Goal: Task Accomplishment & Management: Use online tool/utility

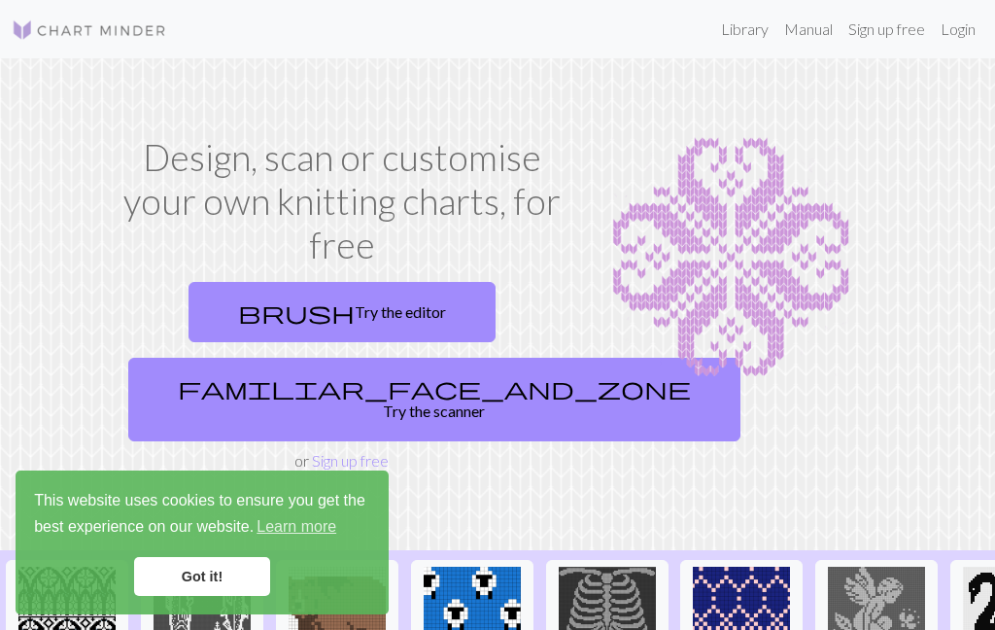
click at [233, 587] on link "Got it!" at bounding box center [202, 576] width 136 height 39
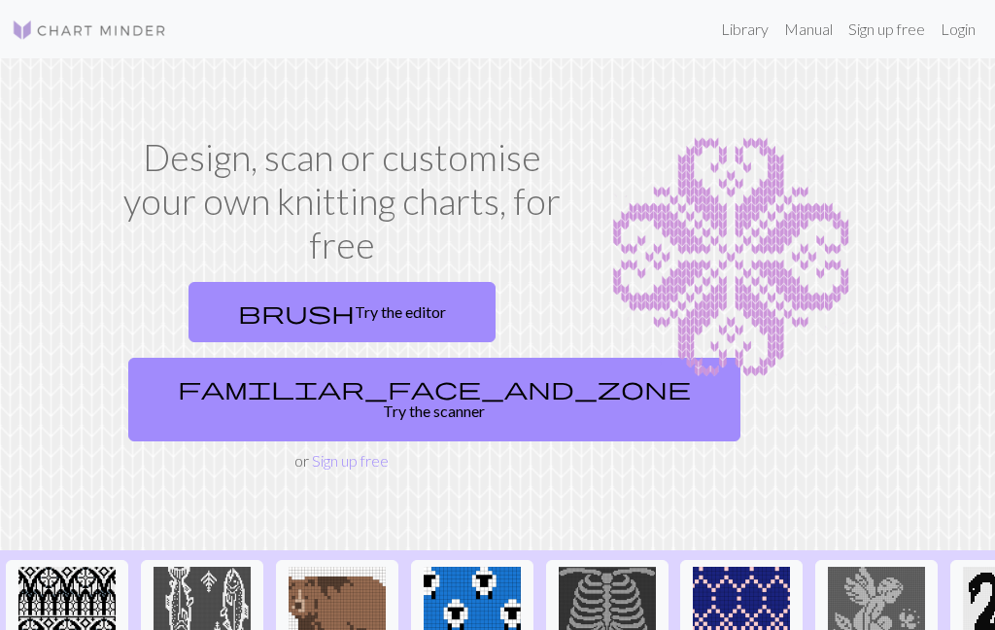
click at [414, 311] on link "brush Try the editor" at bounding box center [341, 312] width 307 height 60
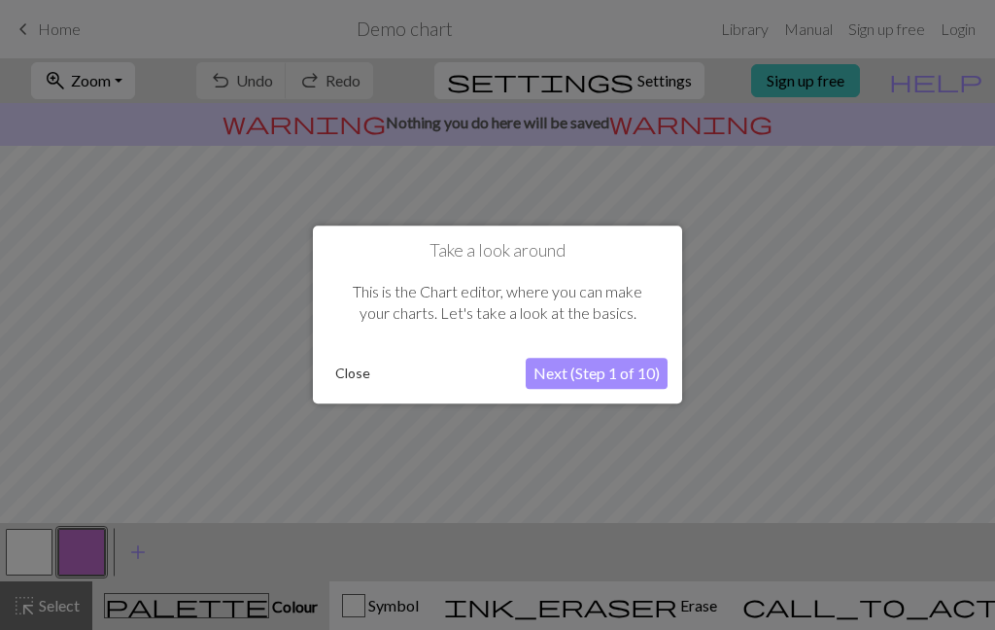
click at [605, 374] on button "Next (Step 1 of 10)" at bounding box center [597, 373] width 142 height 31
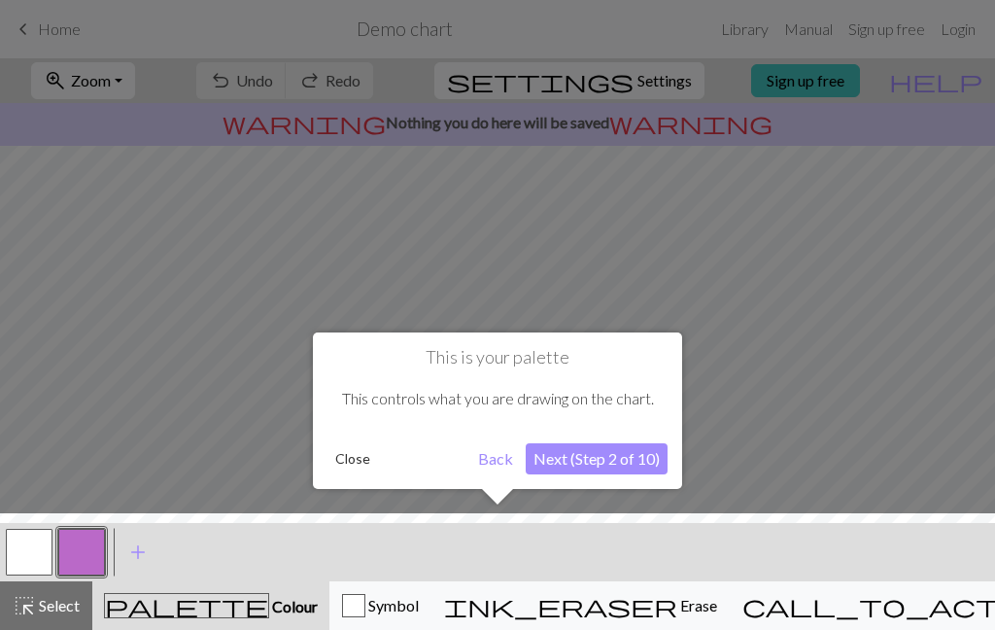
click at [632, 458] on button "Next (Step 2 of 10)" at bounding box center [597, 458] width 142 height 31
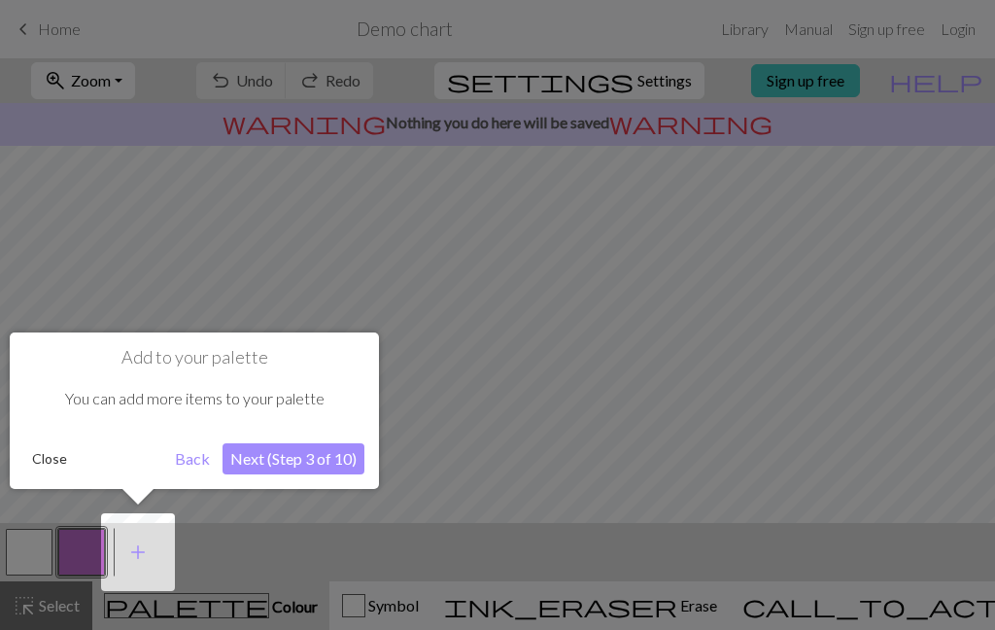
click at [342, 460] on button "Next (Step 3 of 10)" at bounding box center [293, 458] width 142 height 31
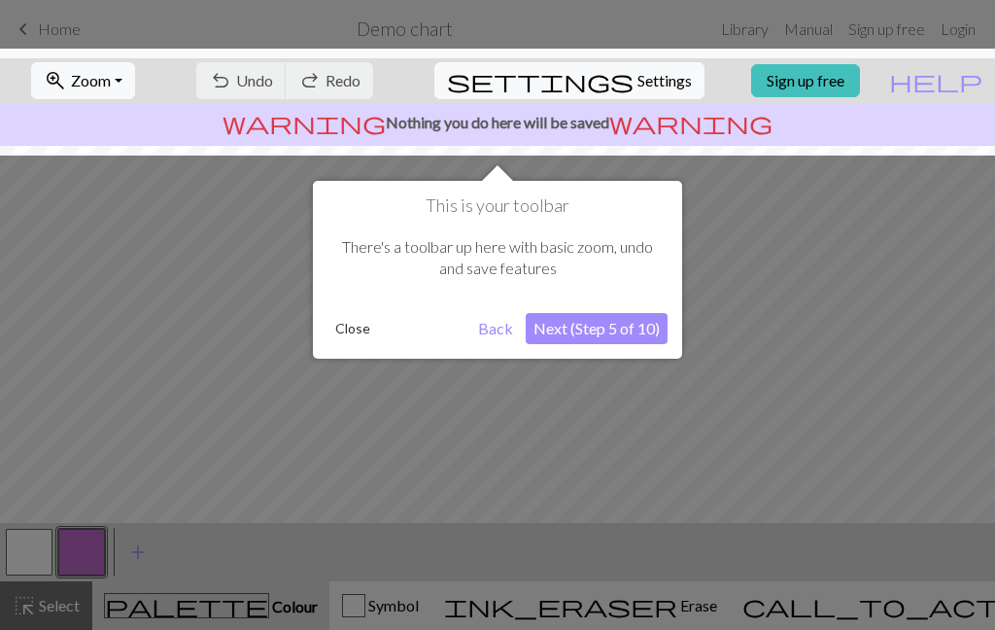
click at [623, 330] on button "Next (Step 5 of 10)" at bounding box center [597, 328] width 142 height 31
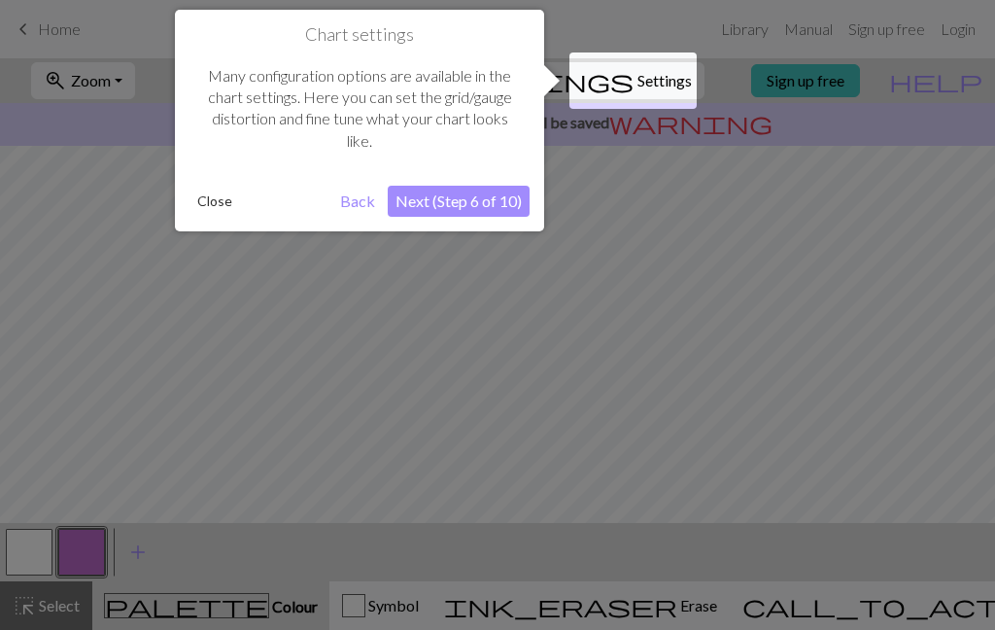
click at [493, 206] on button "Next (Step 6 of 10)" at bounding box center [459, 201] width 142 height 31
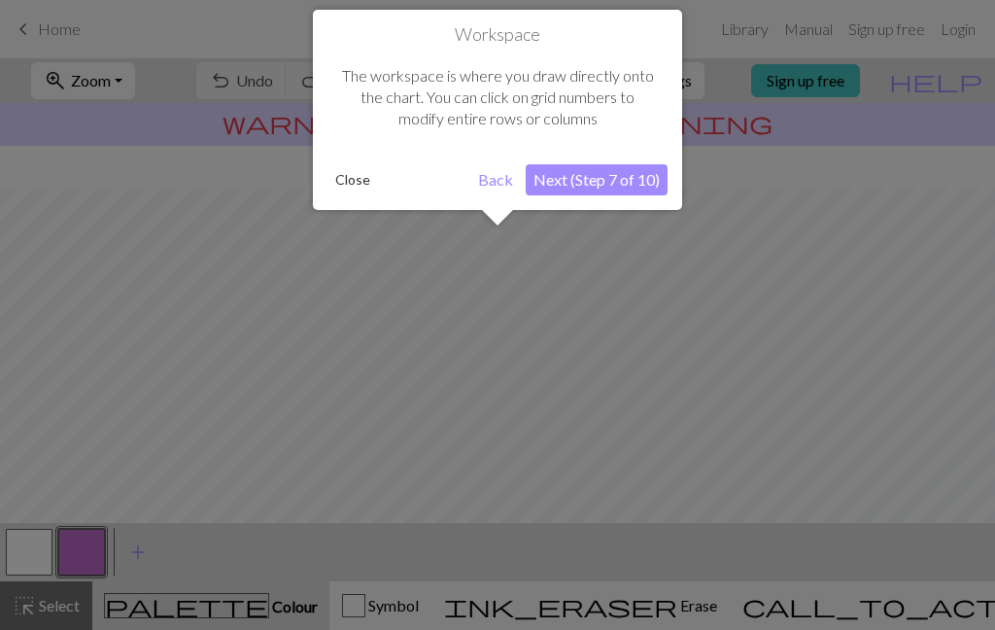
scroll to position [117, 0]
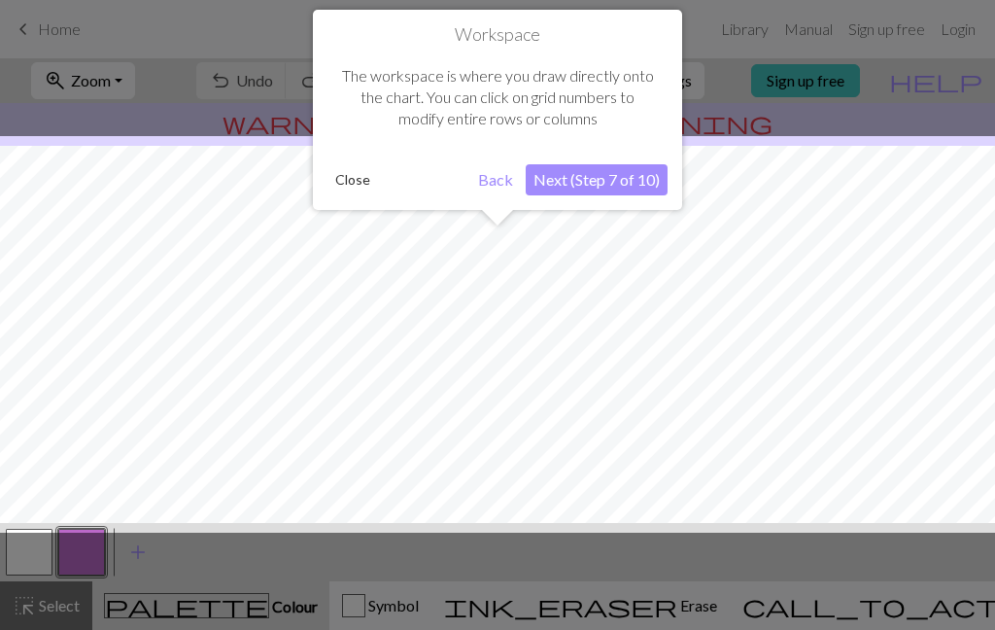
click at [598, 185] on button "Next (Step 7 of 10)" at bounding box center [597, 179] width 142 height 31
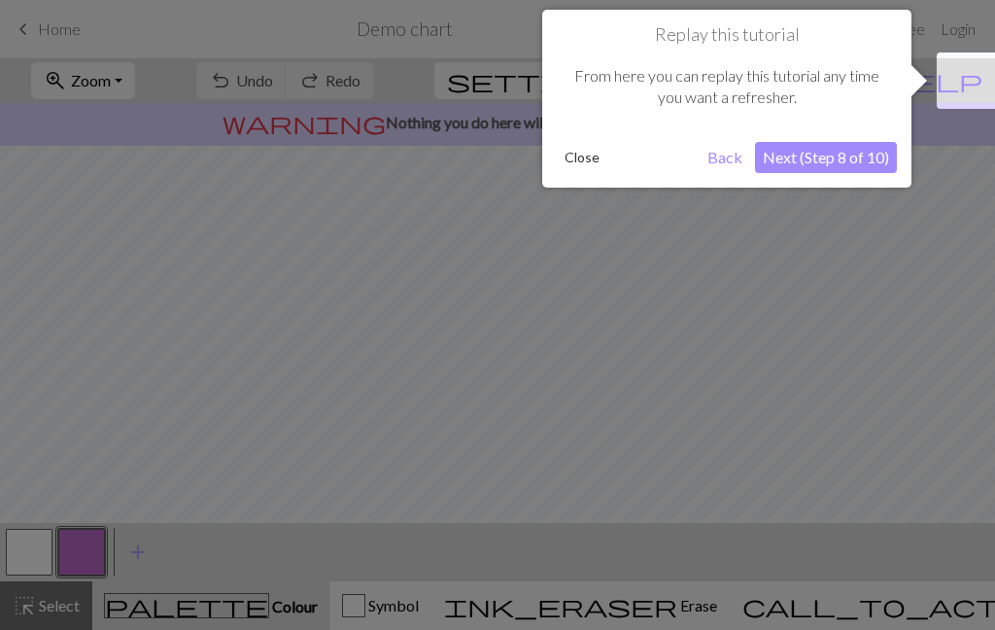
click at [859, 154] on button "Next (Step 8 of 10)" at bounding box center [826, 157] width 142 height 31
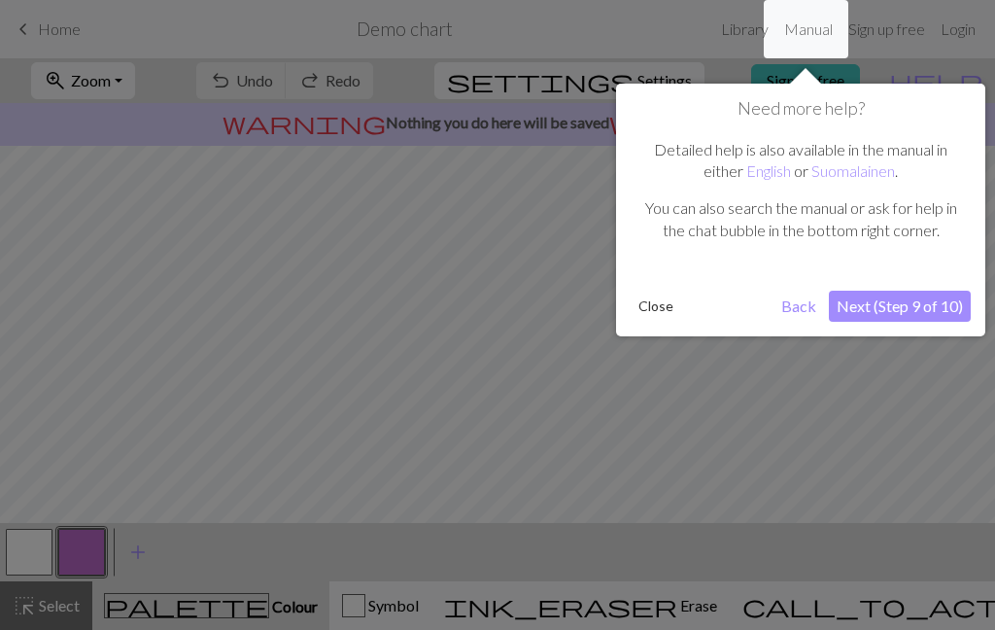
click at [926, 315] on button "Next (Step 9 of 10)" at bounding box center [900, 305] width 142 height 31
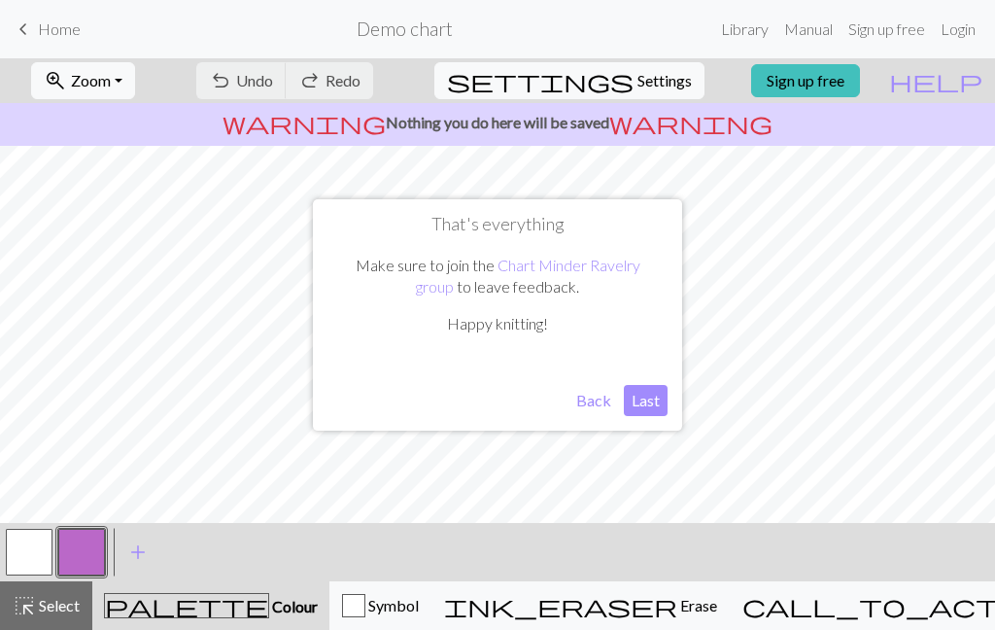
click at [646, 401] on button "Last" at bounding box center [646, 400] width 44 height 31
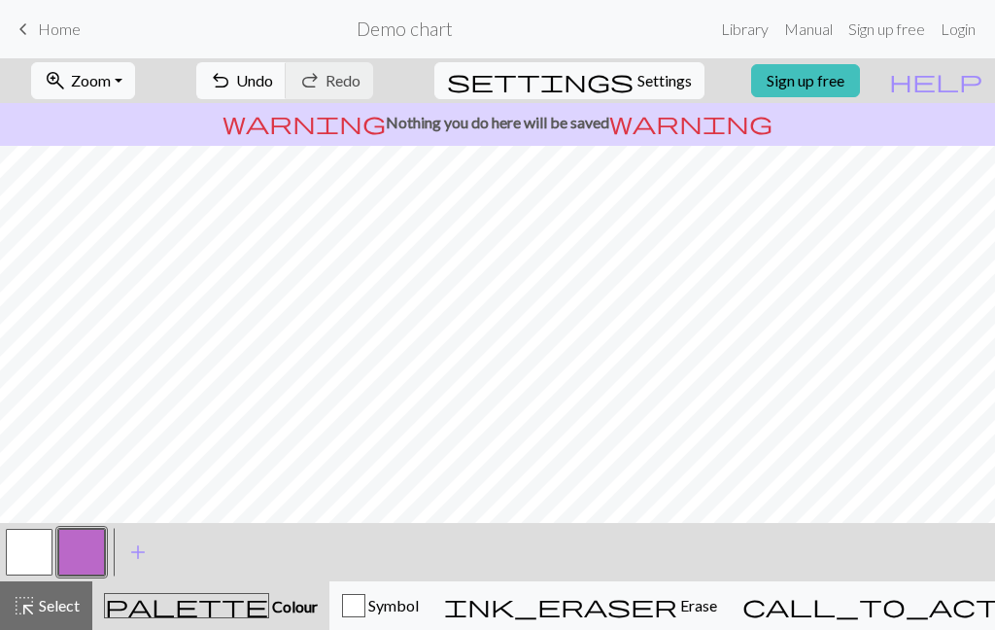
click at [677, 613] on span "Erase" at bounding box center [697, 605] width 40 height 18
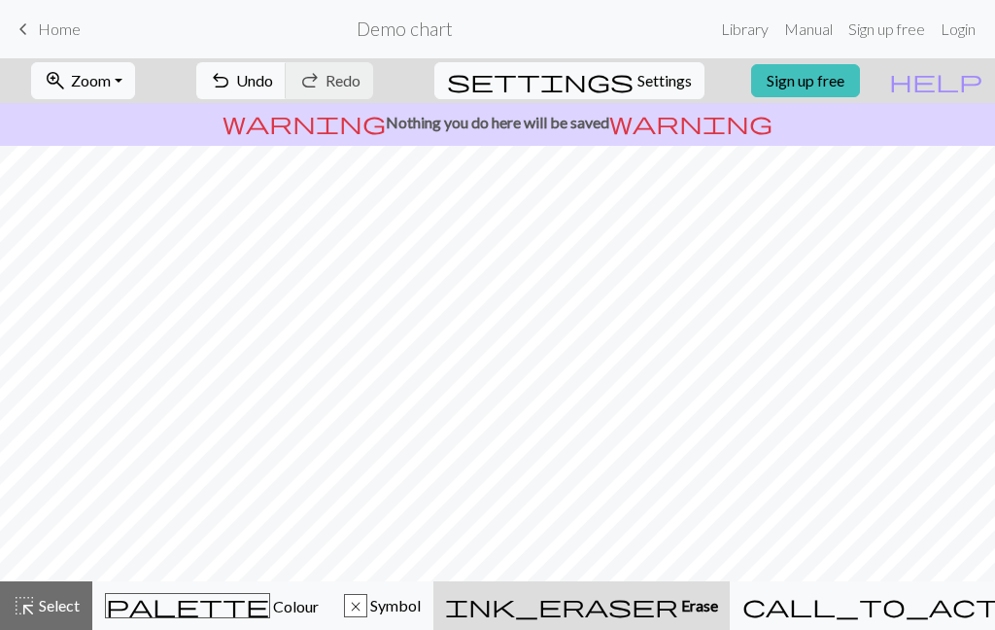
scroll to position [17, 0]
click at [38, 35] on span "Home" at bounding box center [59, 28] width 43 height 18
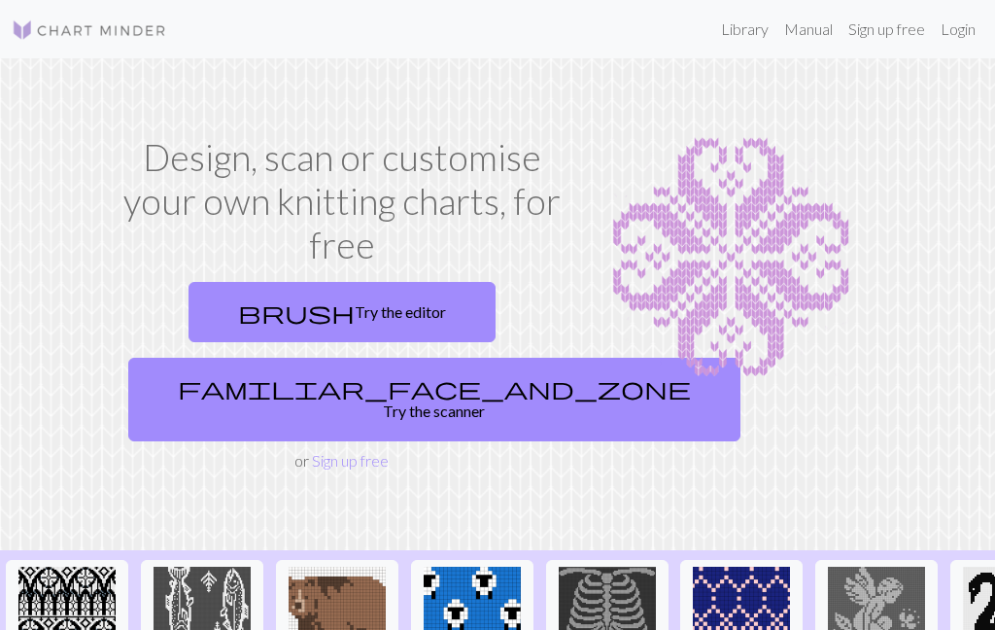
click at [882, 27] on link "Sign up free" at bounding box center [886, 29] width 92 height 39
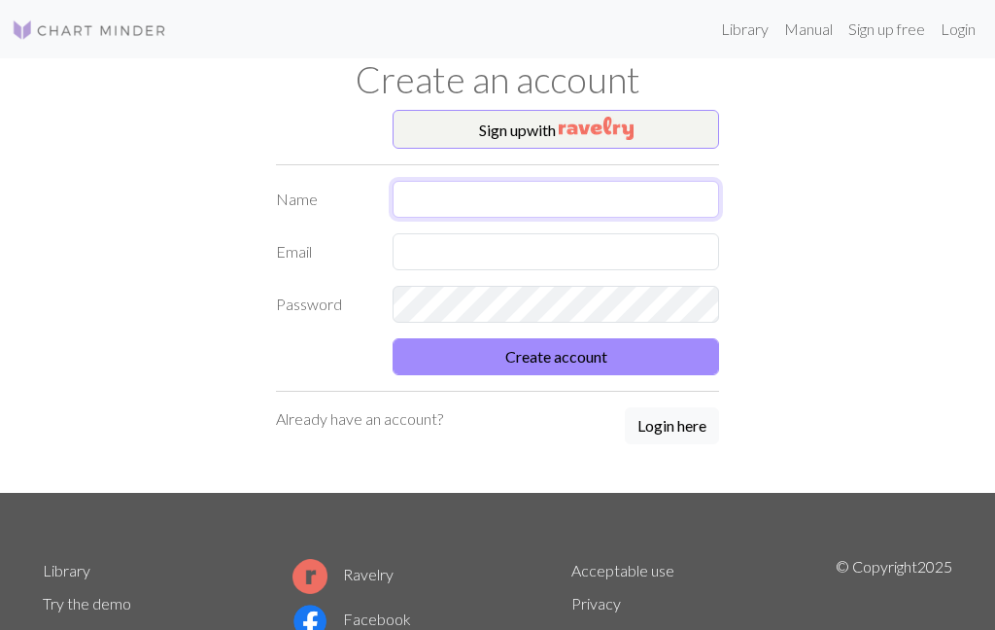
click at [666, 201] on input "text" at bounding box center [556, 199] width 326 height 37
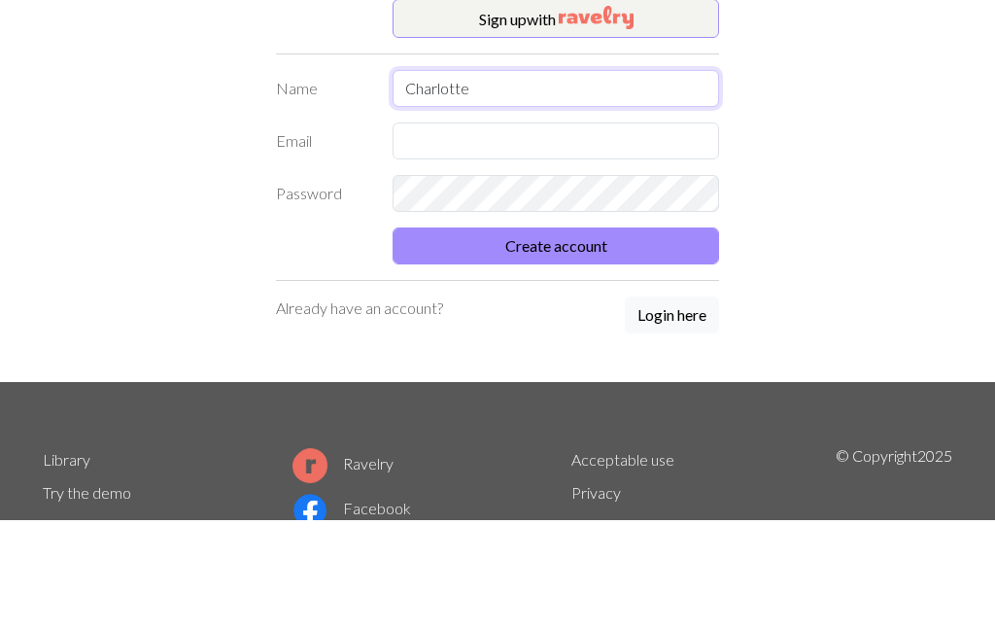
type input "Charlotte"
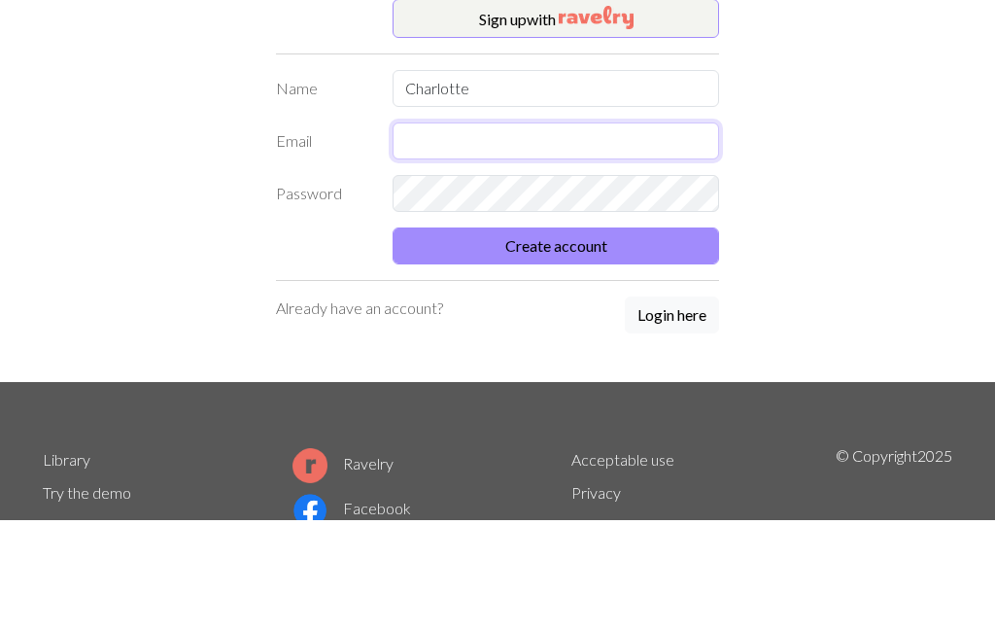
click at [645, 233] on input "text" at bounding box center [556, 251] width 326 height 37
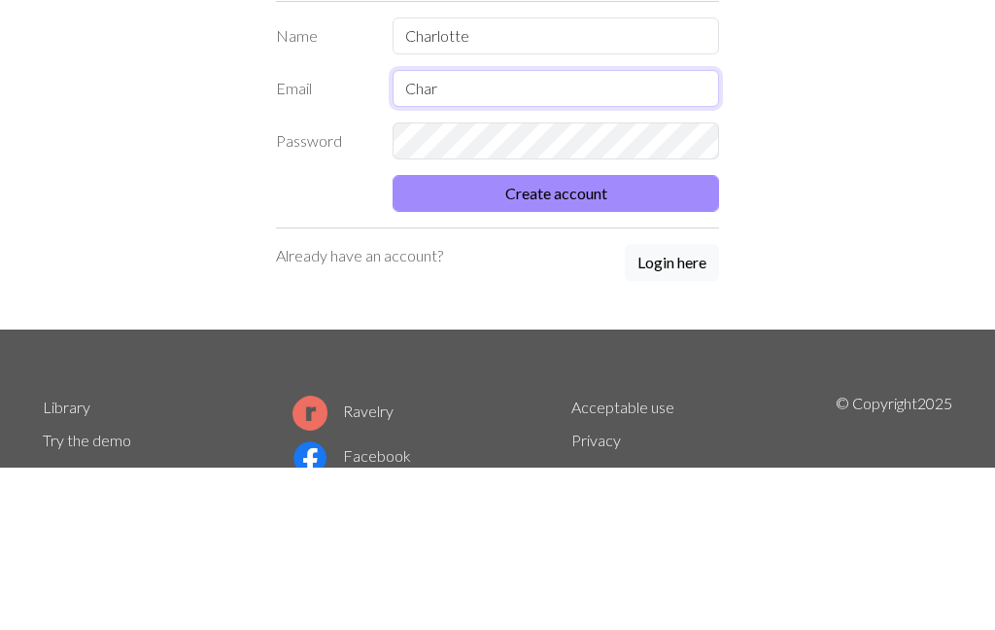
type input "[EMAIL_ADDRESS][DOMAIN_NAME]"
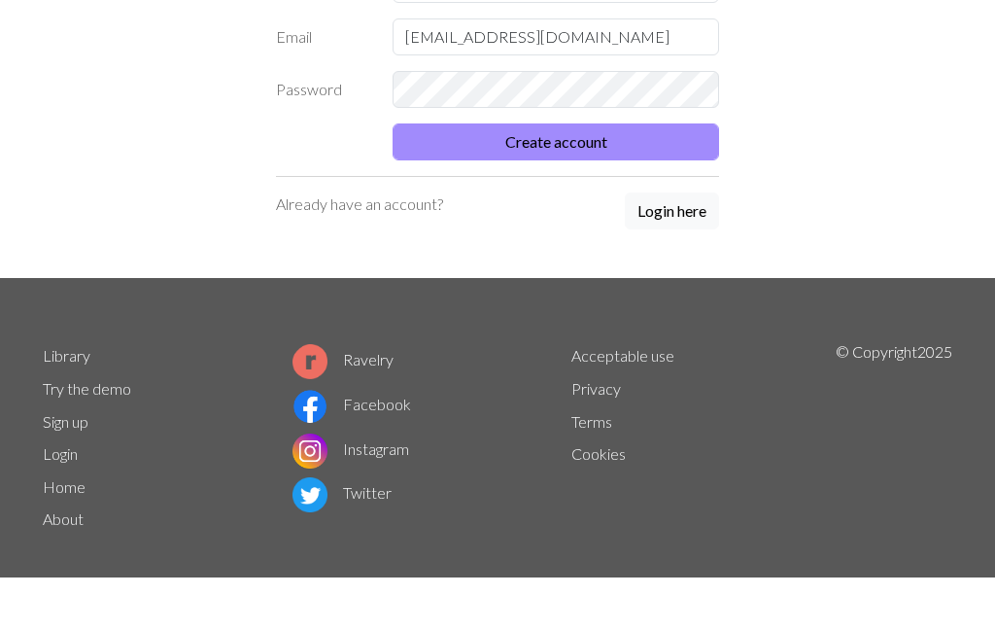
scroll to position [183, 0]
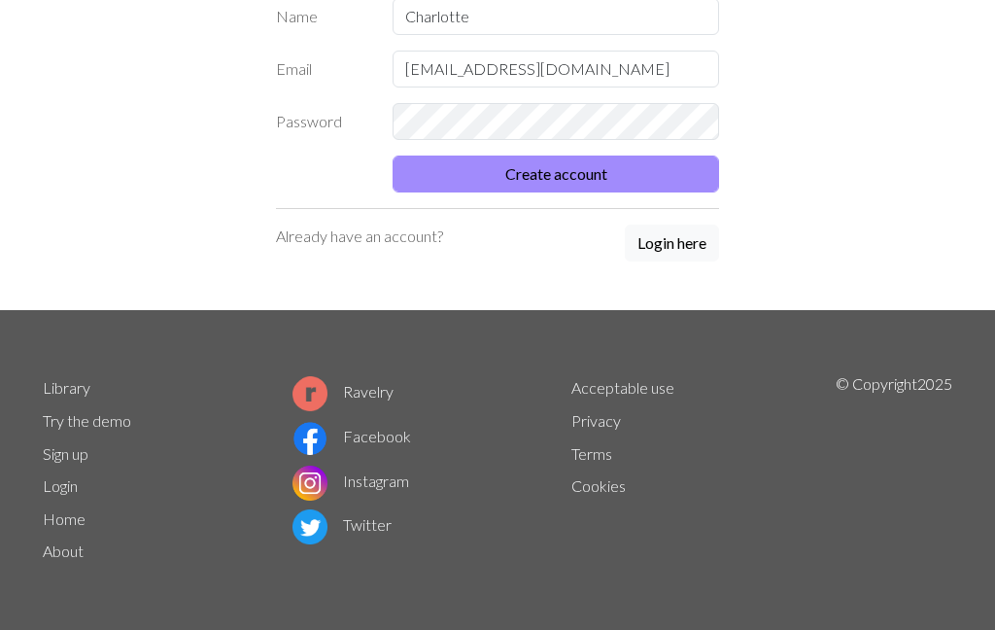
click at [592, 179] on button "Create account" at bounding box center [556, 173] width 326 height 37
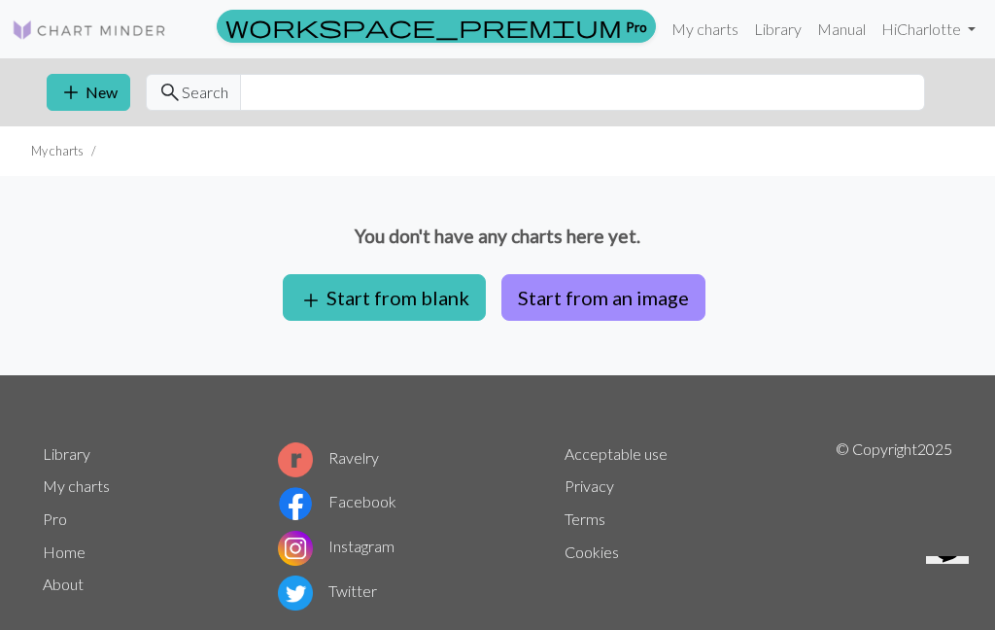
click at [414, 288] on button "add Start from blank" at bounding box center [384, 297] width 203 height 47
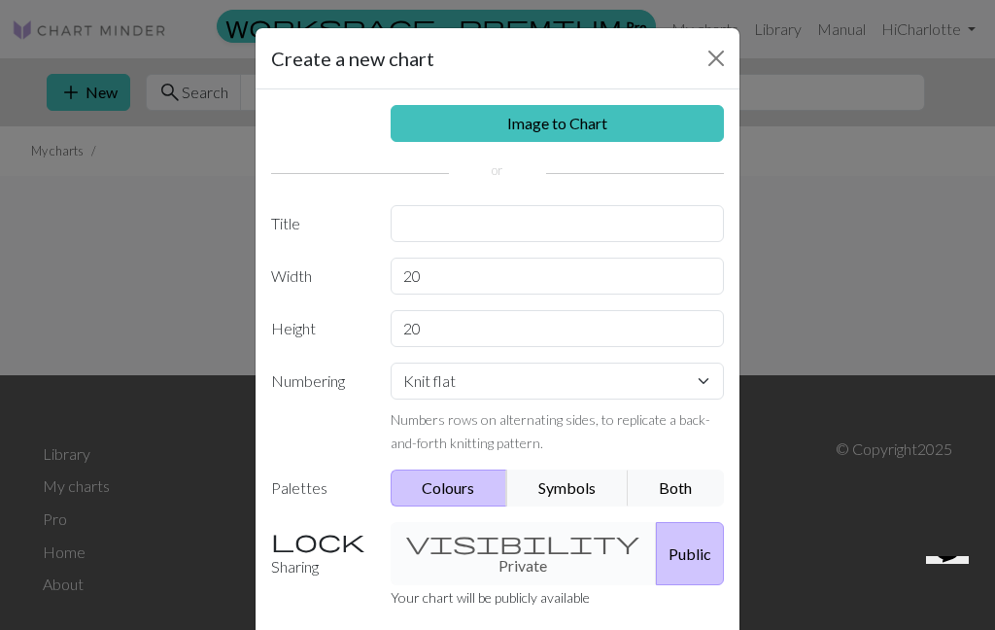
click at [575, 490] on button "Symbols" at bounding box center [567, 487] width 122 height 37
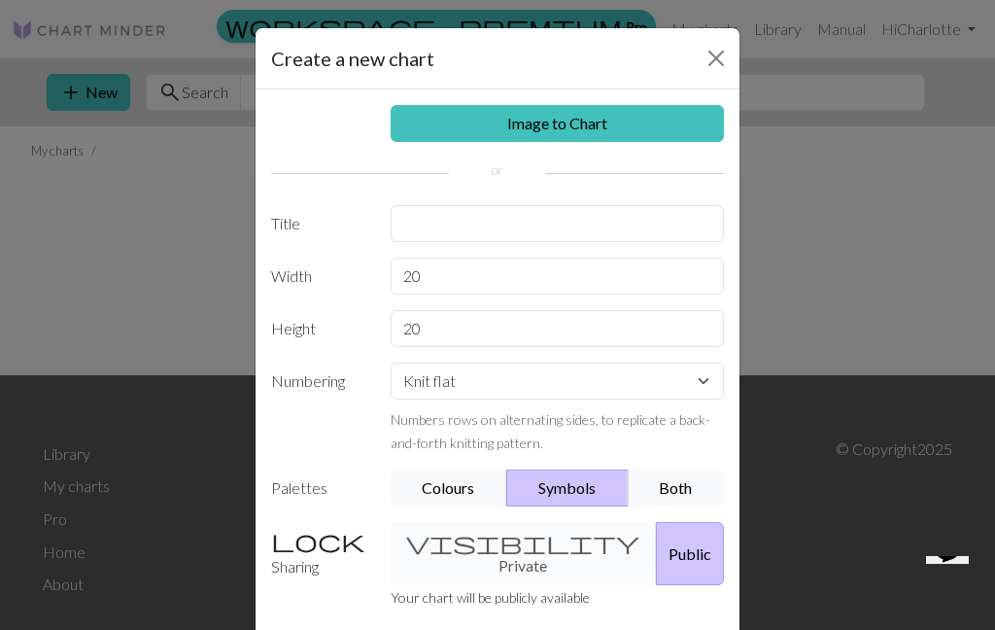
click at [628, 115] on link "Image to Chart" at bounding box center [558, 123] width 334 height 37
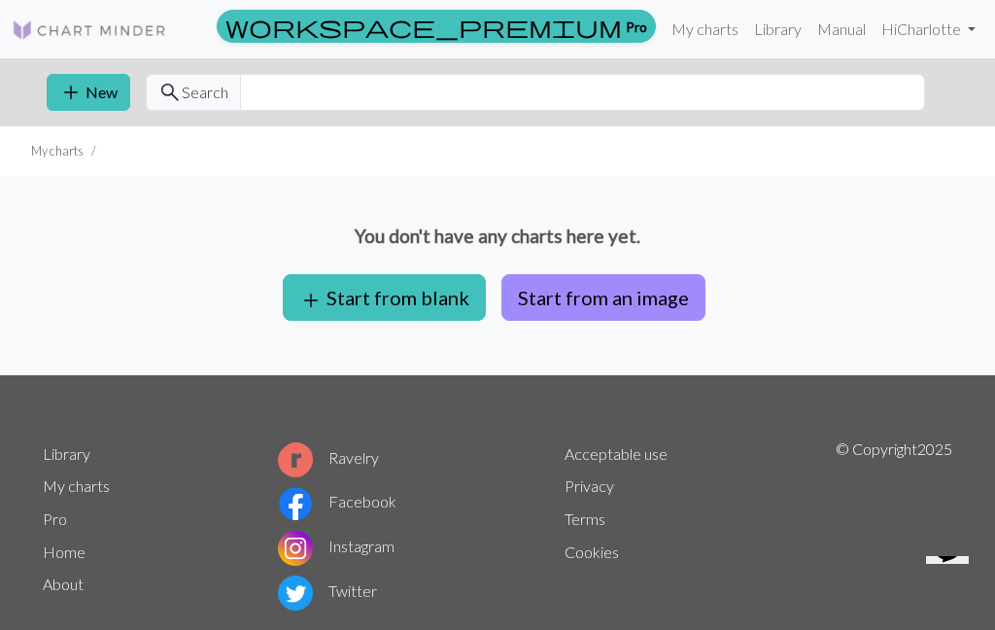
click at [428, 295] on button "add Start from blank" at bounding box center [384, 297] width 203 height 47
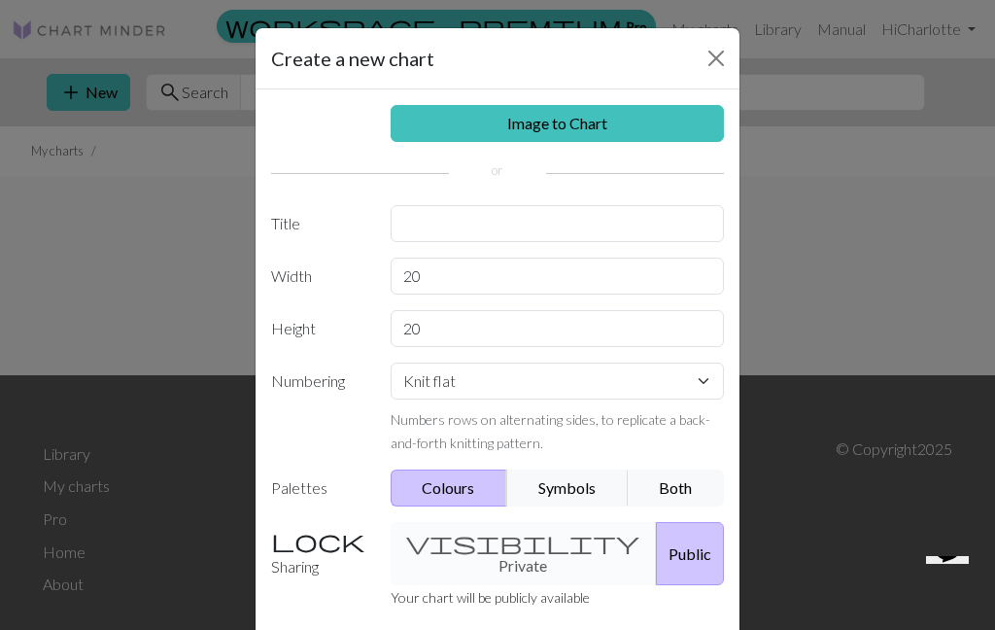
click at [583, 484] on button "Symbols" at bounding box center [567, 487] width 122 height 37
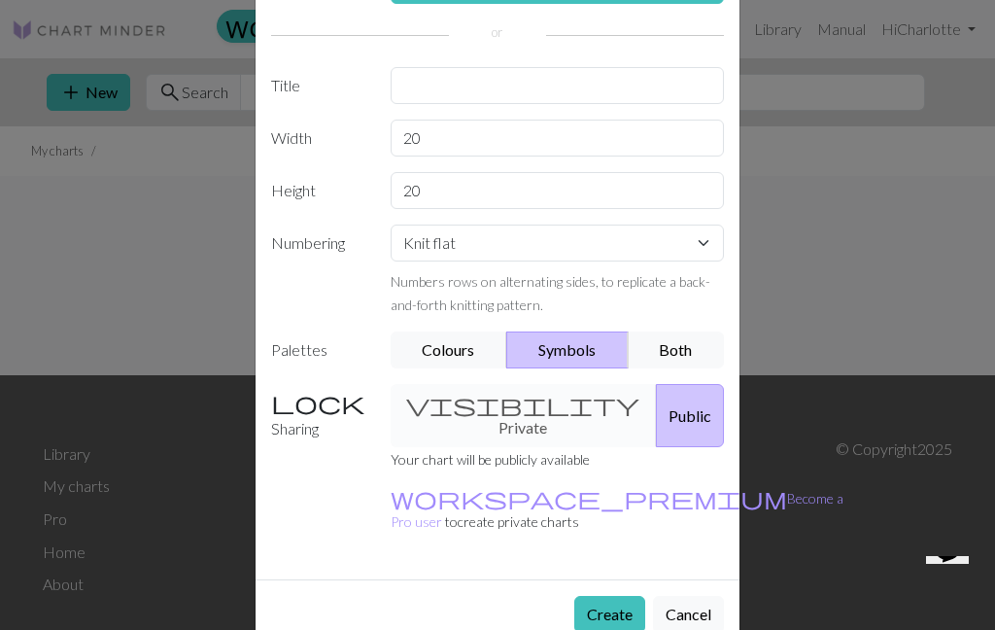
scroll to position [137, 0]
click at [609, 597] on button "Create" at bounding box center [609, 615] width 71 height 37
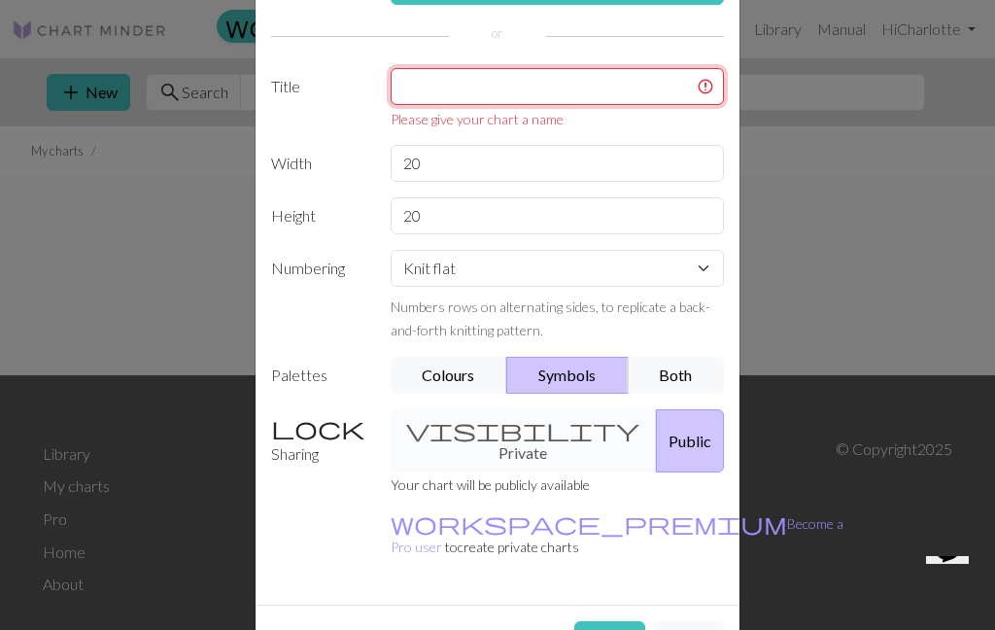
click at [629, 85] on input "text" at bounding box center [558, 86] width 334 height 37
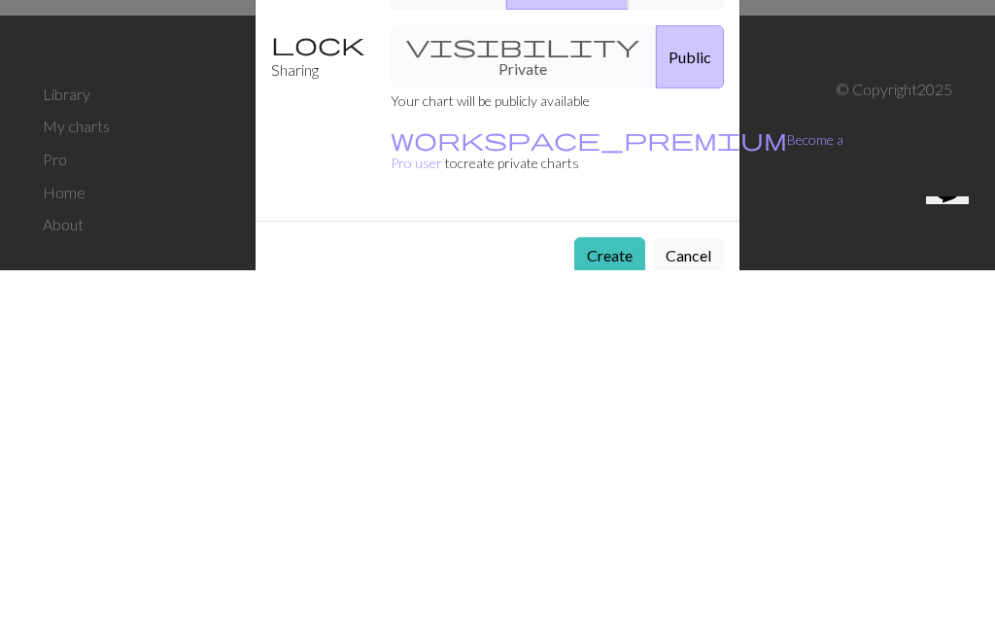
scroll to position [0, 0]
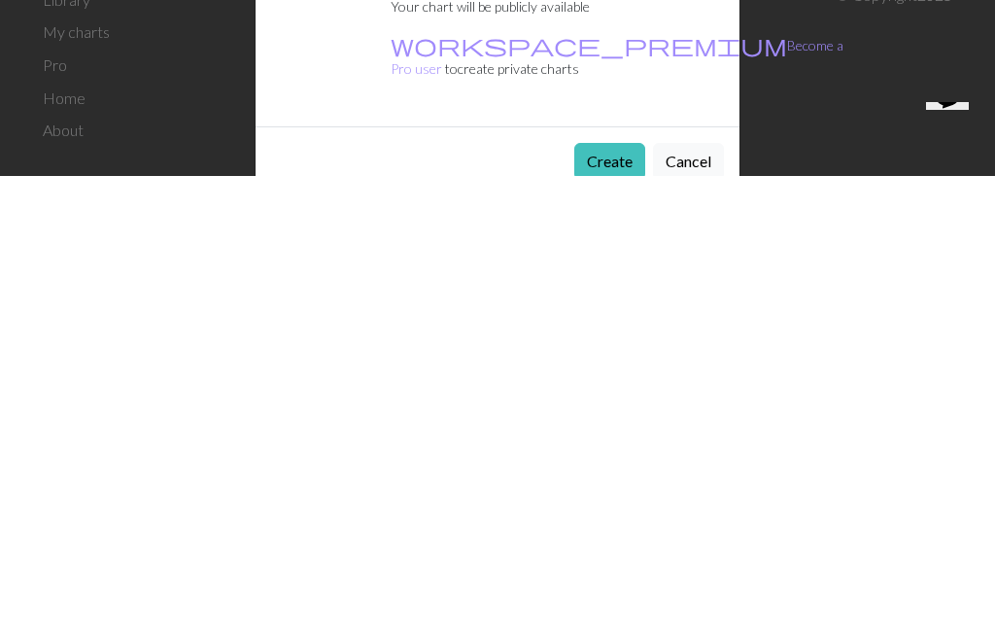
type input "Baby [PERSON_NAME]"
click at [632, 597] on button "Create" at bounding box center [609, 615] width 71 height 37
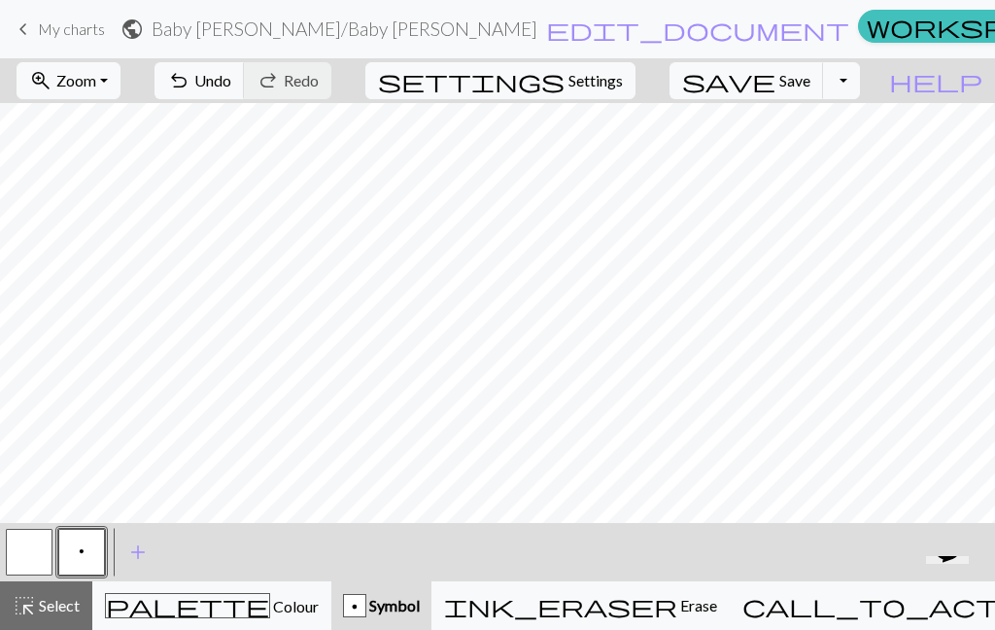
click at [431, 618] on button "p Symbol" at bounding box center [381, 605] width 100 height 49
click at [134, 554] on span "add" at bounding box center [137, 551] width 23 height 27
click at [133, 555] on button "button" at bounding box center [134, 552] width 47 height 47
click at [129, 546] on button "button" at bounding box center [134, 552] width 47 height 47
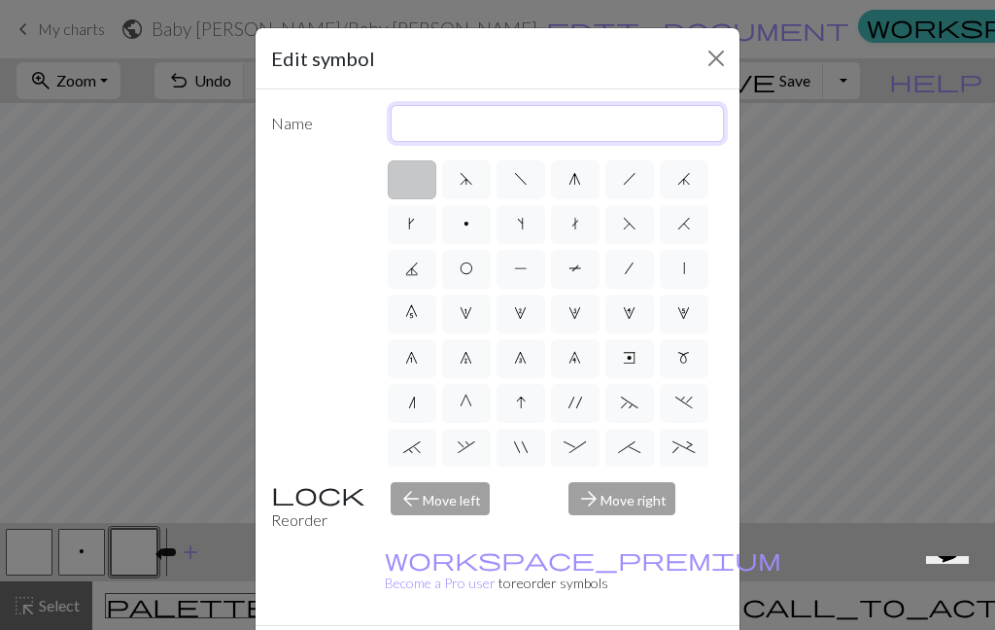
click at [640, 127] on input "text" at bounding box center [558, 123] width 334 height 37
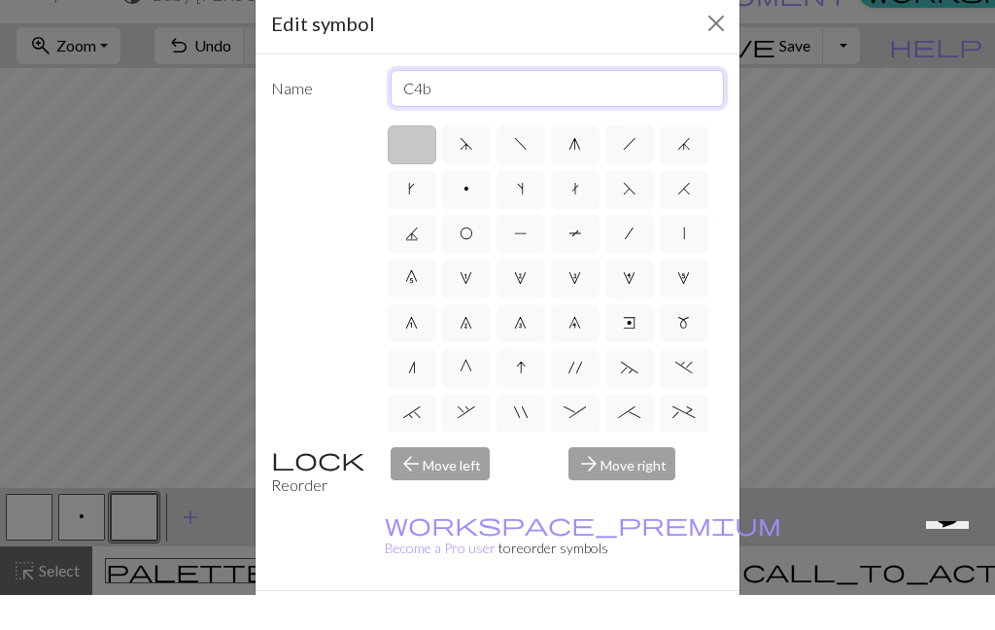
type input "C4b"
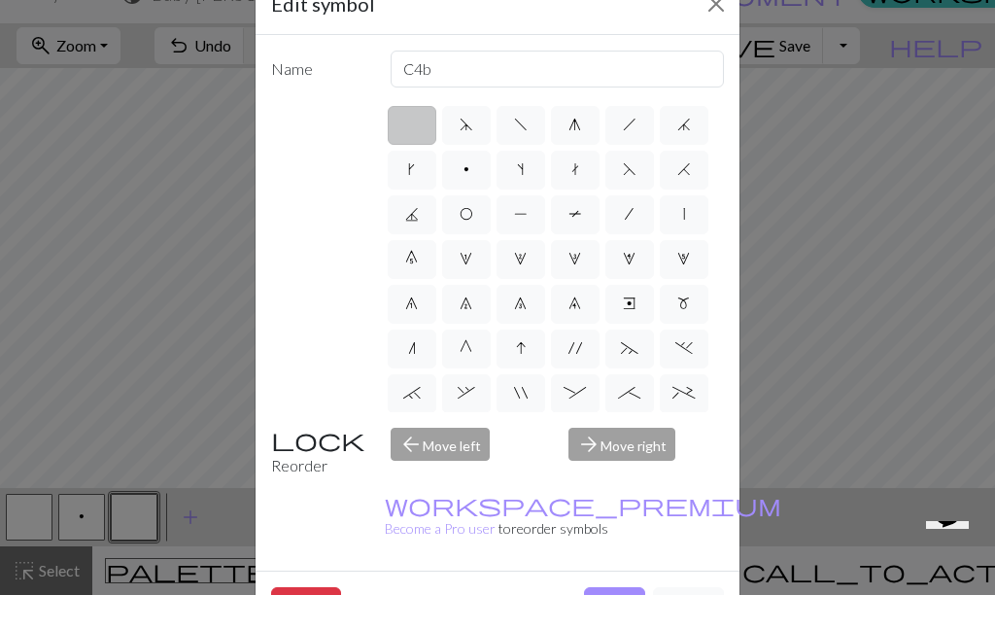
click at [913, 111] on div "Edit symbol Name C4b d f g h j k p s t F H J O P T / | 0 1 2 3 4 5 6 7 8 9 e m …" at bounding box center [497, 315] width 995 height 630
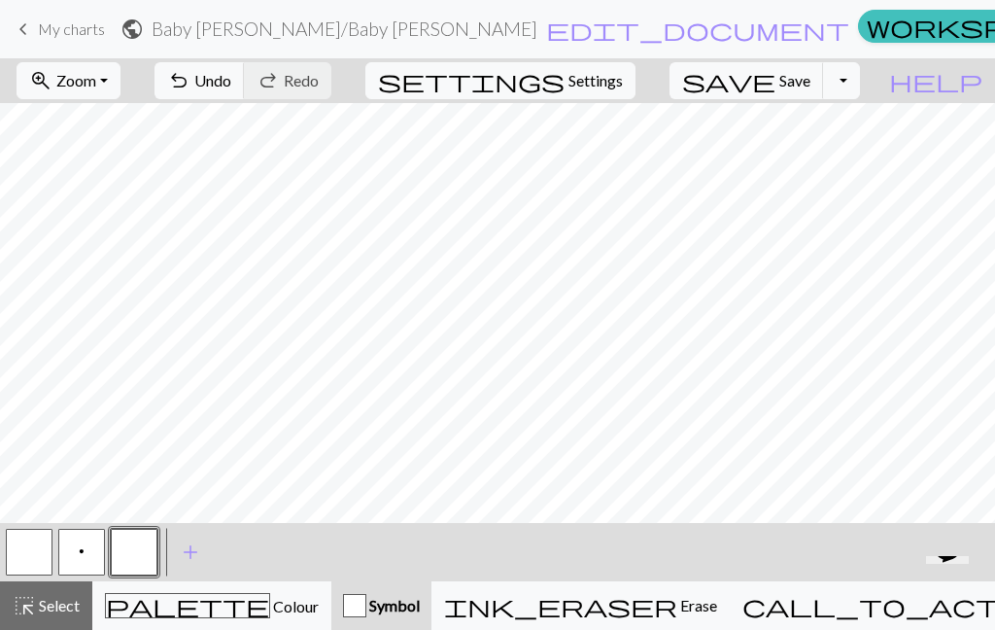
click at [146, 554] on button "button" at bounding box center [134, 552] width 47 height 47
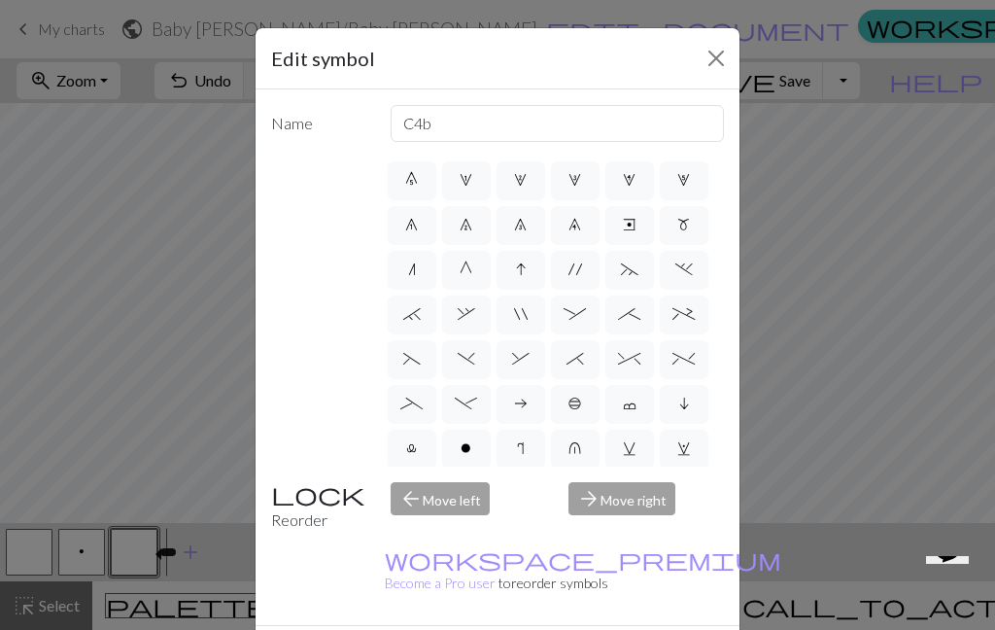
scroll to position [136, 0]
click at [596, 122] on input "C4b" at bounding box center [558, 123] width 334 height 37
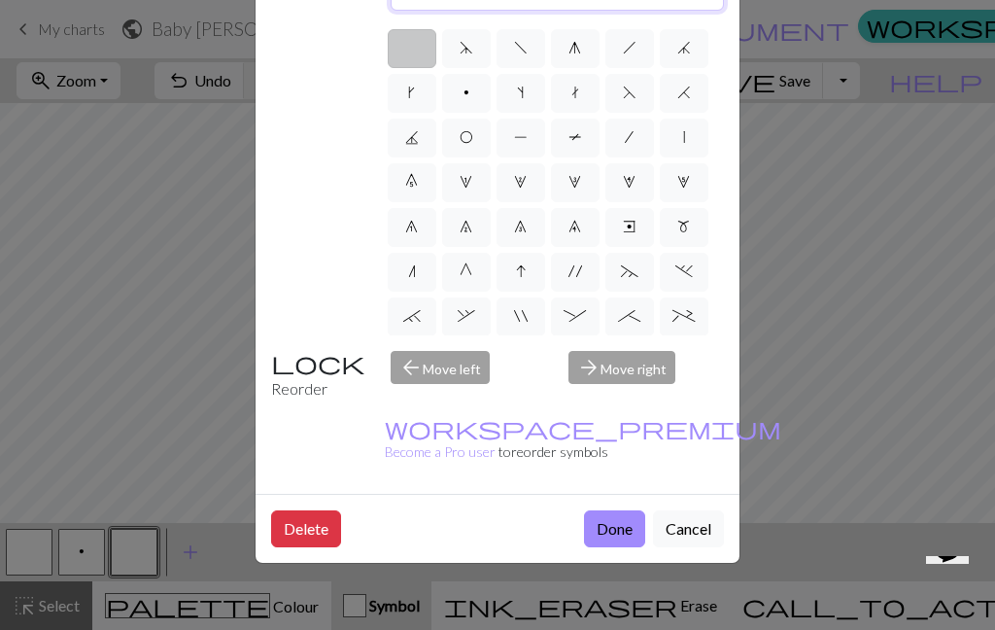
scroll to position [0, 0]
click at [525, 48] on span "f" at bounding box center [521, 48] width 14 height 16
click at [525, 48] on input "f" at bounding box center [520, 42] width 13 height 13
radio input "true"
type input "left leaning decrease"
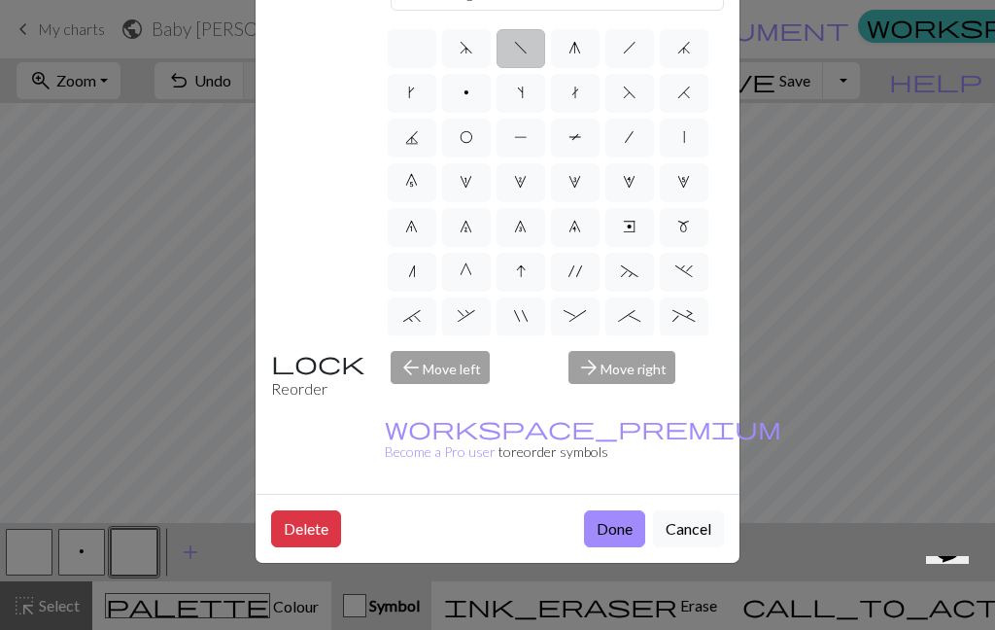
click at [642, 400] on div "arrow_forward Move right" at bounding box center [646, 376] width 179 height 50
click at [636, 400] on div "arrow_forward Move right" at bounding box center [646, 376] width 179 height 50
click at [403, 400] on div "arrow_back Move left" at bounding box center [468, 376] width 179 height 50
click at [402, 400] on div "arrow_back Move left" at bounding box center [468, 376] width 179 height 50
click at [620, 547] on button "Done" at bounding box center [614, 528] width 61 height 37
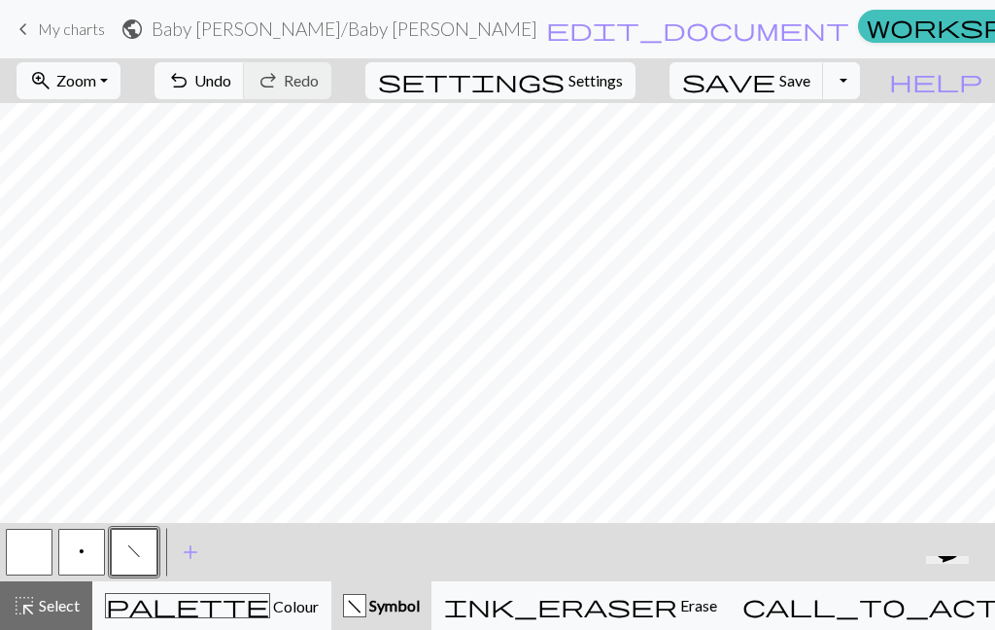
click at [92, 558] on button "p" at bounding box center [81, 552] width 47 height 47
click at [24, 548] on button "button" at bounding box center [29, 552] width 47 height 47
click at [83, 554] on span "p" at bounding box center [82, 551] width 6 height 16
click at [617, 83] on span "Settings" at bounding box center [595, 80] width 54 height 23
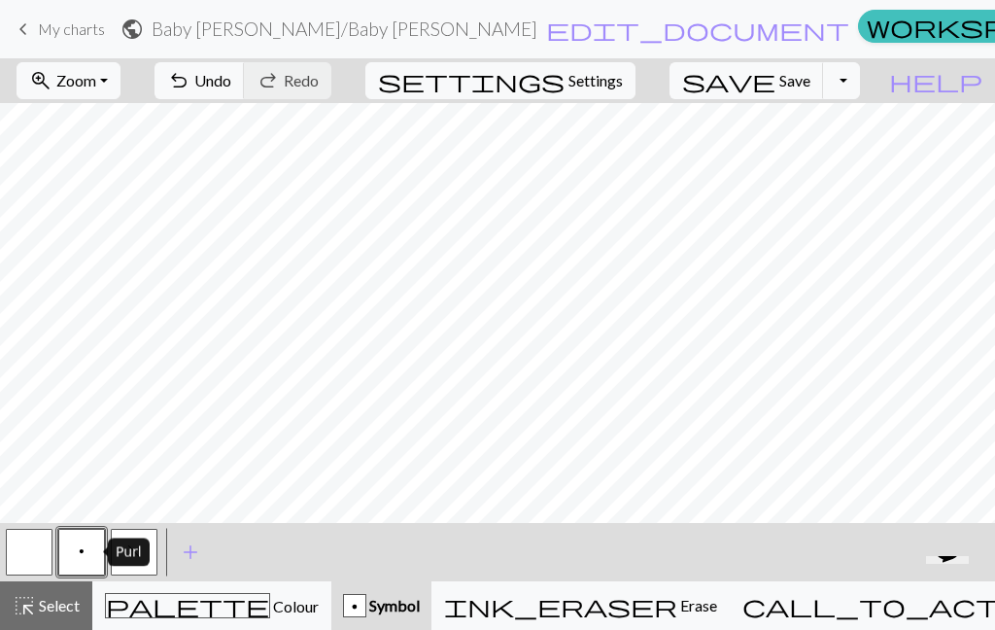
select select "aran"
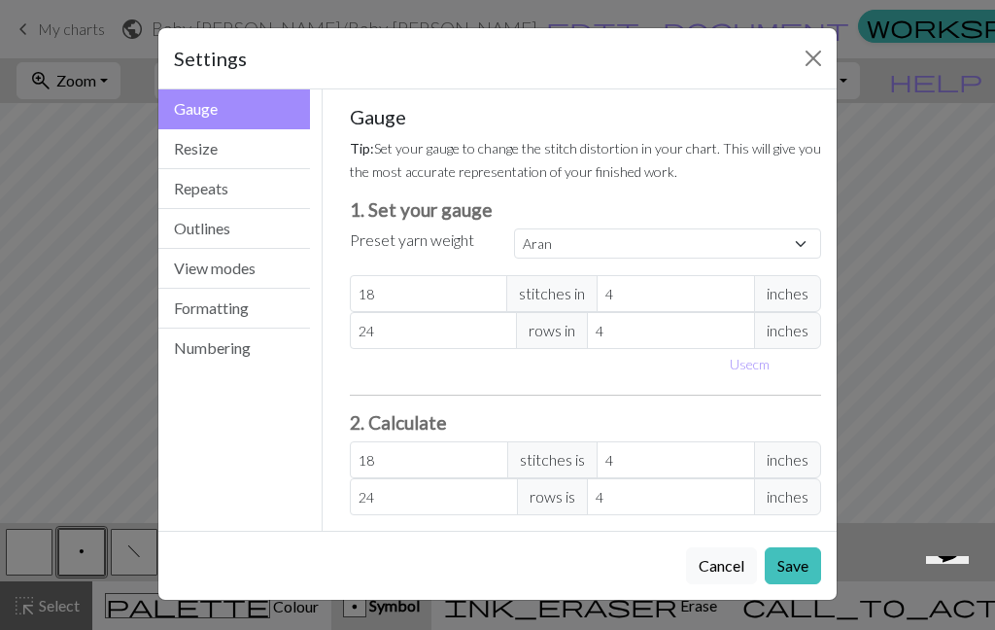
click at [263, 154] on button "Resize" at bounding box center [234, 149] width 152 height 40
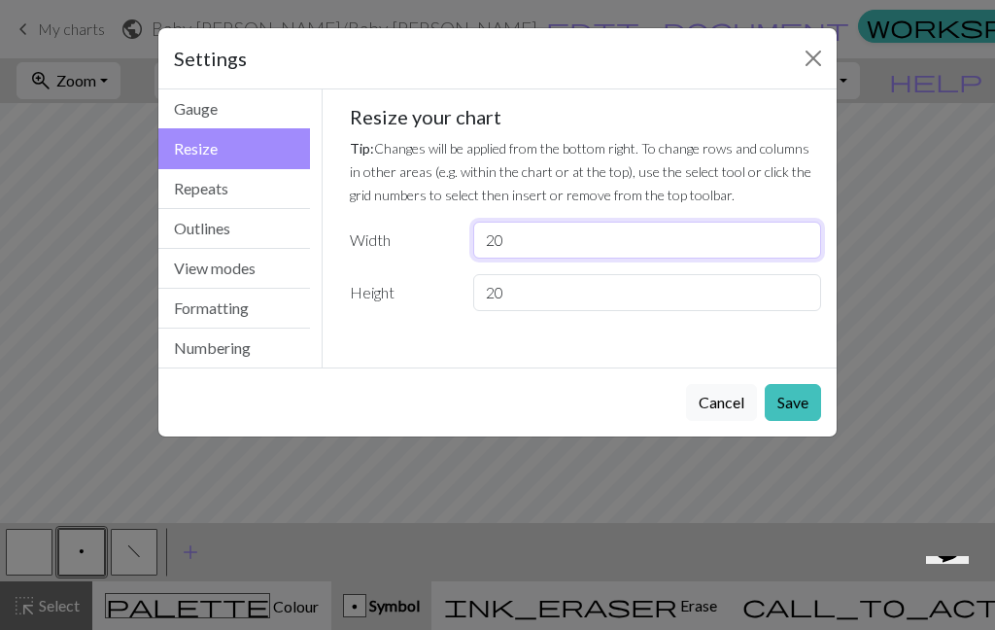
click at [598, 239] on input "20" at bounding box center [647, 240] width 348 height 37
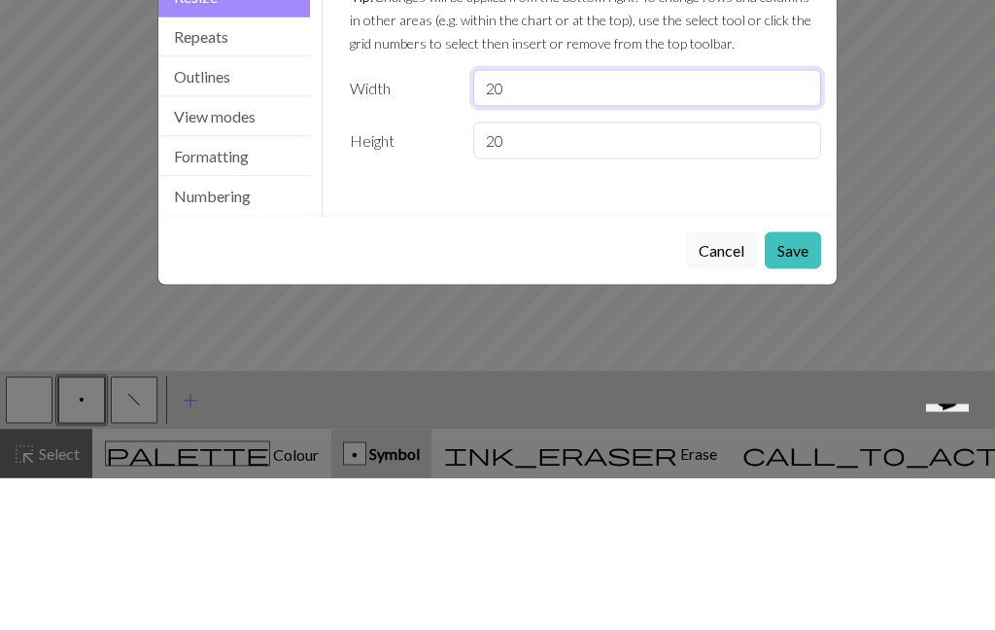
type input "2"
type input "40"
click at [740, 136] on p "Tip: Changes will be applied from the bottom right. To change rows and columns …" at bounding box center [586, 171] width 472 height 70
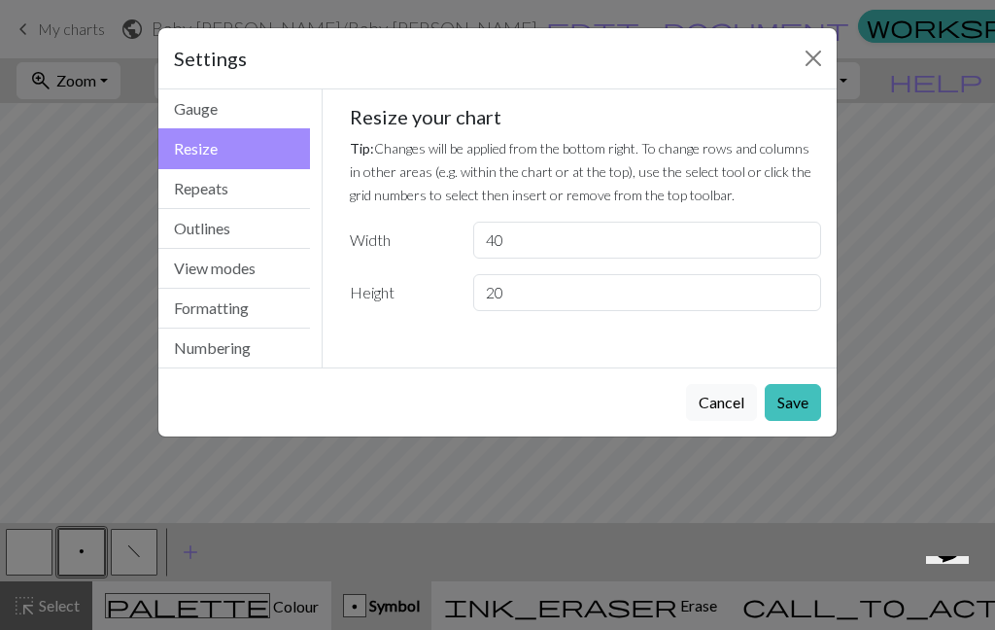
click at [798, 409] on button "Save" at bounding box center [793, 402] width 56 height 37
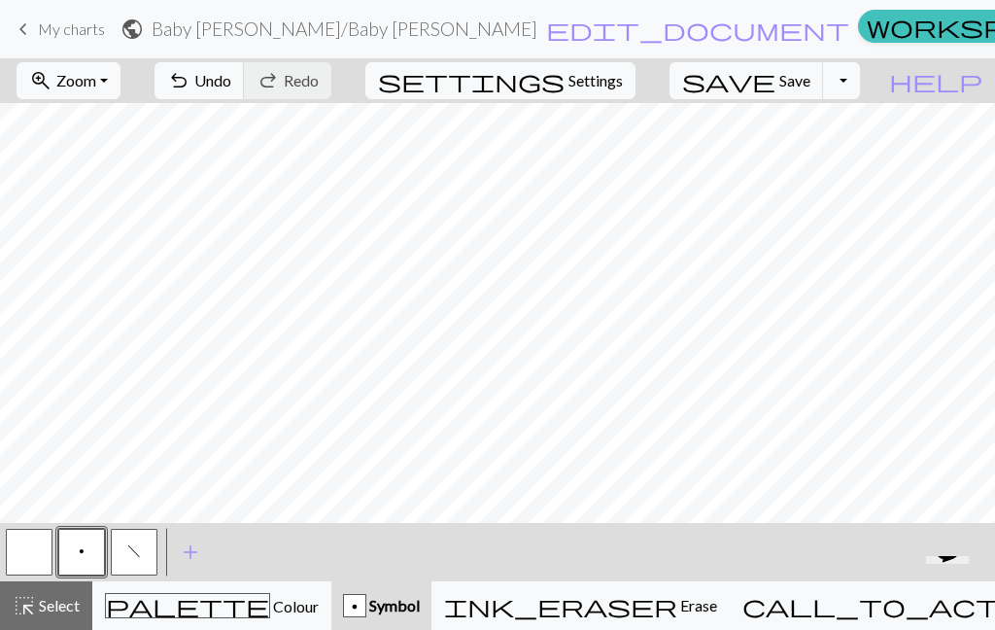
click at [690, 620] on button "ink_eraser Erase Erase" at bounding box center [580, 605] width 298 height 49
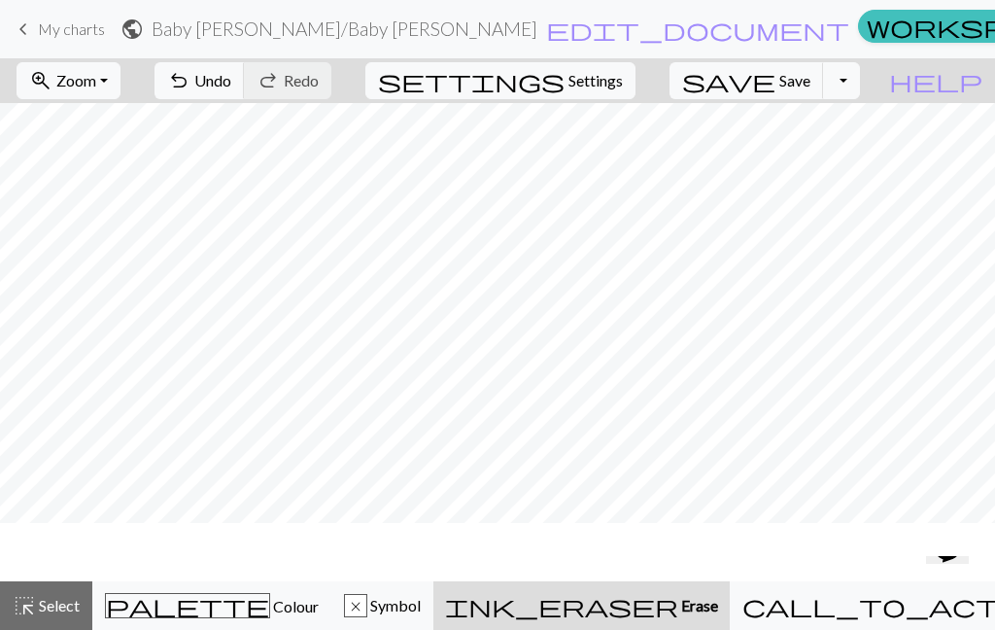
scroll to position [23, 0]
click at [245, 91] on button "undo Undo Undo" at bounding box center [199, 80] width 90 height 37
click at [245, 90] on button "undo Undo Undo" at bounding box center [199, 80] width 90 height 37
click at [421, 603] on span "Symbol" at bounding box center [393, 605] width 53 height 18
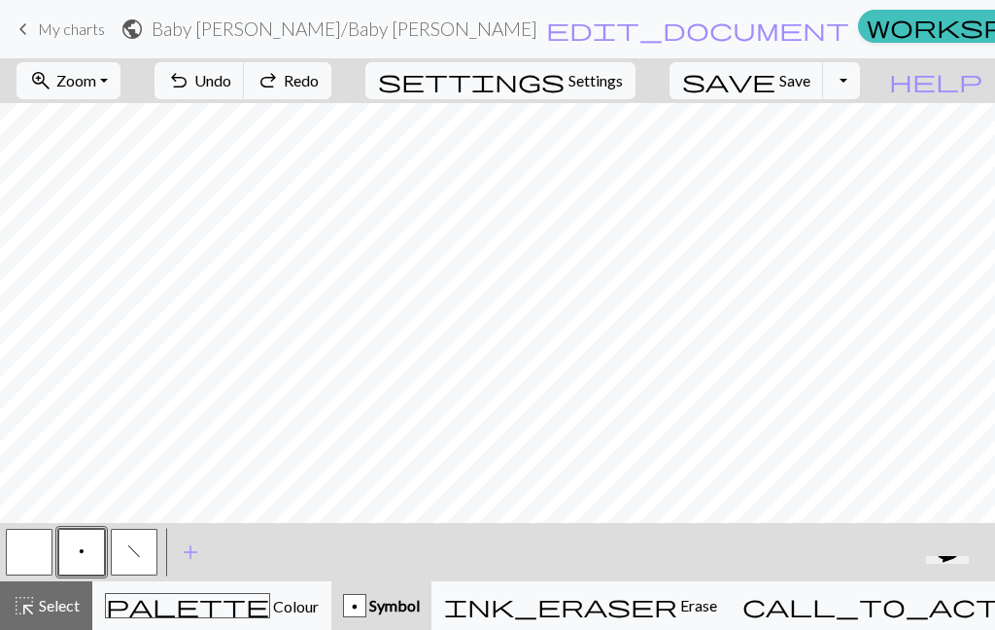
click at [23, 557] on button "button" at bounding box center [29, 552] width 47 height 47
click at [82, 553] on div "Knit" at bounding box center [76, 552] width 42 height 28
click at [78, 549] on button "p" at bounding box center [81, 552] width 47 height 47
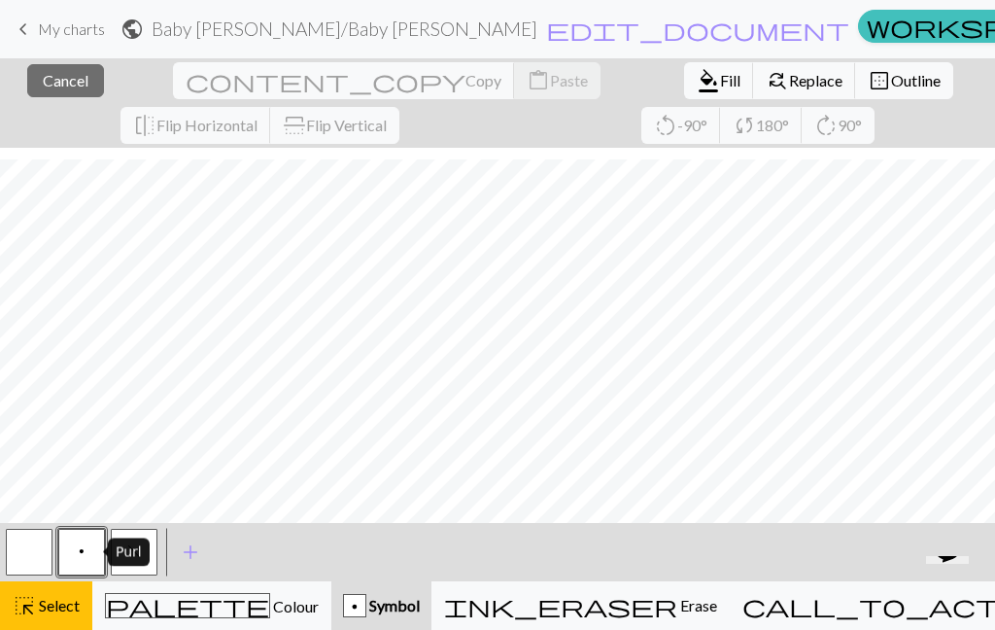
scroll to position [0, 0]
click at [93, 549] on button "p" at bounding box center [81, 552] width 47 height 47
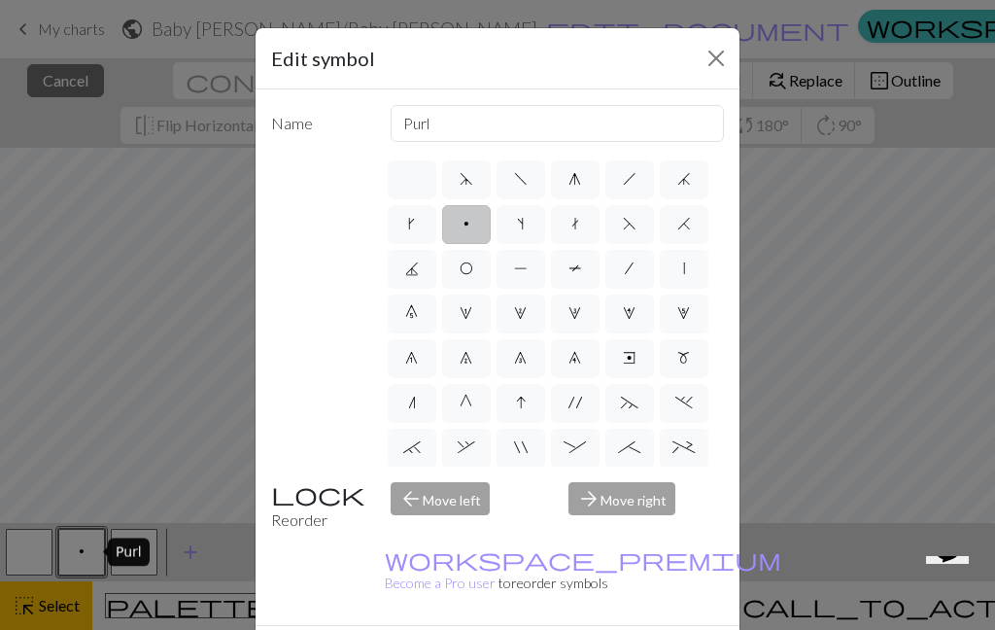
click at [26, 442] on div "Edit symbol Name Purl d f g h j k p s t F H J O P T / | 0 1 2 3 4 5 6 7 8 9 e m…" at bounding box center [497, 315] width 995 height 630
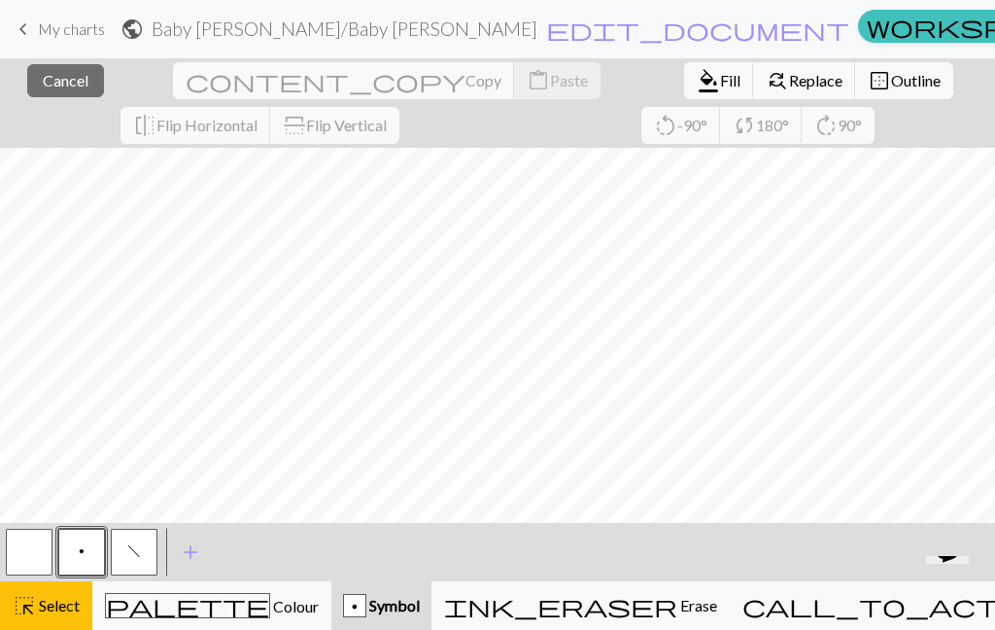
click at [420, 601] on span "Symbol" at bounding box center [392, 605] width 53 height 18
click at [38, 596] on span "Select" at bounding box center [58, 605] width 44 height 18
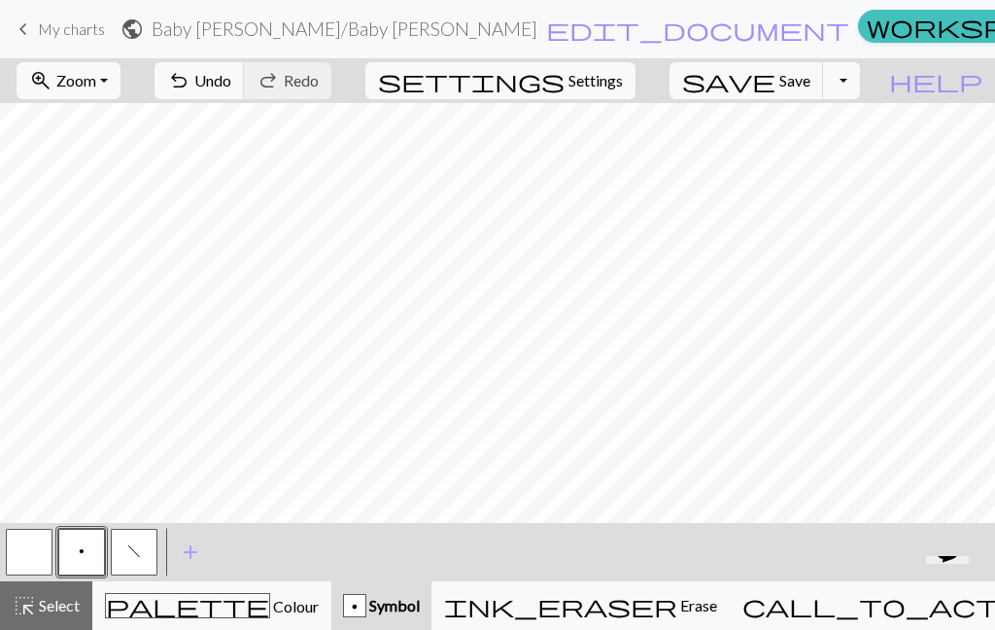
click at [256, 616] on div "palette Colour Colour" at bounding box center [212, 605] width 214 height 25
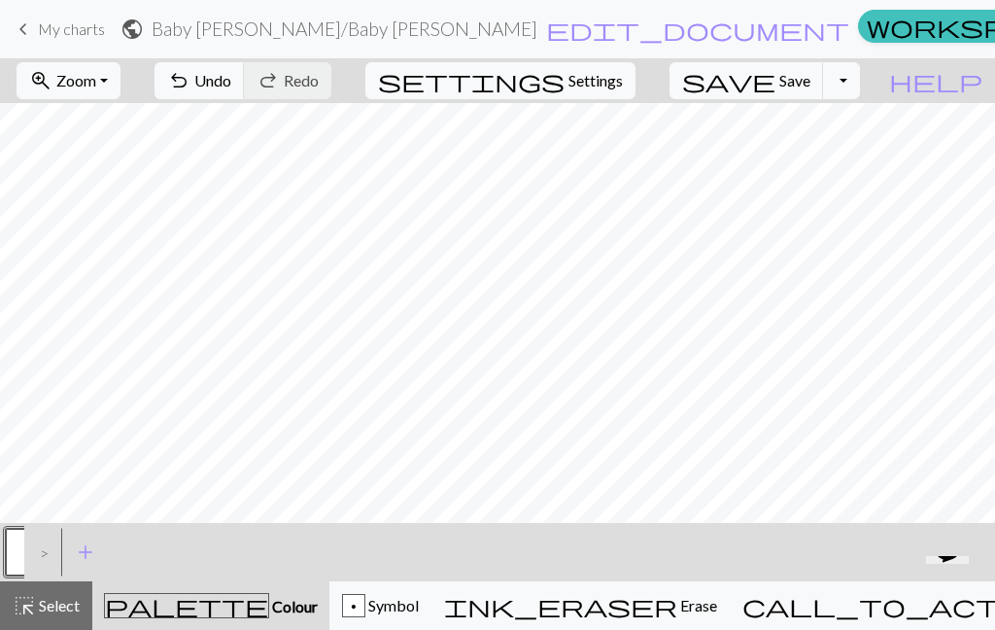
click at [92, 554] on span "add" at bounding box center [85, 551] width 23 height 27
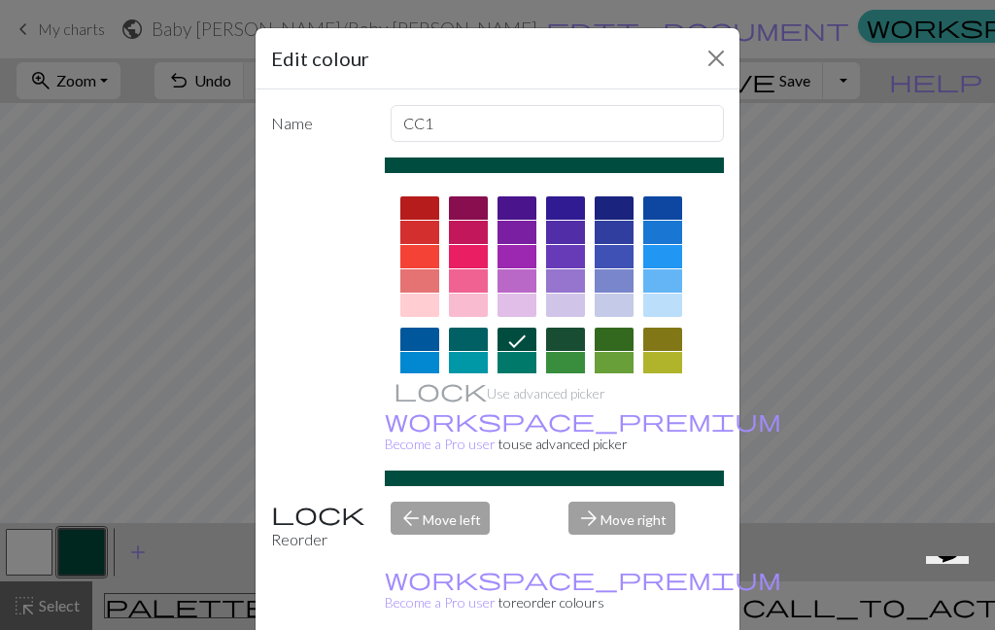
click at [517, 436] on div at bounding box center [516, 436] width 39 height 23
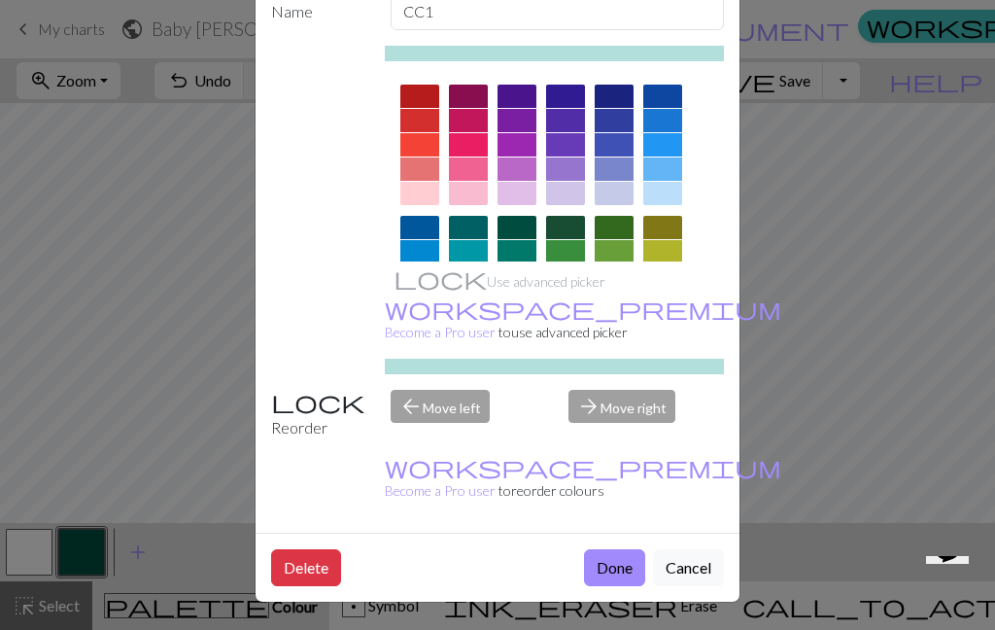
scroll to position [126, 0]
click at [621, 575] on button "Done" at bounding box center [614, 567] width 61 height 37
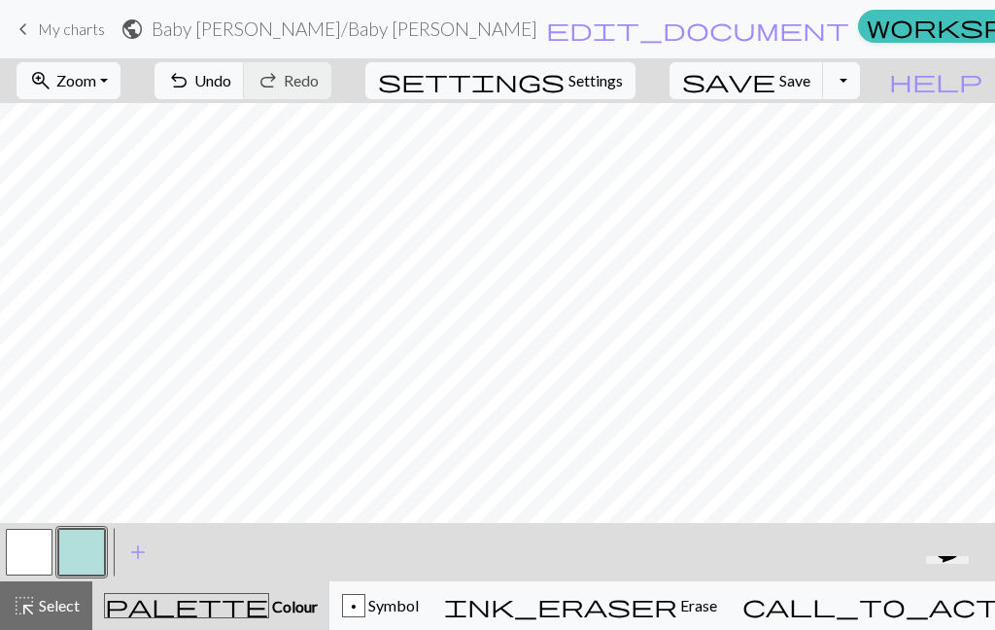
click at [231, 85] on span "Undo" at bounding box center [212, 80] width 37 height 18
click at [419, 615] on div "p Symbol" at bounding box center [380, 605] width 77 height 23
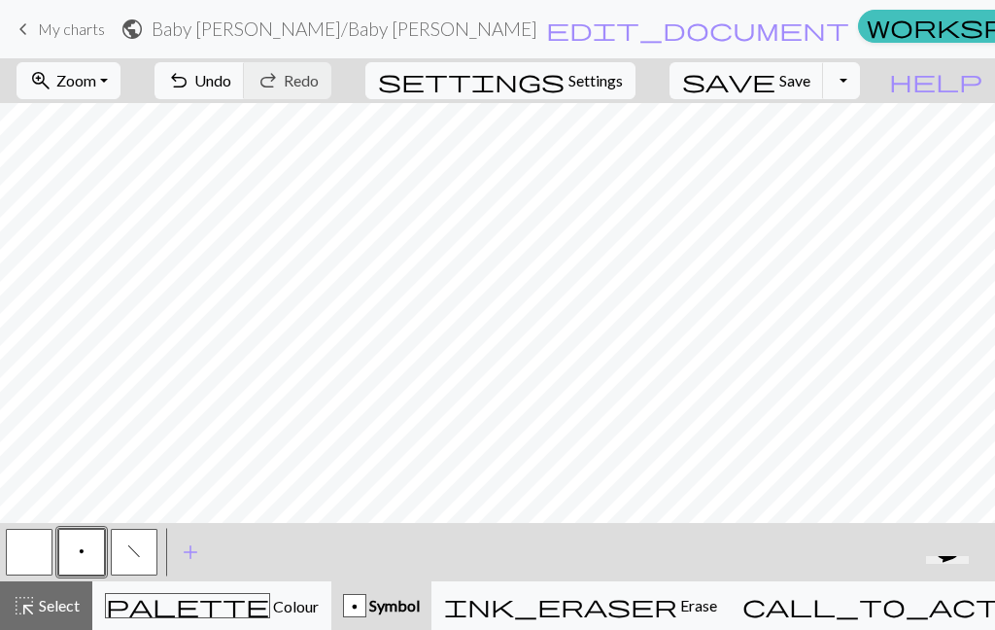
click at [29, 551] on button "button" at bounding box center [29, 552] width 47 height 47
click at [75, 560] on div "Knit" at bounding box center [76, 552] width 42 height 28
click at [85, 553] on button "p" at bounding box center [81, 552] width 47 height 47
click at [185, 552] on span "add" at bounding box center [190, 551] width 23 height 27
click at [195, 557] on button "button" at bounding box center [186, 552] width 47 height 47
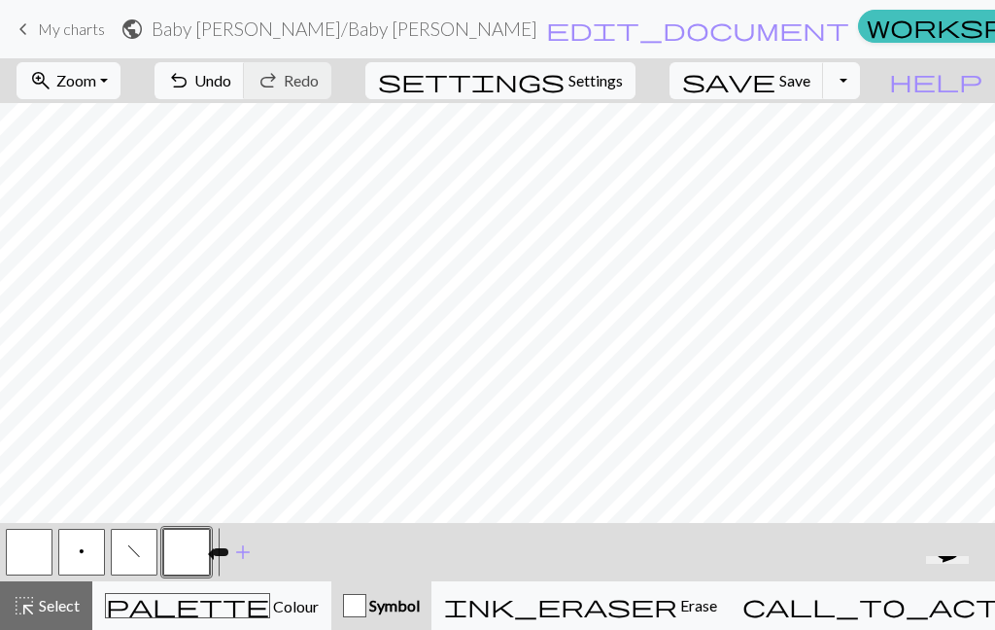
click at [30, 551] on button "button" at bounding box center [29, 552] width 47 height 47
click at [609, 80] on span "Settings" at bounding box center [595, 80] width 54 height 23
select select "aran"
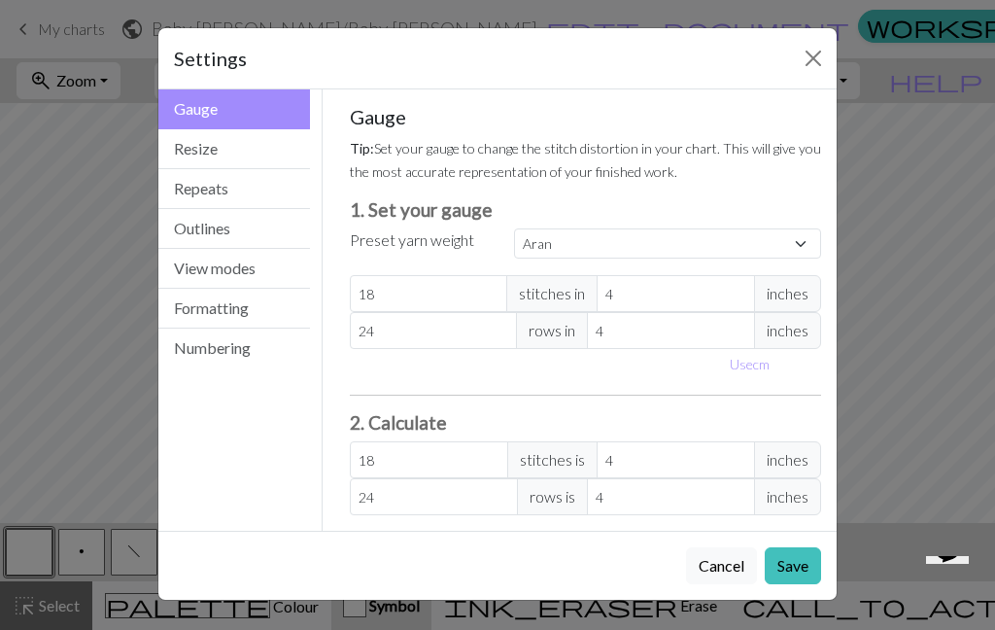
click at [260, 147] on button "Resize" at bounding box center [234, 149] width 152 height 40
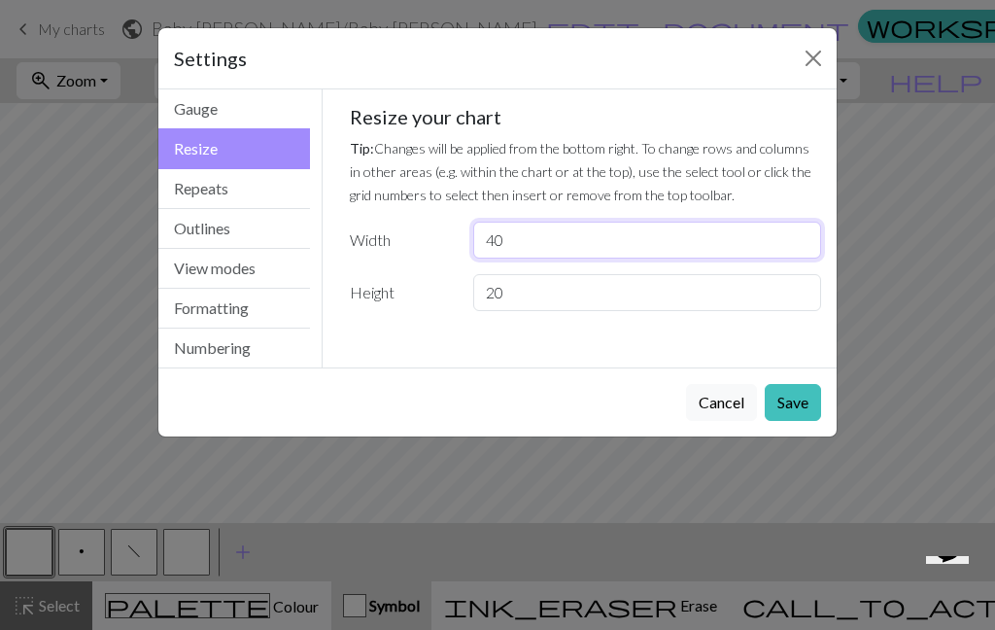
click at [595, 237] on input "40" at bounding box center [647, 240] width 348 height 37
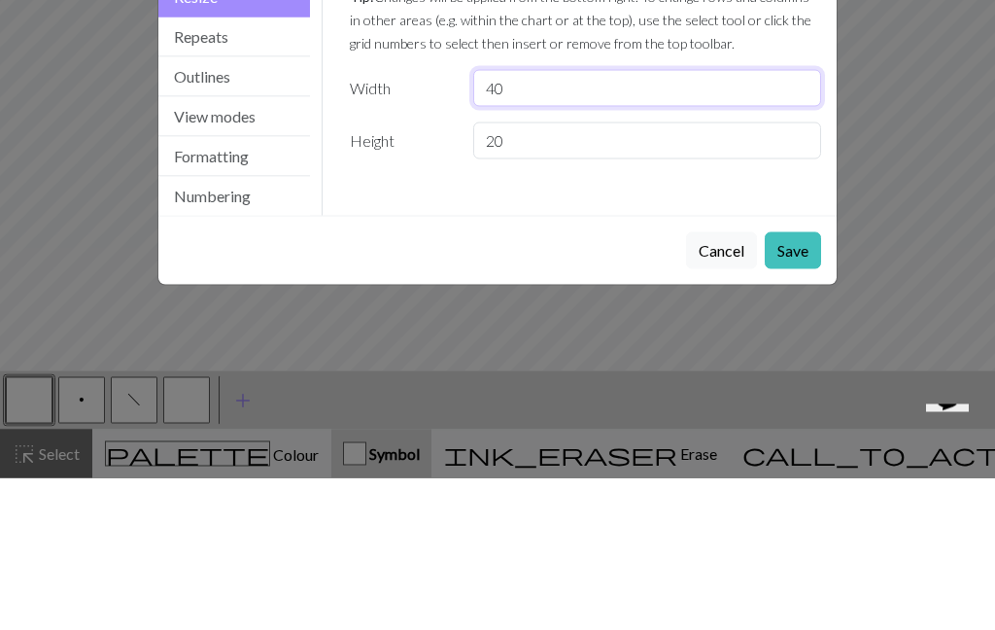
type input "4"
type input "50"
click at [734, 136] on p "Tip: Changes will be applied from the bottom right. To change rows and columns …" at bounding box center [586, 171] width 472 height 70
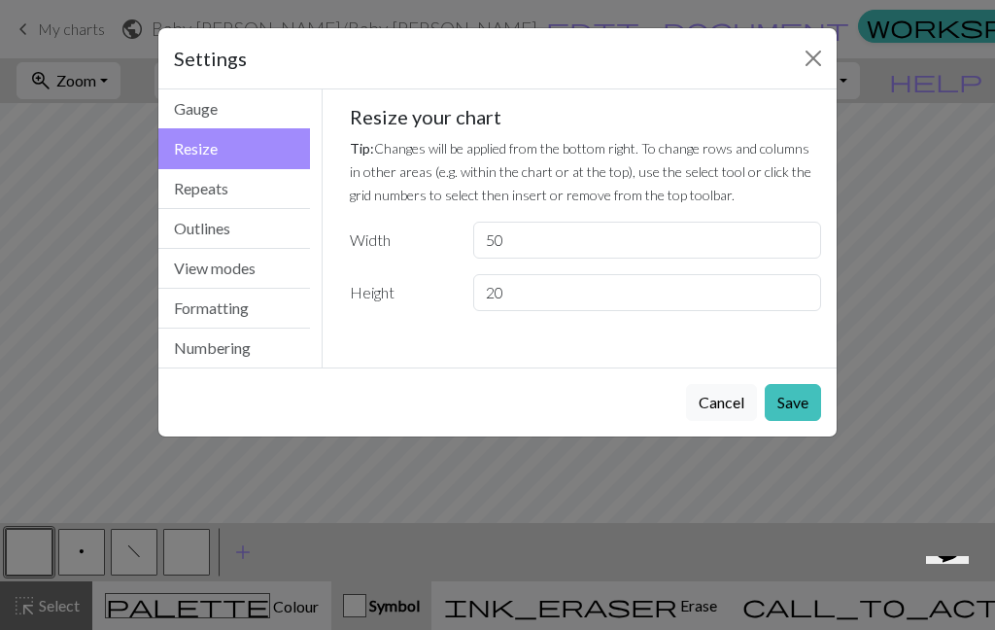
click at [784, 405] on button "Save" at bounding box center [793, 402] width 56 height 37
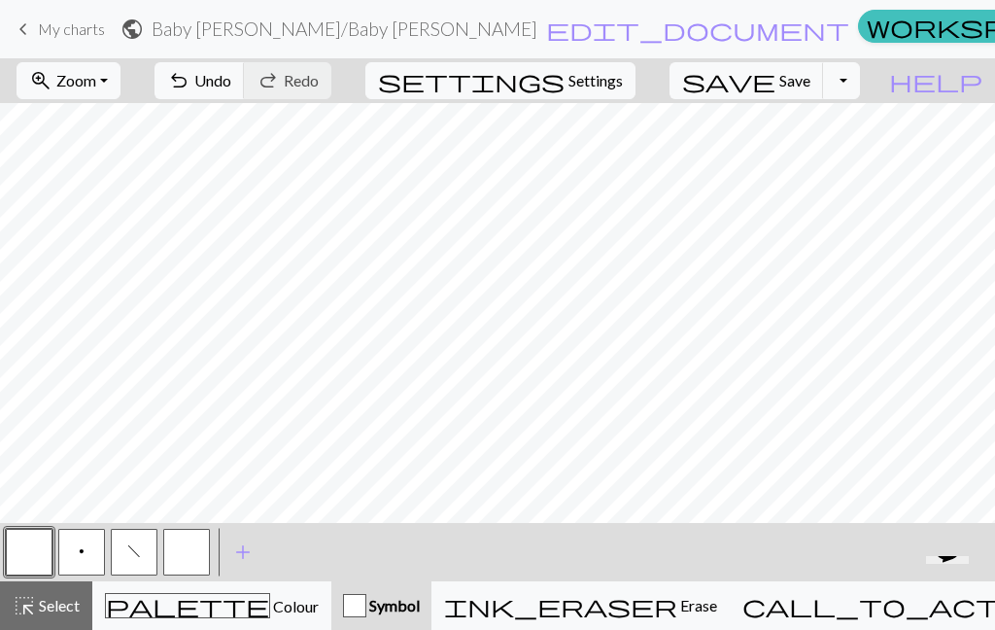
click at [270, 614] on span "Colour" at bounding box center [294, 606] width 49 height 18
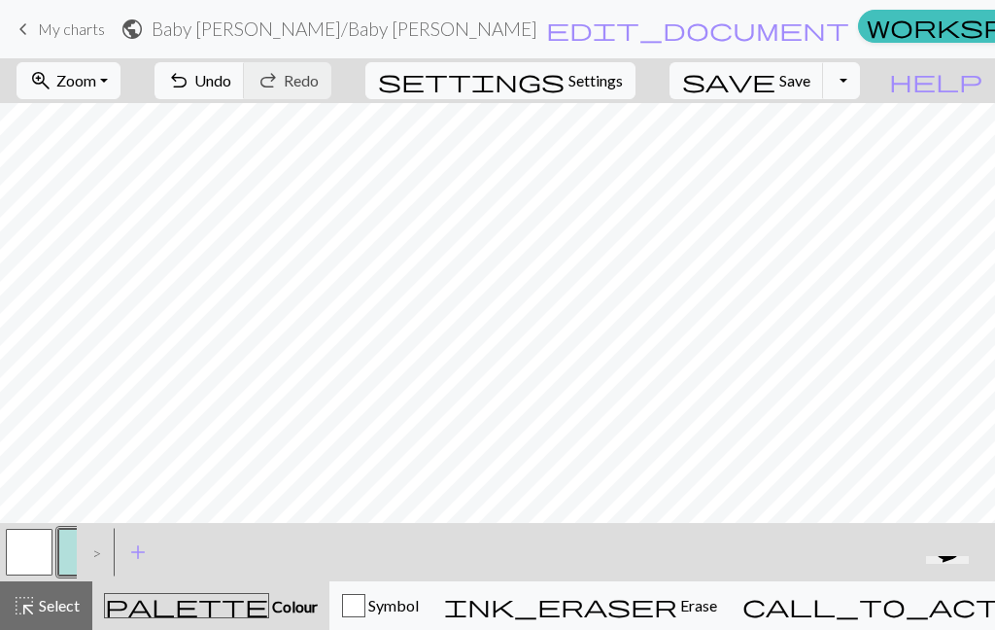
click at [26, 549] on button "button" at bounding box center [29, 552] width 47 height 47
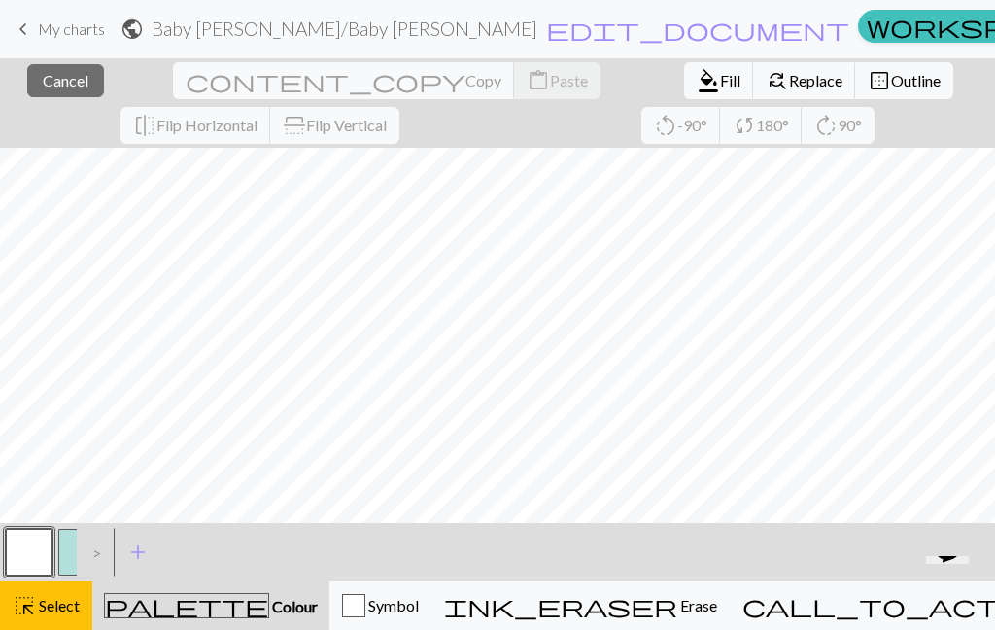
click at [269, 607] on span "Colour" at bounding box center [293, 606] width 49 height 18
click at [177, 603] on span "palette" at bounding box center [186, 605] width 163 height 27
click at [23, 599] on span "highlight_alt" at bounding box center [24, 605] width 23 height 27
click at [269, 613] on span "Colour" at bounding box center [293, 606] width 49 height 18
click at [27, 603] on span "highlight_alt" at bounding box center [24, 605] width 23 height 27
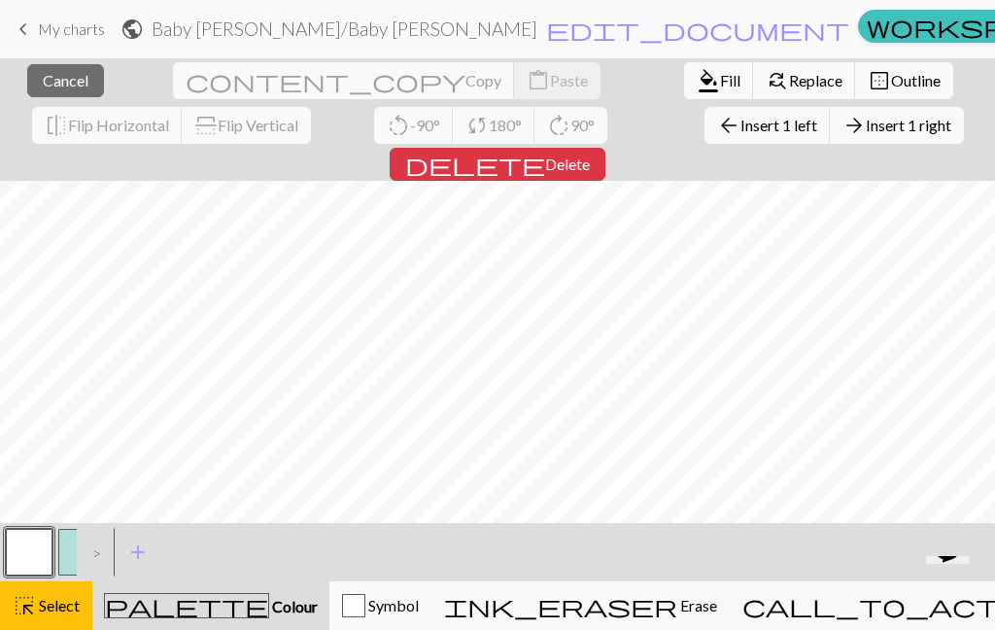
click at [25, 544] on button "button" at bounding box center [29, 552] width 47 height 47
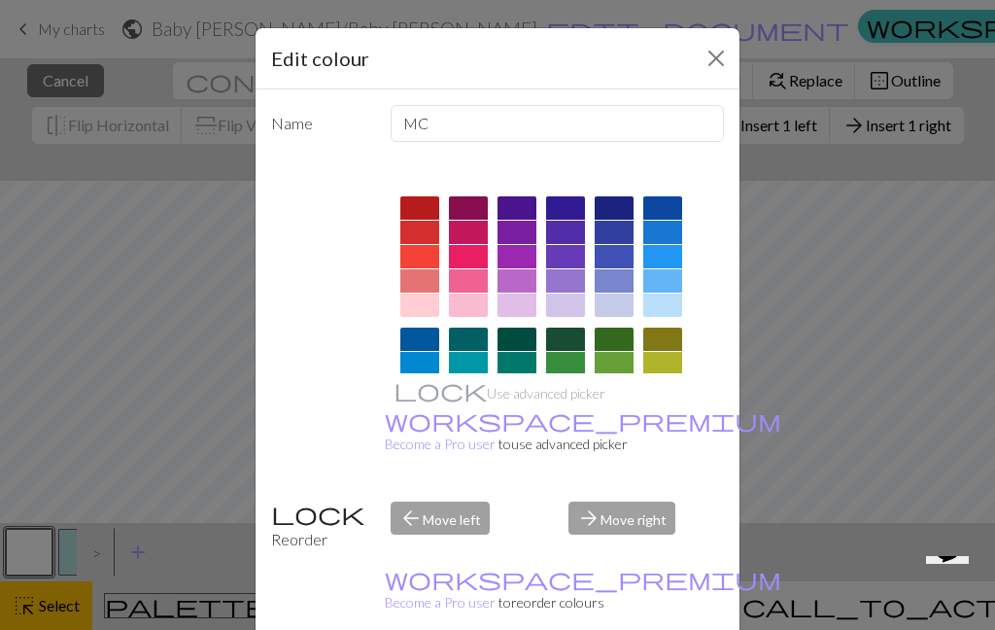
click at [81, 547] on div "Edit colour Name MC Use advanced picker workspace_premium Become a Pro user to …" at bounding box center [497, 315] width 995 height 630
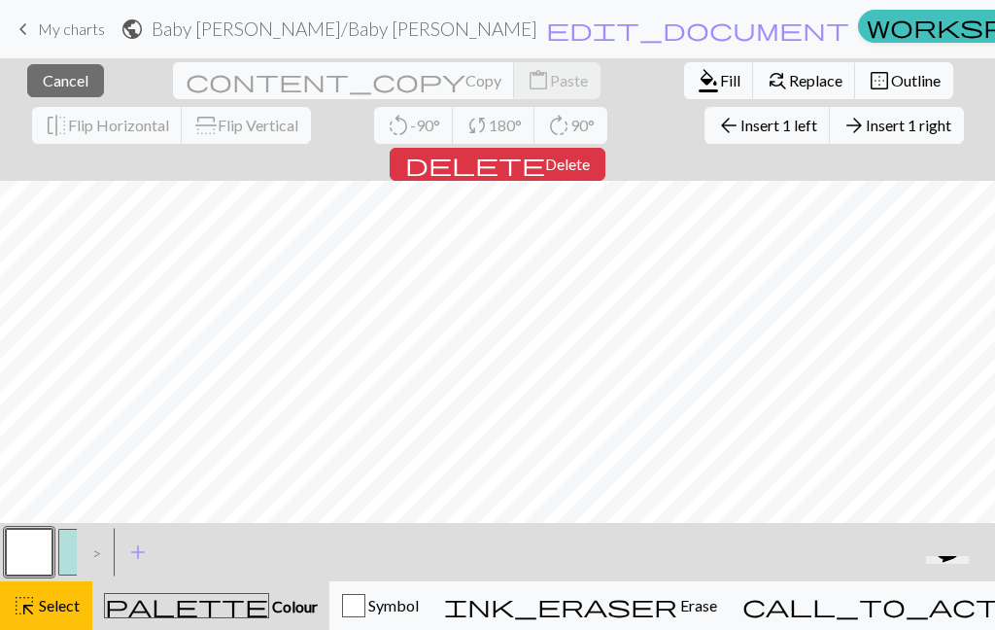
click at [38, 603] on span "Select" at bounding box center [58, 605] width 44 height 18
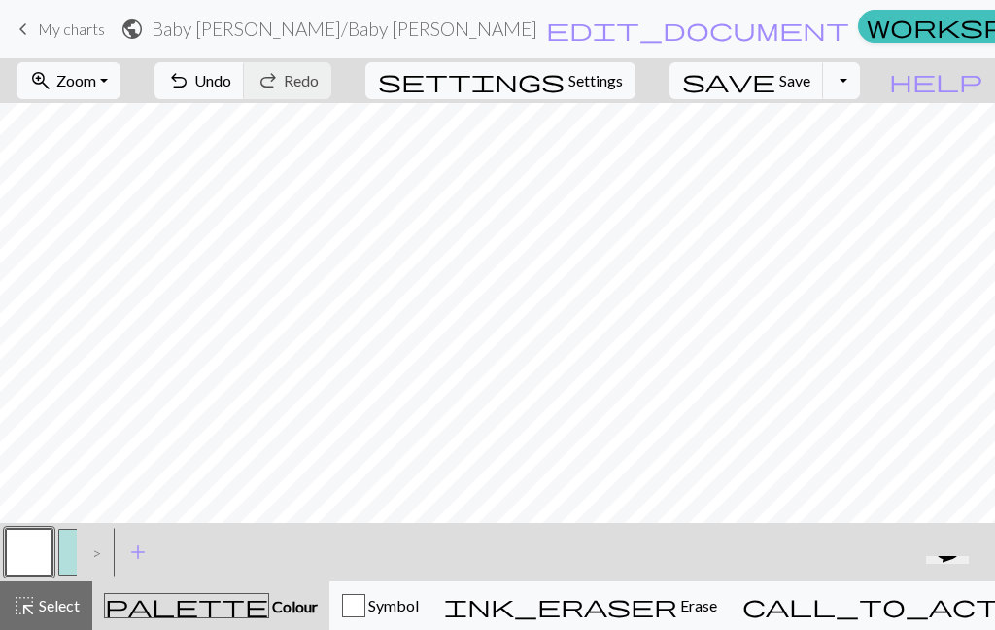
click at [431, 619] on button "Symbol" at bounding box center [380, 605] width 102 height 49
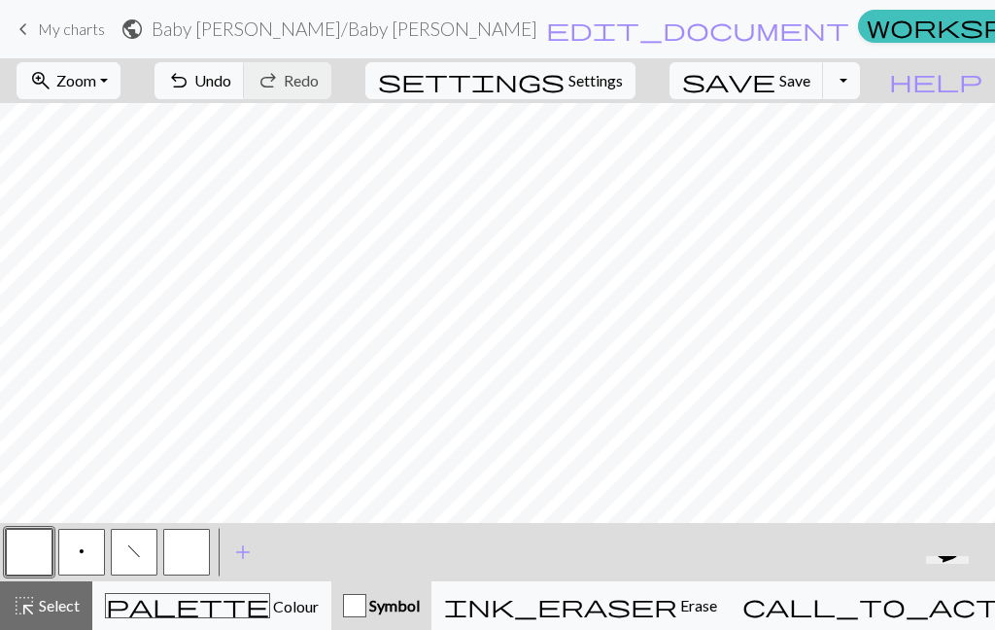
click at [84, 561] on button "p" at bounding box center [81, 552] width 47 height 47
click at [219, 624] on button "palette Colour Colour" at bounding box center [211, 605] width 239 height 49
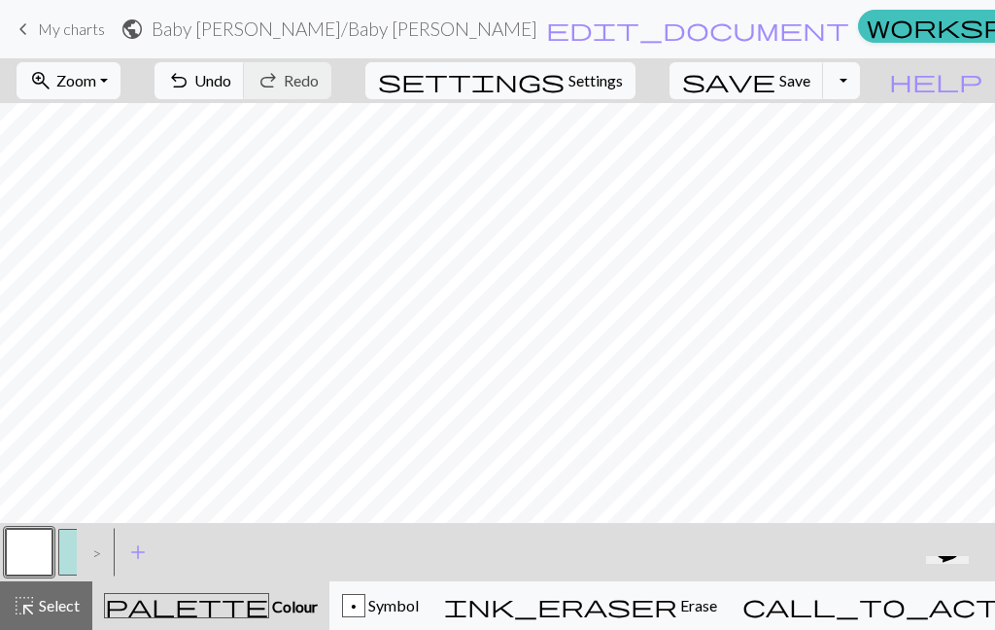
click at [65, 569] on button "button" at bounding box center [81, 552] width 47 height 47
click at [419, 601] on span "Symbol" at bounding box center [391, 605] width 53 height 18
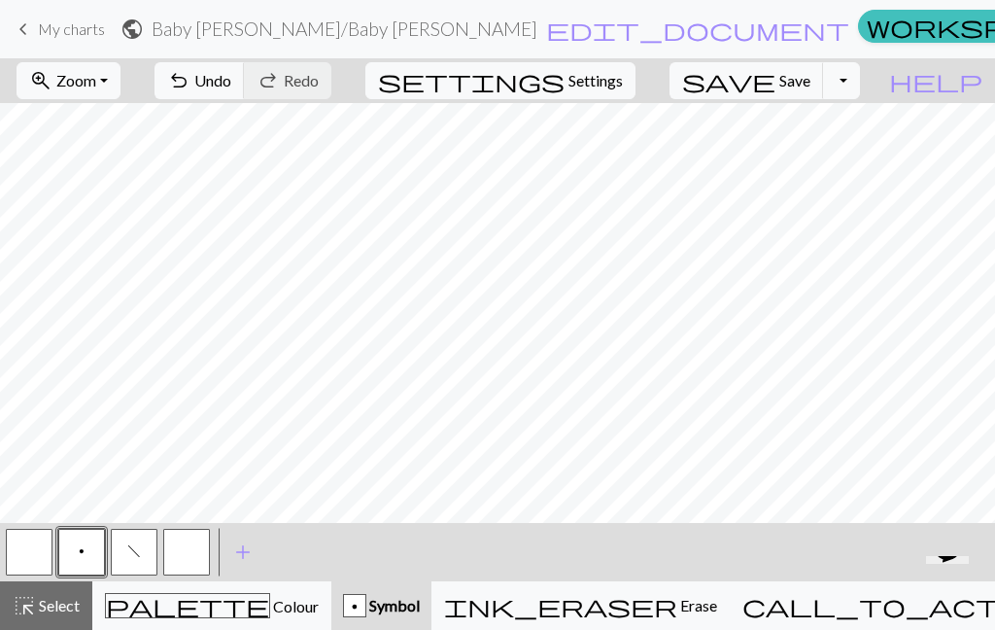
click at [258, 618] on button "palette Colour Colour" at bounding box center [211, 605] width 239 height 49
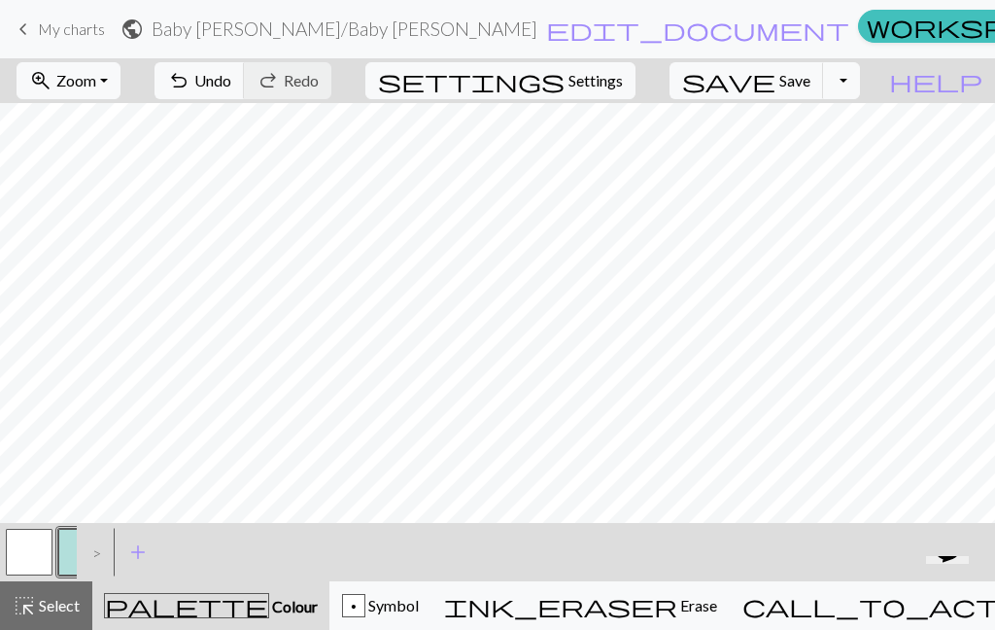
click at [364, 616] on div "p" at bounding box center [353, 606] width 21 height 23
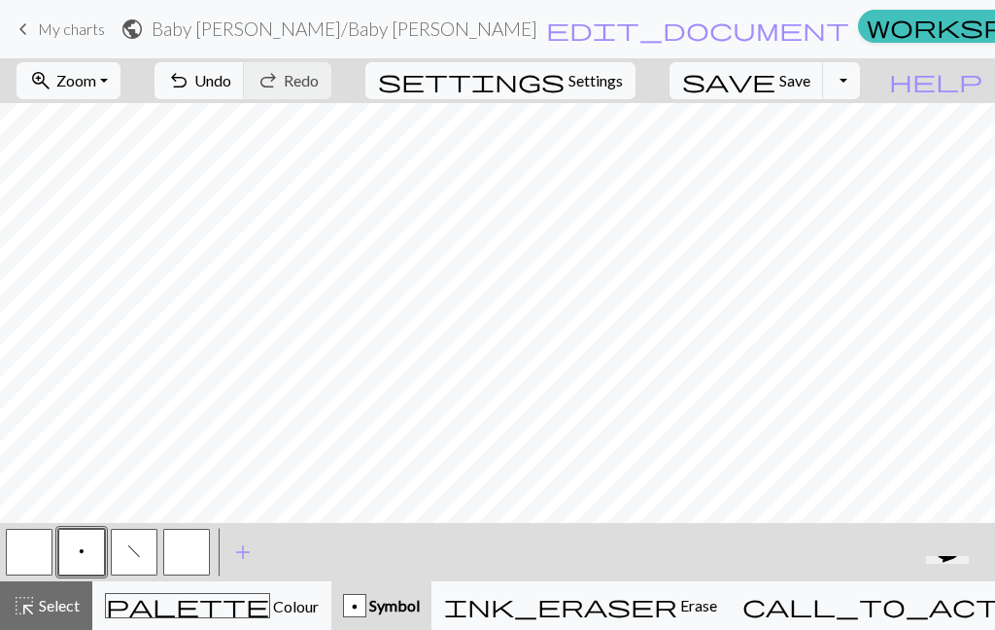
click at [596, 85] on span "Settings" at bounding box center [595, 80] width 54 height 23
select select "aran"
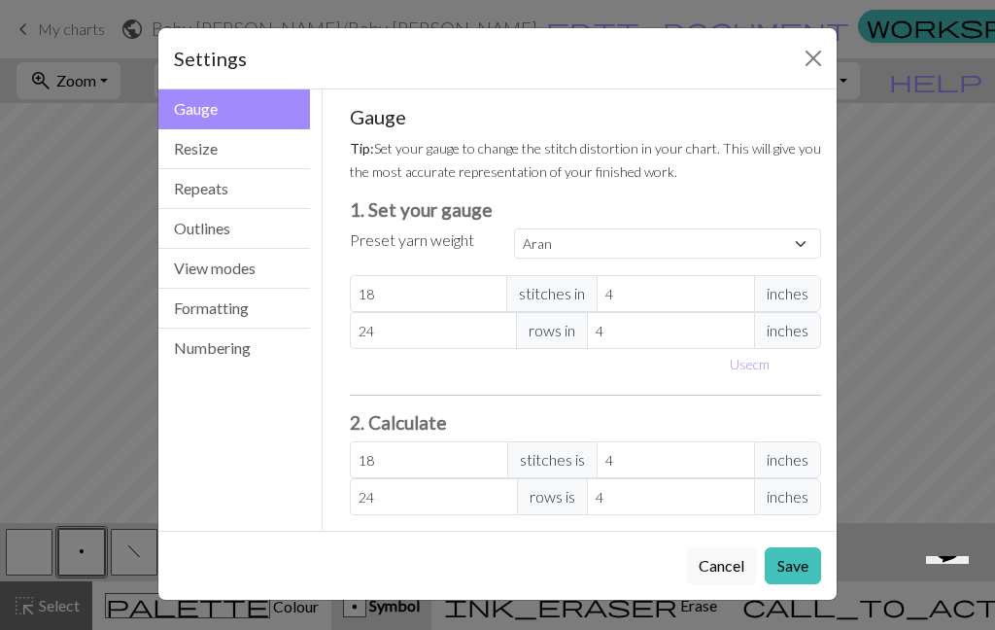
click at [193, 151] on button "Resize" at bounding box center [234, 149] width 152 height 40
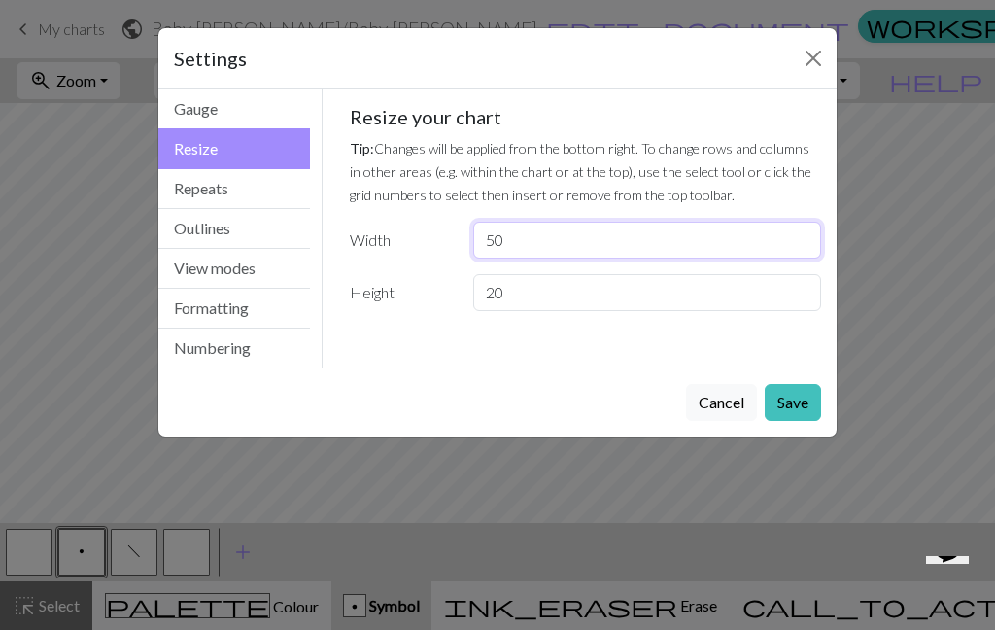
click at [533, 252] on input "50" at bounding box center [647, 240] width 348 height 37
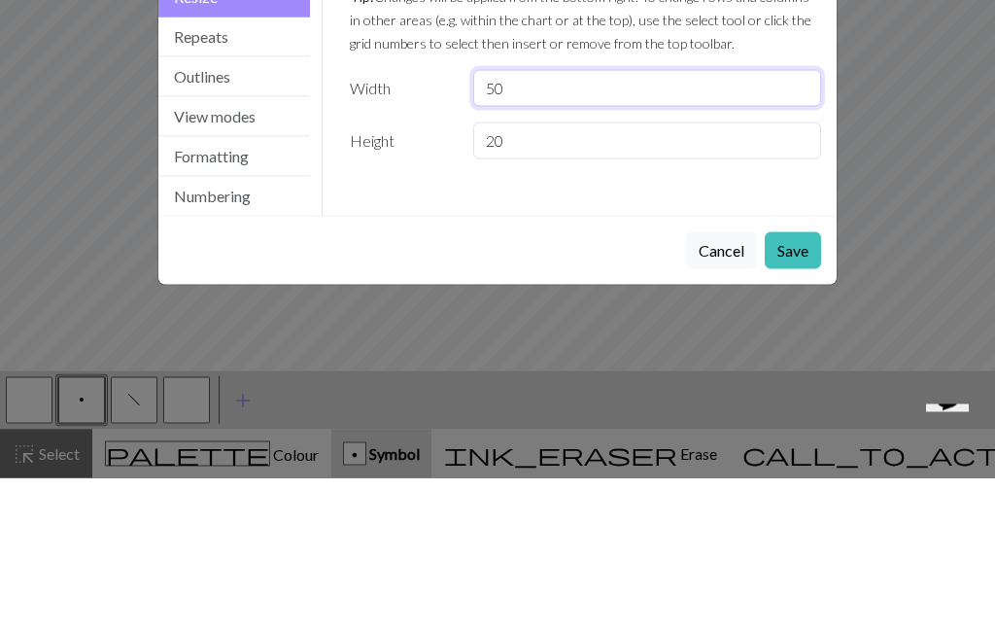
type input "5"
type input "58"
click at [712, 136] on p "Tip: Changes will be applied from the bottom right. To change rows and columns …" at bounding box center [586, 171] width 472 height 70
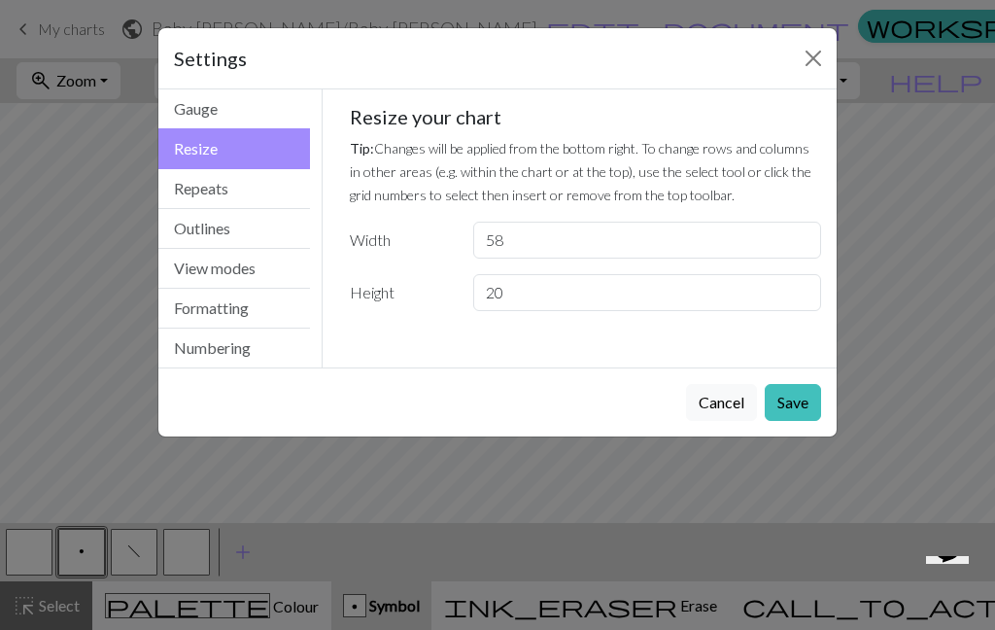
click at [798, 398] on button "Save" at bounding box center [793, 402] width 56 height 37
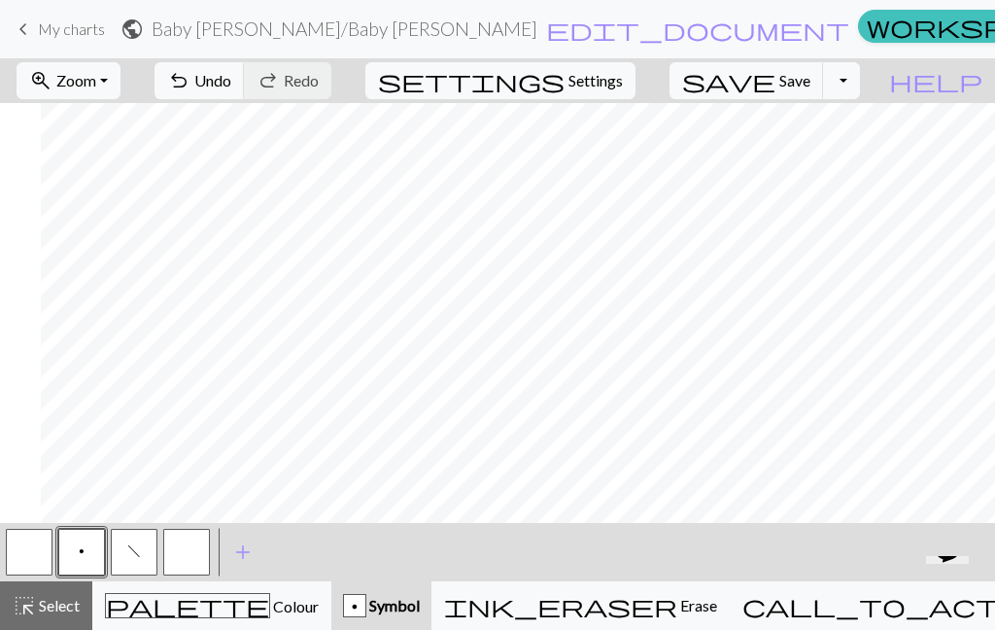
scroll to position [0, 96]
click at [190, 89] on span "undo" at bounding box center [178, 80] width 23 height 27
click at [270, 615] on span "Colour" at bounding box center [294, 606] width 49 height 18
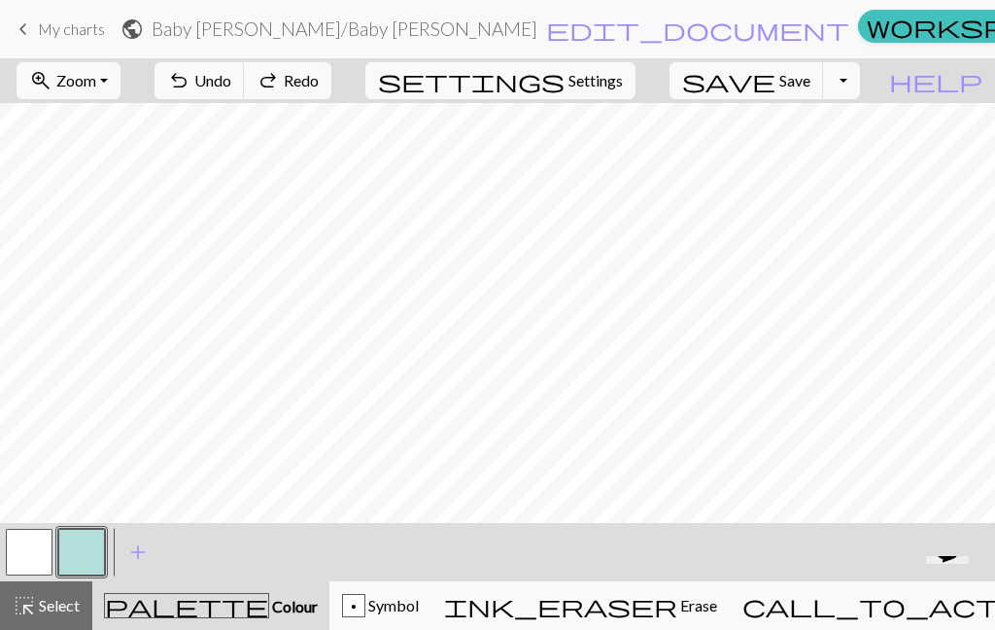
click at [23, 545] on button "button" at bounding box center [29, 552] width 47 height 47
click at [419, 600] on span "Symbol" at bounding box center [391, 605] width 53 height 18
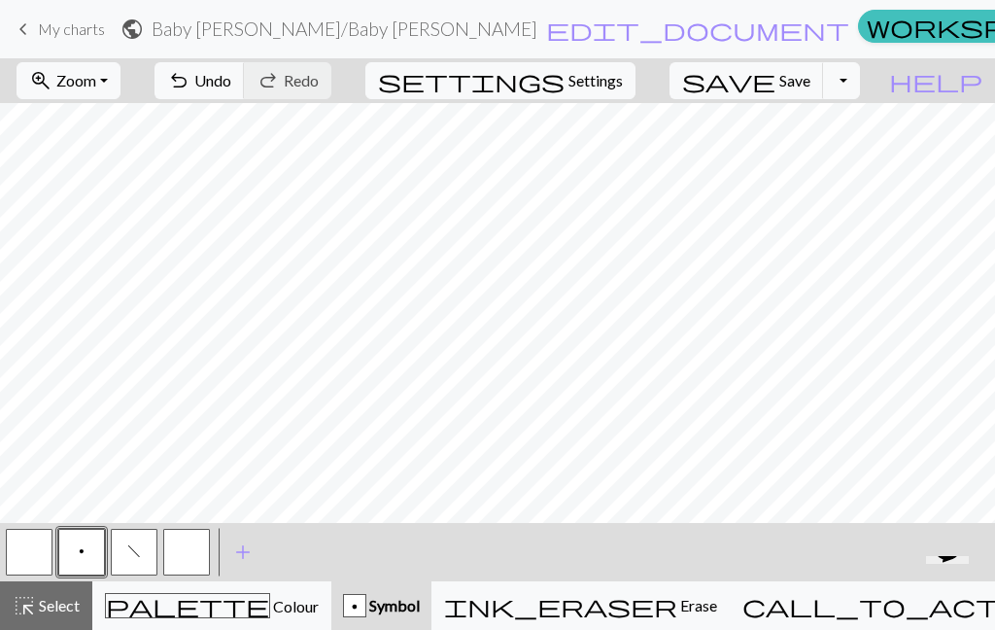
click at [32, 554] on button "button" at bounding box center [29, 552] width 47 height 47
click at [85, 556] on div "Knit" at bounding box center [76, 552] width 42 height 28
click at [80, 558] on span "p" at bounding box center [82, 551] width 6 height 16
click at [231, 84] on span "Undo" at bounding box center [212, 80] width 37 height 18
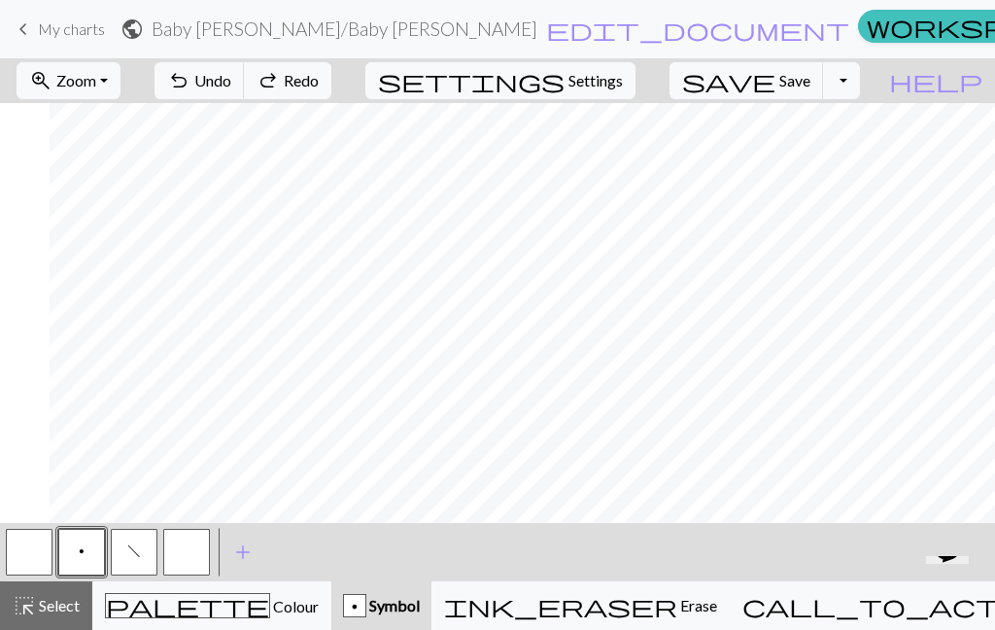
scroll to position [0, 235]
click at [30, 554] on button "button" at bounding box center [29, 552] width 47 height 47
click at [270, 614] on span "Colour" at bounding box center [294, 606] width 49 height 18
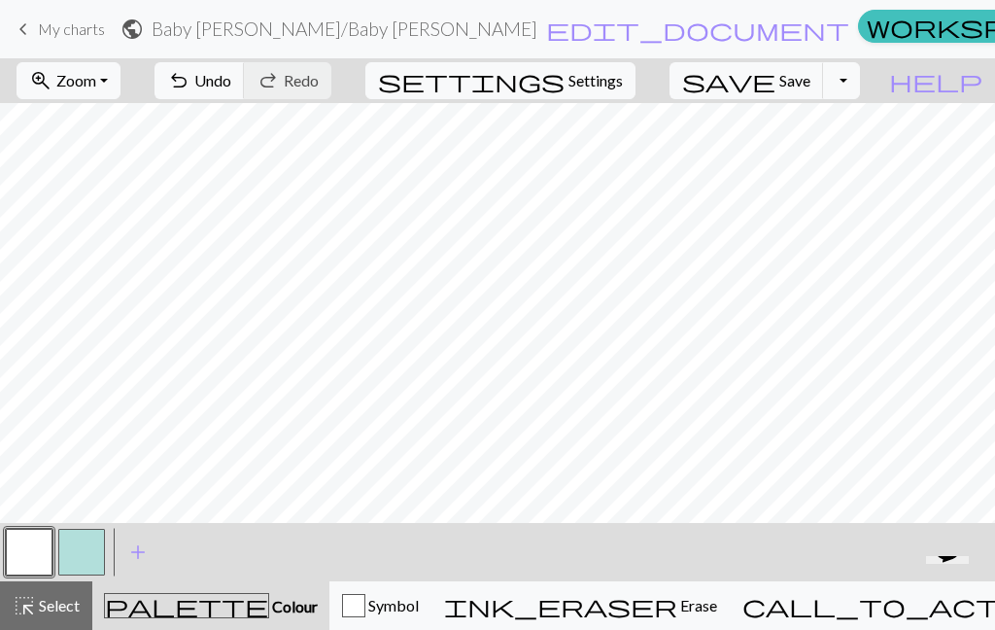
click at [419, 611] on span "Symbol" at bounding box center [391, 605] width 53 height 18
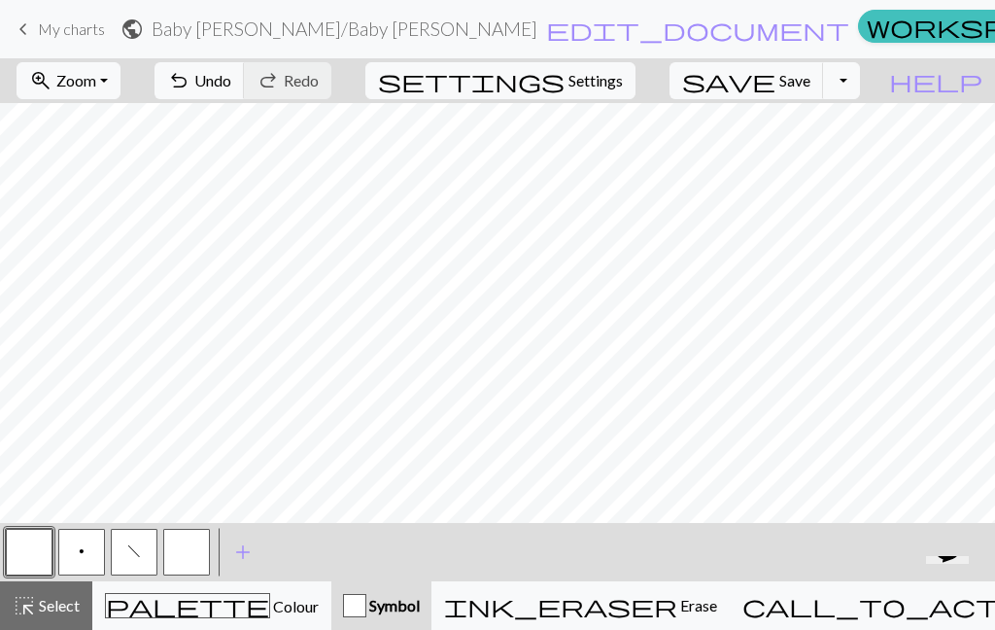
click at [83, 545] on span "p" at bounding box center [82, 551] width 6 height 16
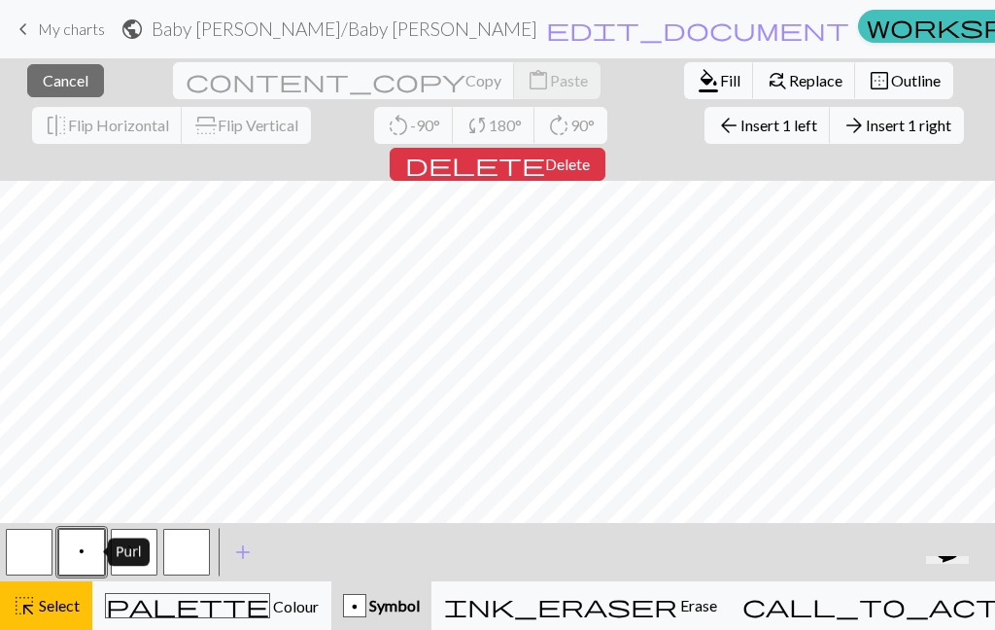
click at [53, 605] on span "Select" at bounding box center [58, 605] width 44 height 18
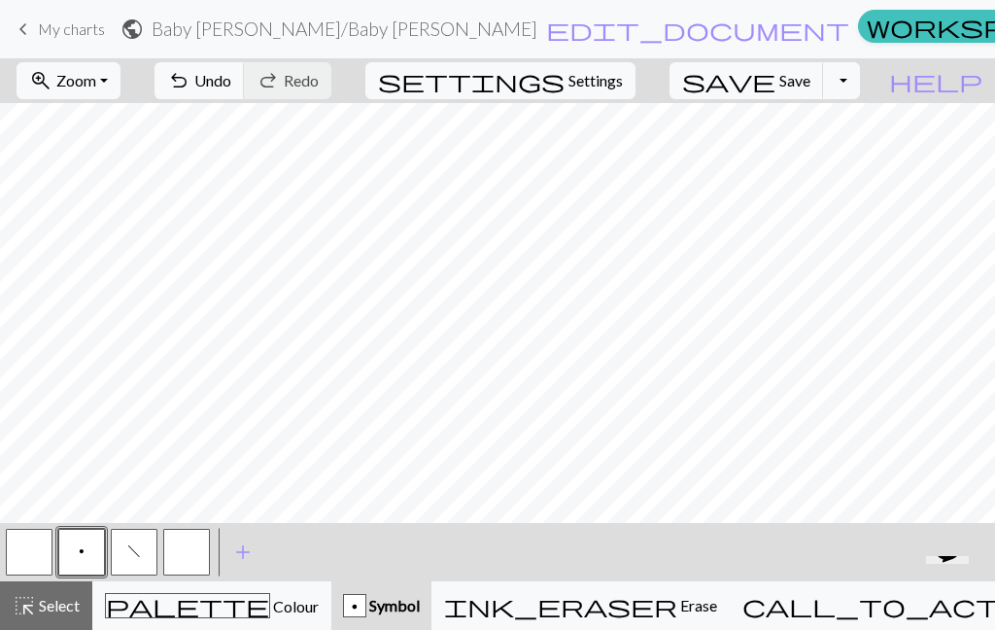
click at [270, 604] on span "Colour" at bounding box center [294, 606] width 49 height 18
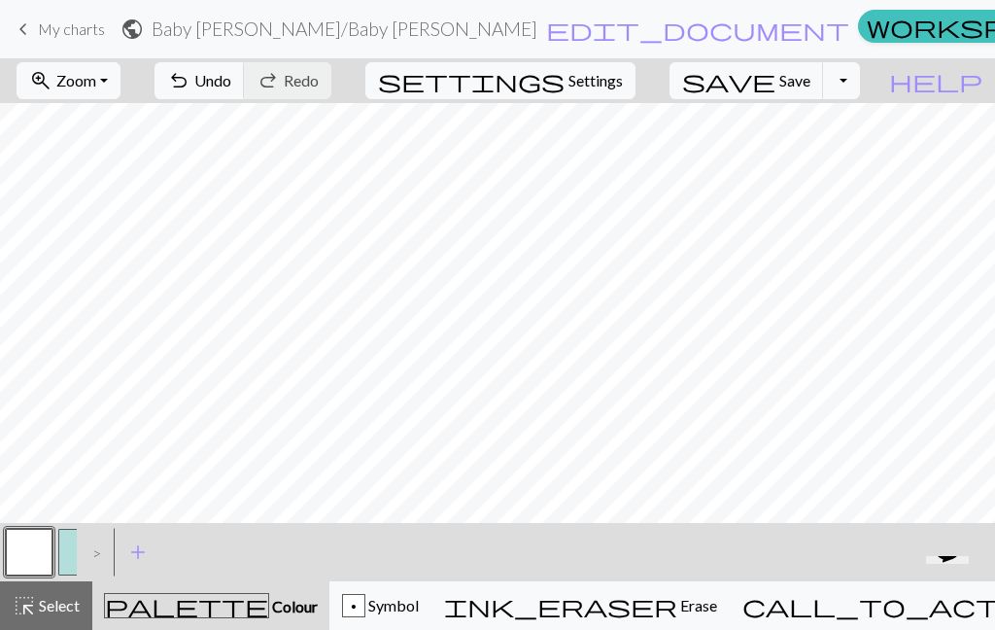
click at [67, 559] on button "button" at bounding box center [81, 552] width 47 height 47
click at [364, 614] on div "p" at bounding box center [353, 606] width 21 height 23
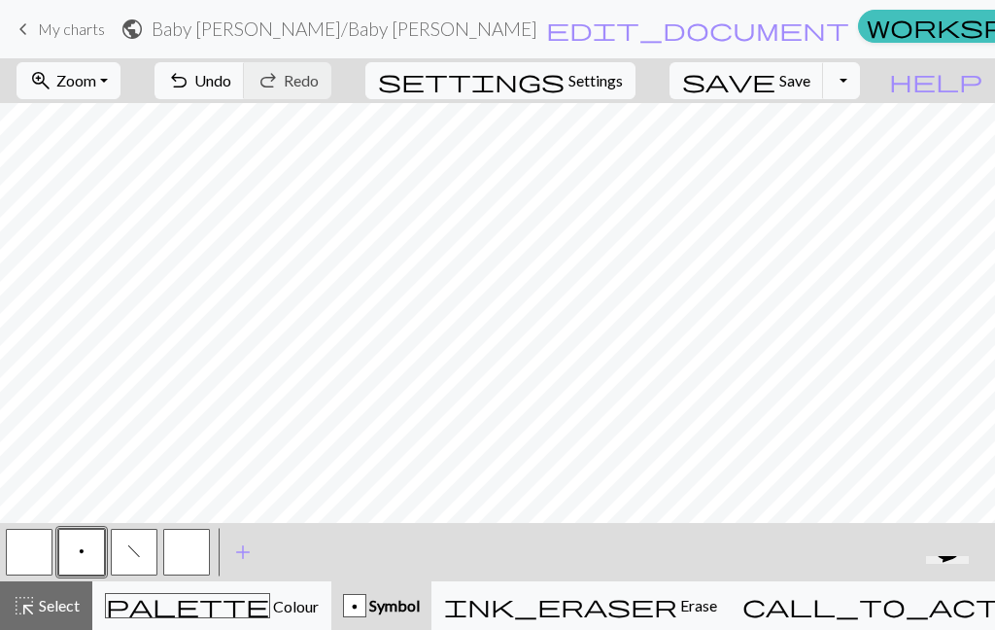
scroll to position [0, 40]
click at [270, 601] on span "Colour" at bounding box center [294, 606] width 49 height 18
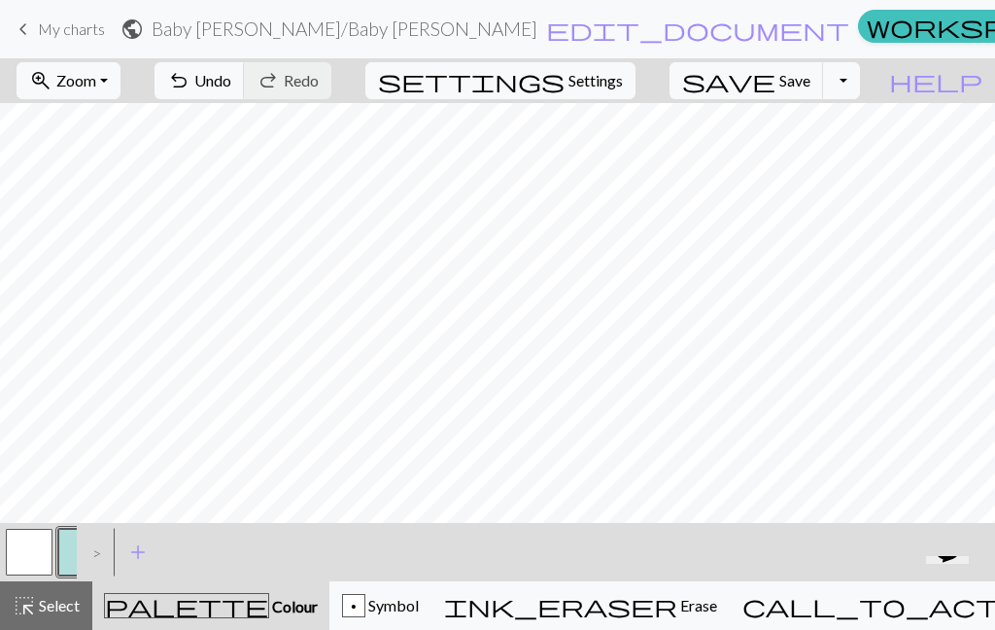
click at [14, 548] on button "button" at bounding box center [29, 552] width 47 height 47
click at [419, 601] on span "Symbol" at bounding box center [391, 605] width 53 height 18
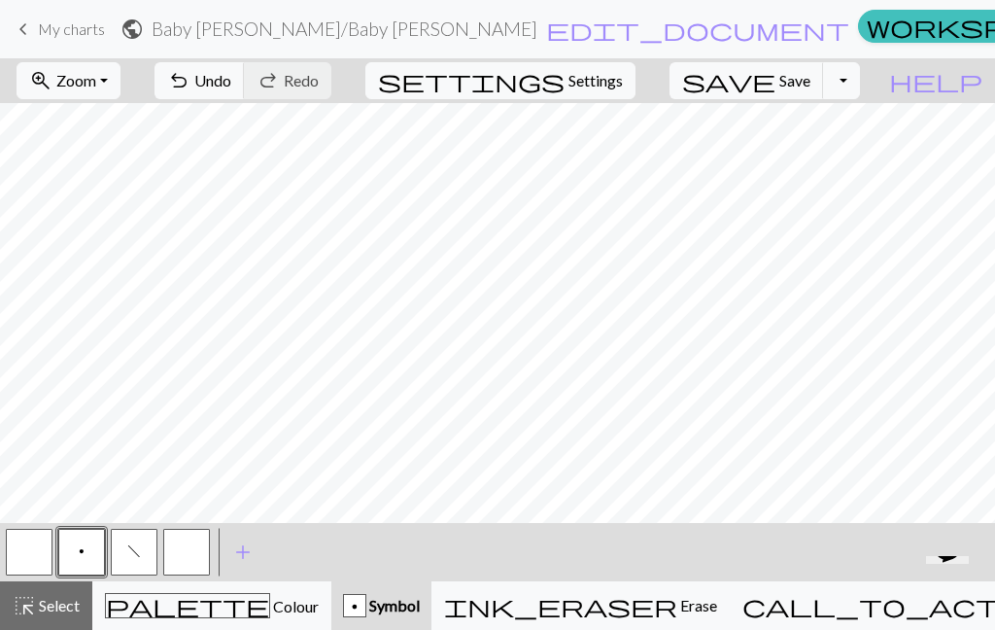
click at [27, 550] on button "button" at bounding box center [29, 552] width 47 height 47
click at [89, 557] on div "Knit" at bounding box center [76, 552] width 42 height 28
click at [76, 555] on button "p" at bounding box center [81, 552] width 47 height 47
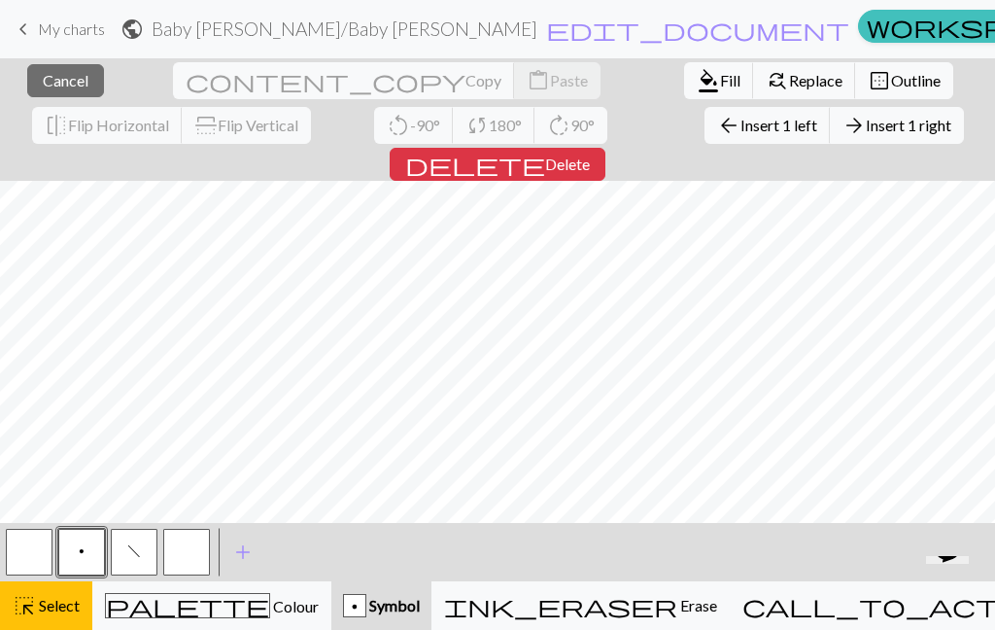
click at [29, 615] on span "highlight_alt" at bounding box center [24, 605] width 23 height 27
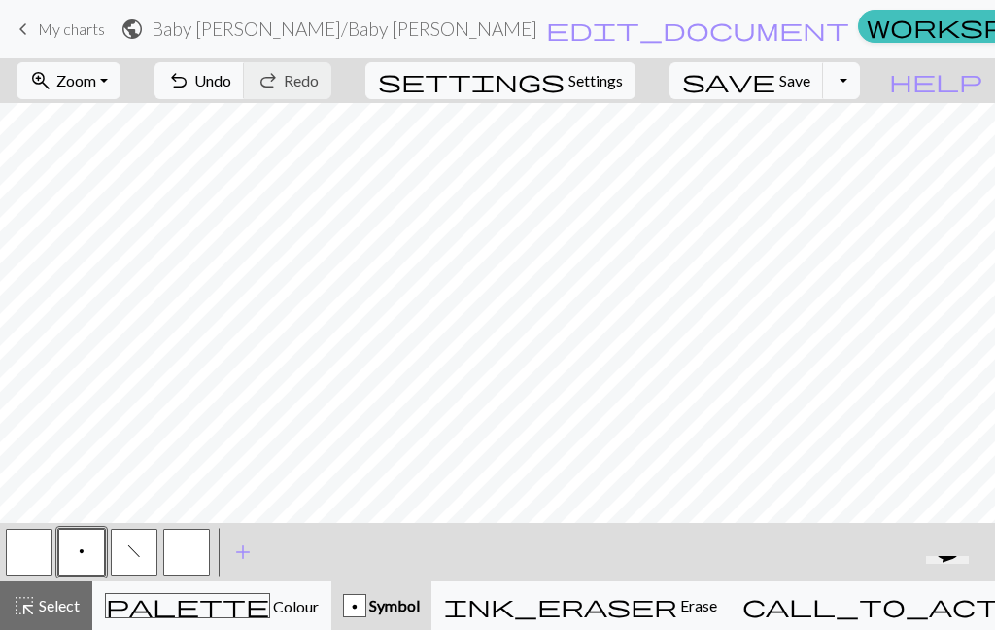
click at [38, 547] on button "button" at bounding box center [29, 552] width 47 height 47
click at [82, 560] on div "Knit" at bounding box center [76, 552] width 42 height 28
click at [85, 558] on button "p" at bounding box center [81, 552] width 47 height 47
click at [77, 568] on button "p" at bounding box center [81, 552] width 47 height 47
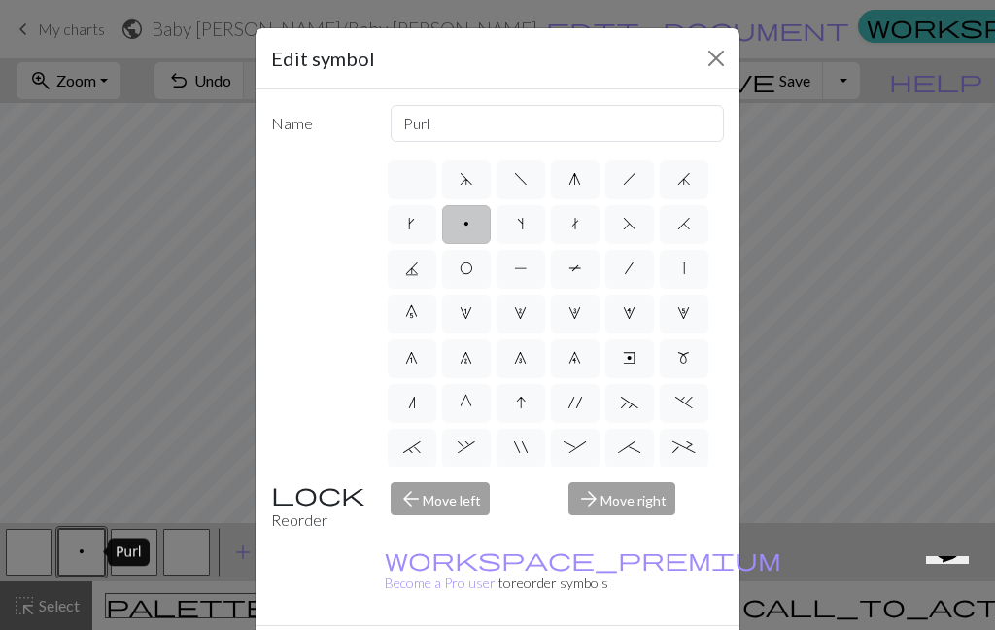
click at [102, 487] on div "Edit symbol Name Purl d f g h j k p s t F H J O P T / | 0 1 2 3 4 5 6 7 8 9 e m…" at bounding box center [497, 315] width 995 height 630
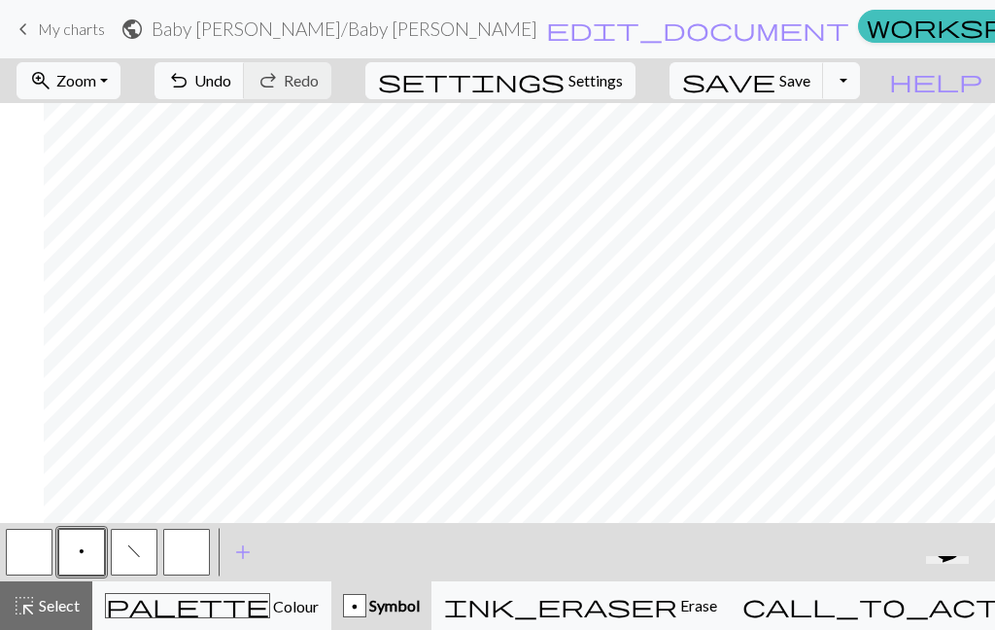
scroll to position [0, 235]
click at [30, 559] on button "button" at bounding box center [29, 552] width 47 height 47
click at [69, 562] on div "Knit" at bounding box center [76, 552] width 42 height 28
click at [85, 559] on button "p" at bounding box center [81, 552] width 47 height 47
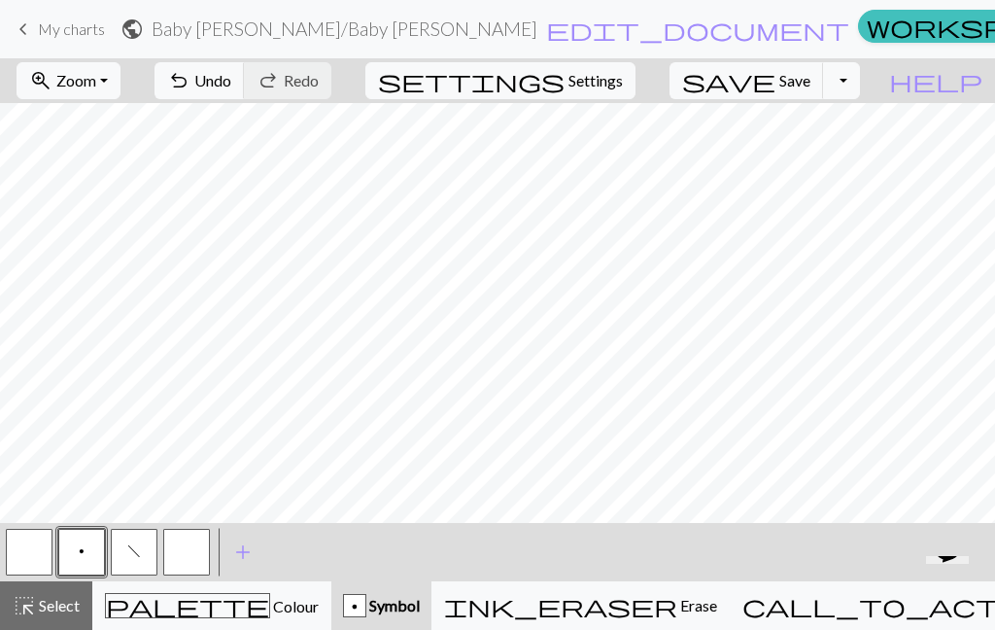
click at [33, 550] on button "button" at bounding box center [29, 552] width 47 height 47
click at [89, 554] on div "Knit" at bounding box center [76, 552] width 42 height 28
click at [85, 562] on button "p" at bounding box center [81, 552] width 47 height 47
click at [270, 614] on span "Colour" at bounding box center [294, 606] width 49 height 18
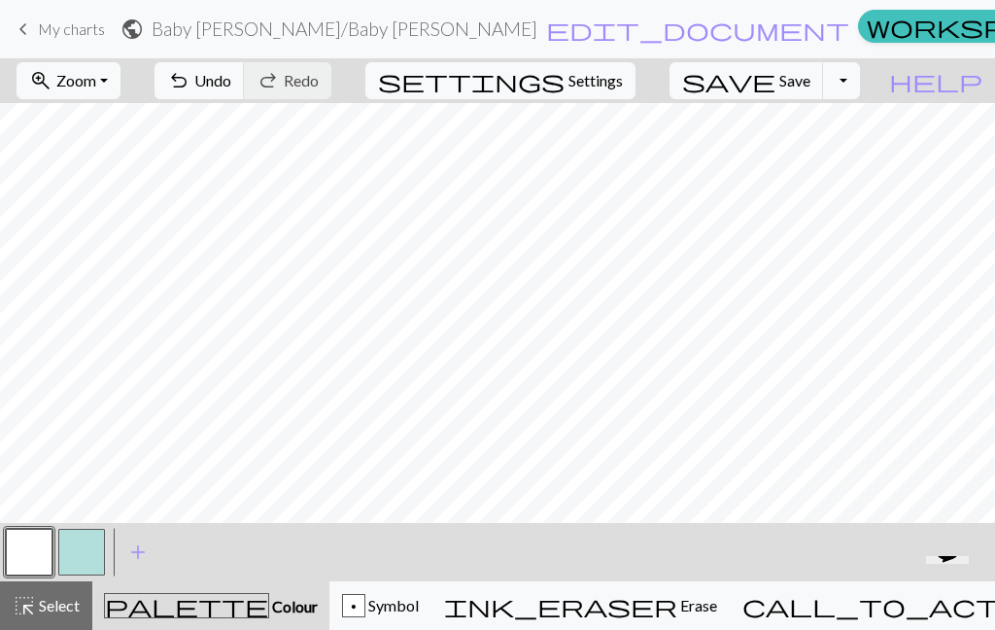
click at [75, 554] on button "button" at bounding box center [81, 552] width 47 height 47
click at [419, 603] on span "Symbol" at bounding box center [391, 605] width 53 height 18
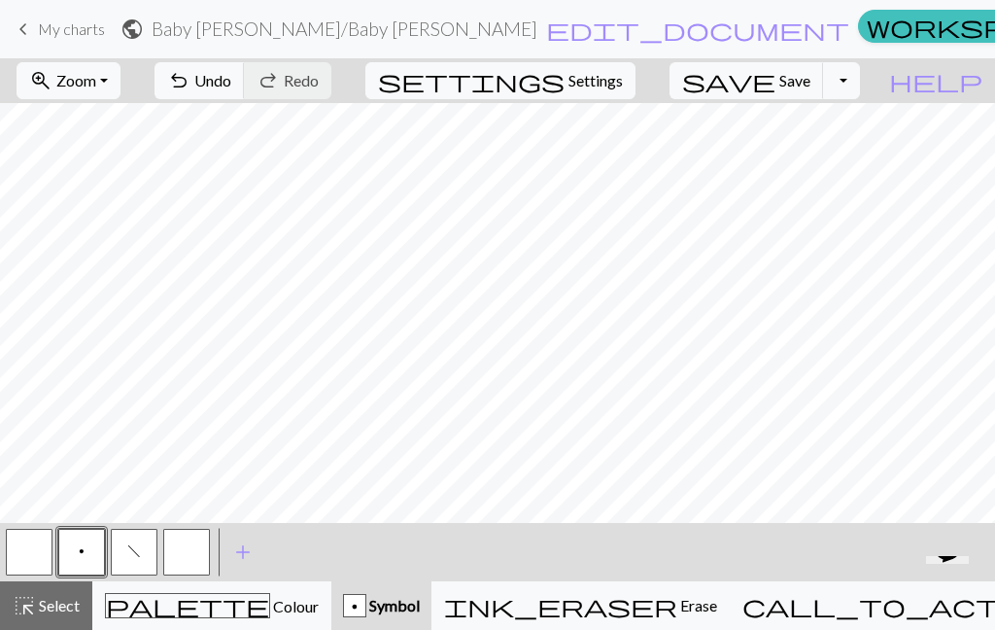
click at [177, 563] on button "button" at bounding box center [186, 552] width 47 height 47
click at [245, 545] on span "add" at bounding box center [242, 551] width 23 height 27
click at [291, 545] on span "add" at bounding box center [295, 551] width 23 height 27
click at [193, 562] on button "button" at bounding box center [186, 552] width 47 height 47
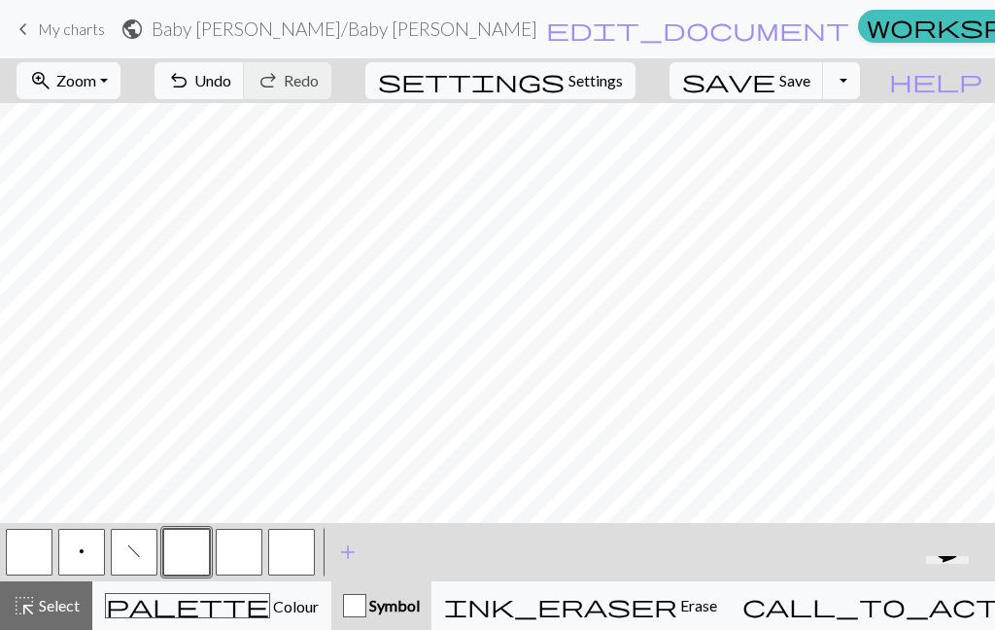
click at [178, 559] on button "button" at bounding box center [186, 552] width 47 height 47
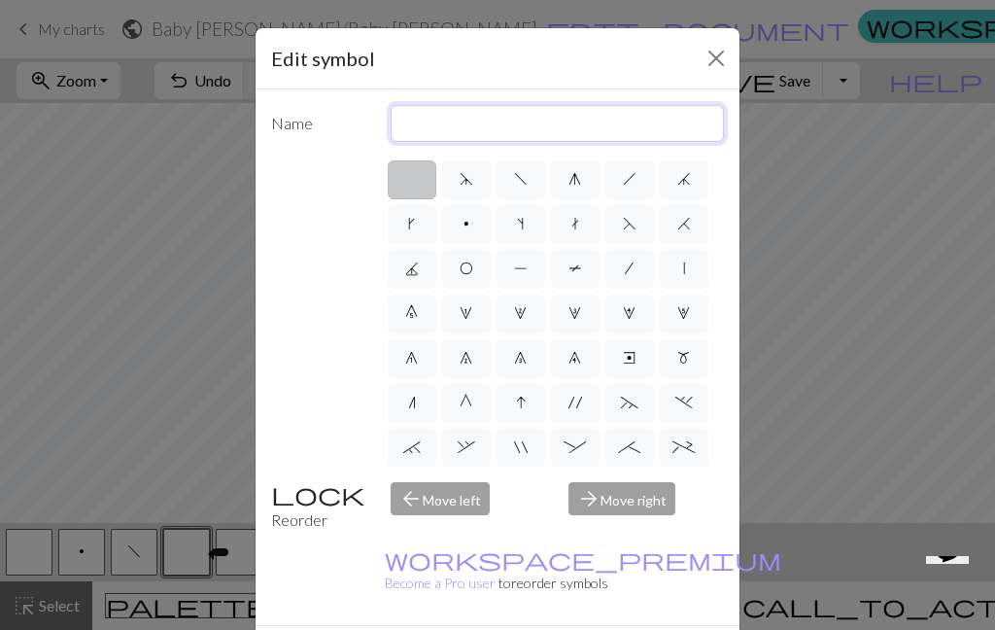
click at [658, 127] on input "text" at bounding box center [558, 123] width 334 height 37
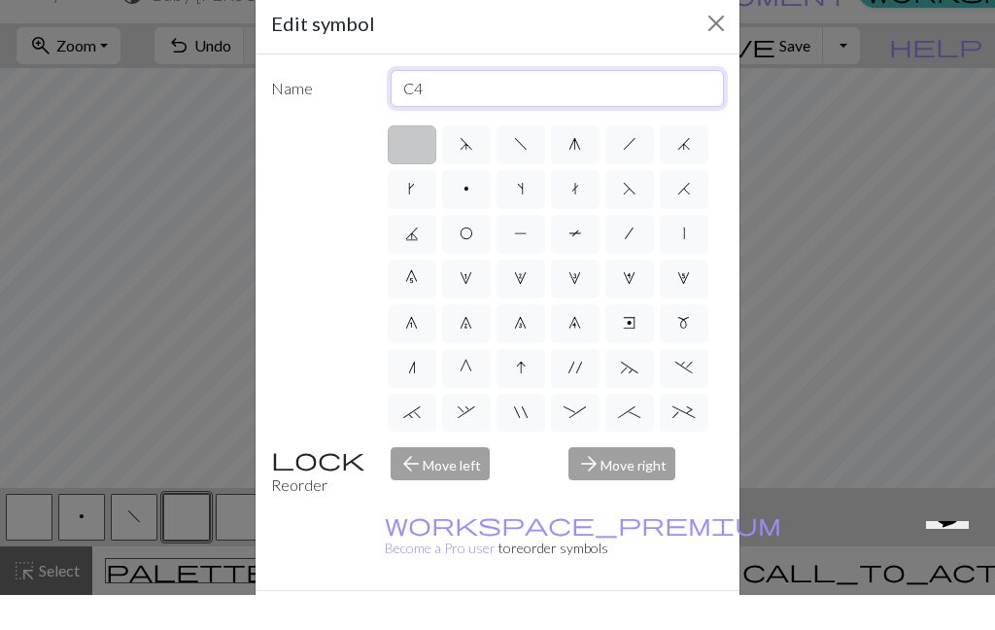
type input "C4"
click at [307, 157] on div "d f g h j k p s t F H J O P T / | 0 1 2 3 4 5 6 7 8 9 e m n G I ' ~ . ` , " : ;…" at bounding box center [497, 311] width 453 height 309
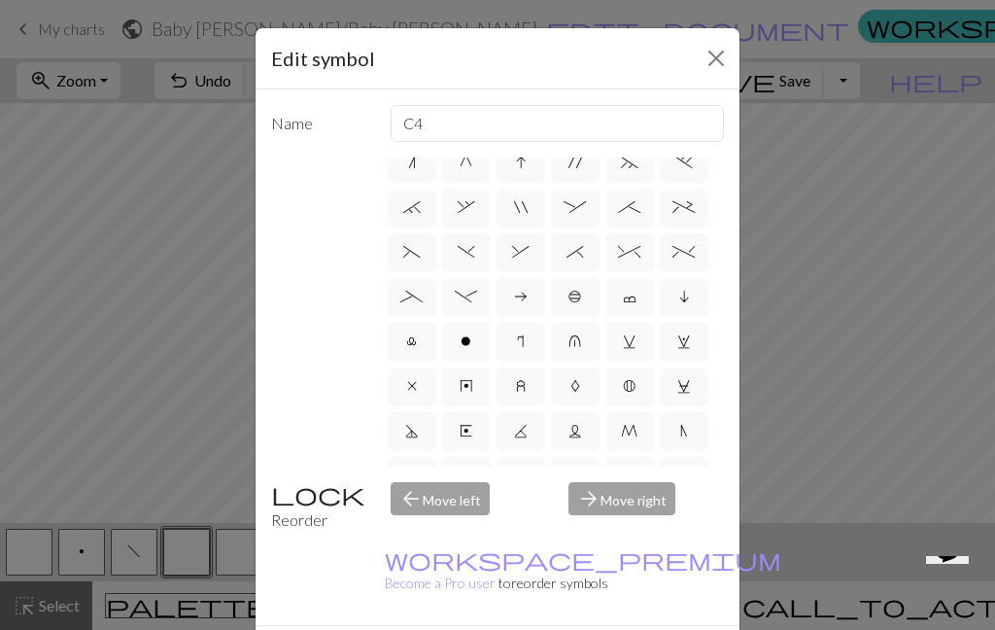
scroll to position [239, 0]
click at [468, 259] on span ")" at bounding box center [466, 253] width 17 height 16
click at [468, 480] on input ")" at bounding box center [464, 486] width 13 height 13
radio input "true"
type input "right part of left 3+ stitch cable, wyif"
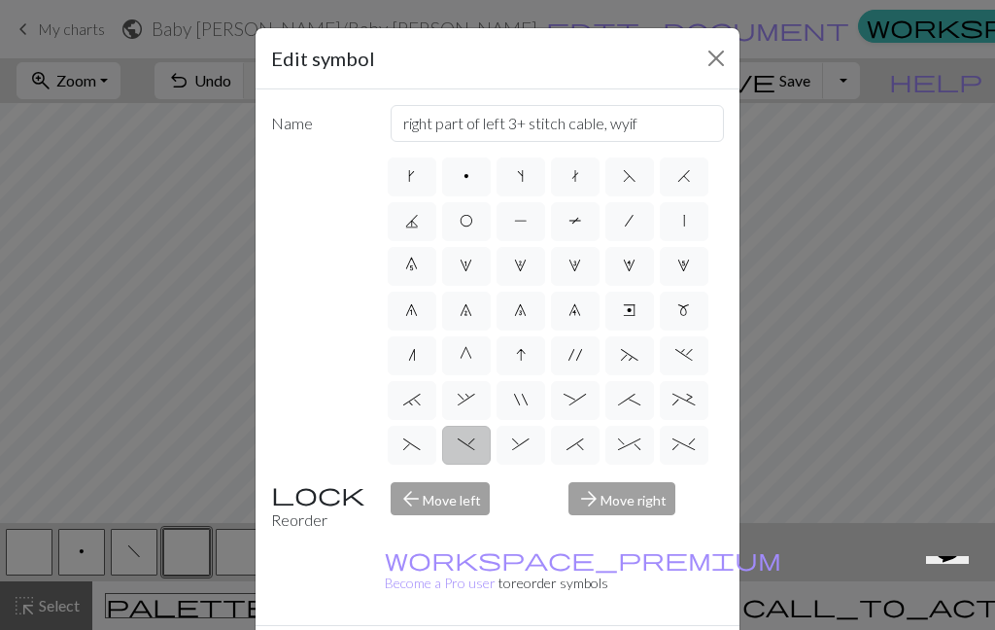
scroll to position [53, 0]
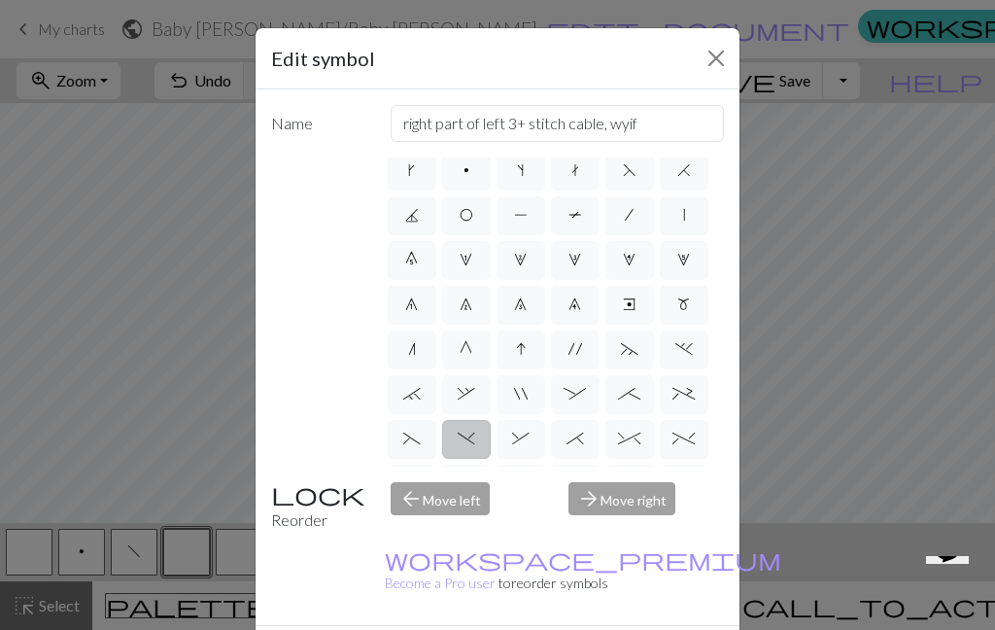
click at [580, 405] on label ":" at bounding box center [575, 394] width 49 height 39
click at [576, 435] on input ":" at bounding box center [569, 441] width 13 height 13
radio input "true"
type input "left part of 4+ stitch cable wyib"
click at [634, 446] on span "^" at bounding box center [629, 438] width 22 height 16
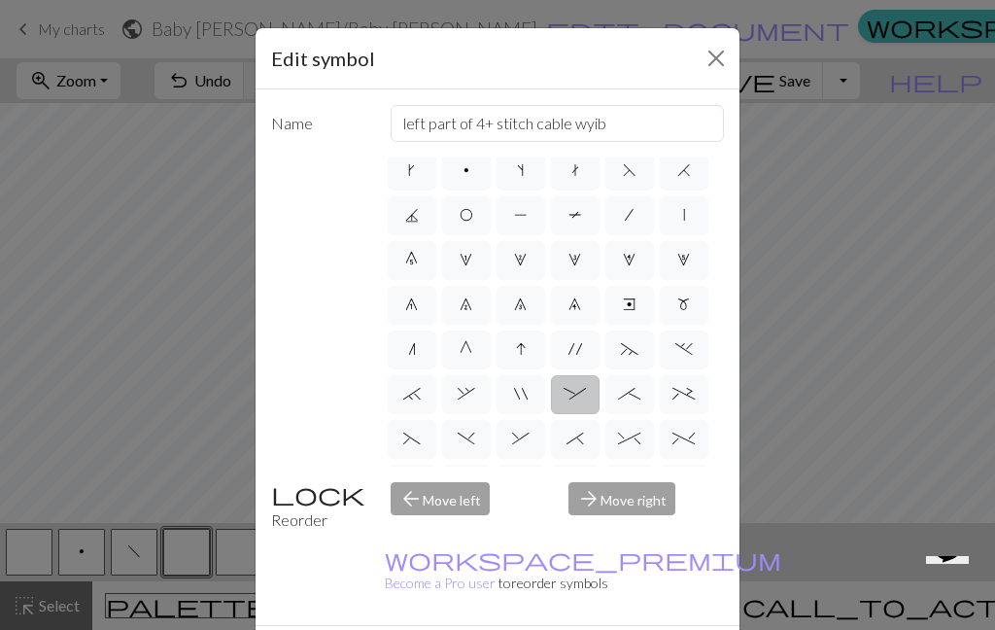
click at [631, 480] on input "^" at bounding box center [624, 486] width 13 height 13
radio input "true"
type input "2 stitch right twist cable"
click at [628, 178] on span "F" at bounding box center [630, 170] width 14 height 16
click at [628, 212] on input "F" at bounding box center [629, 218] width 13 height 13
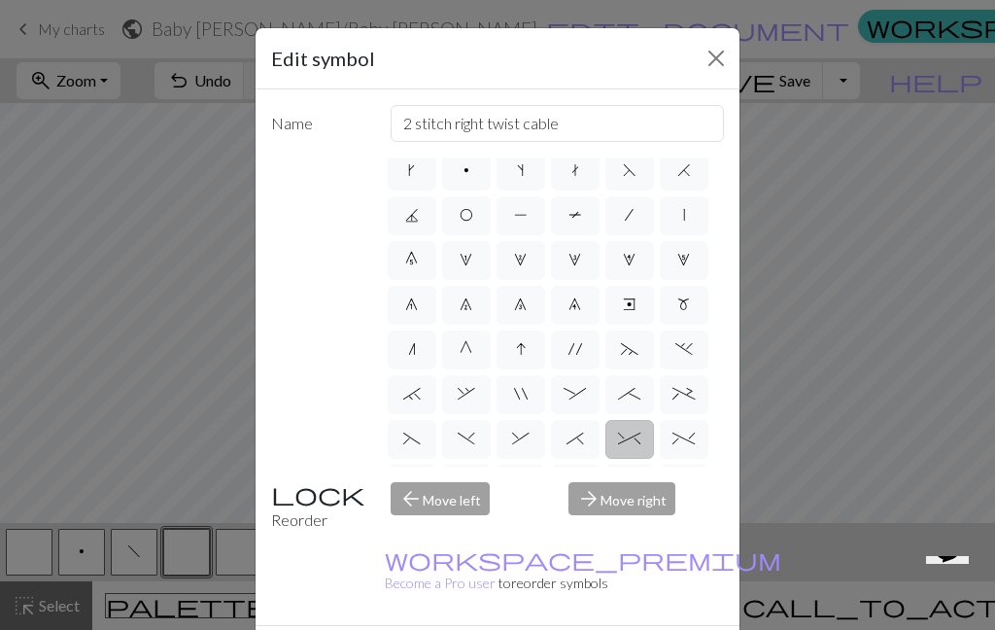
radio input "true"
type input "ssk"
click at [689, 450] on label "%" at bounding box center [684, 439] width 49 height 39
click at [685, 480] on input "%" at bounding box center [678, 486] width 13 height 13
radio input "true"
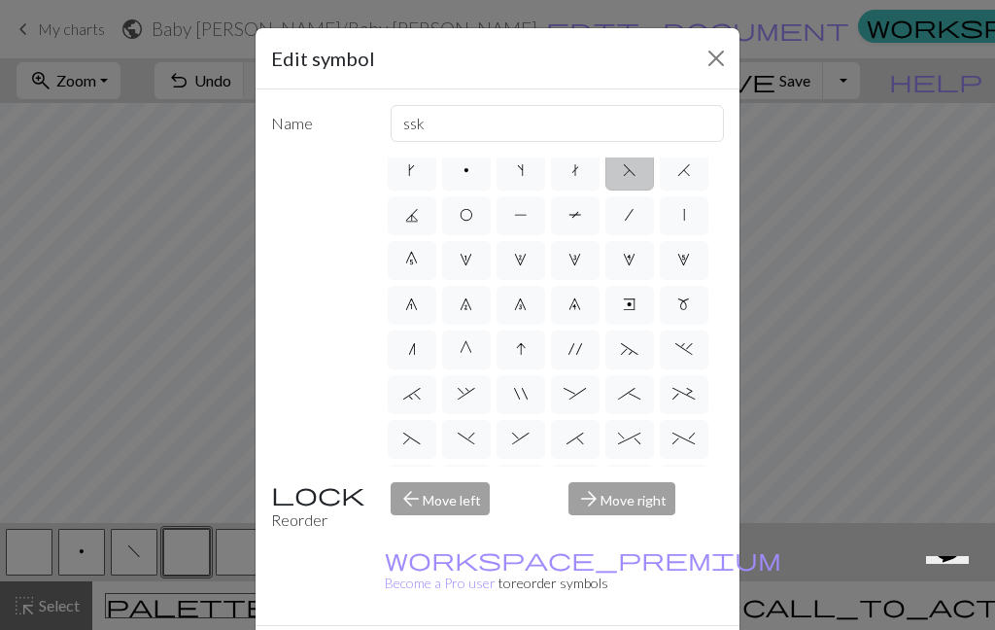
type input "2 stitch left twist cable"
click at [632, 357] on span "~" at bounding box center [629, 349] width 17 height 16
click at [632, 391] on input "~" at bounding box center [627, 397] width 13 height 13
radio input "true"
type input "3+ stitch left twist"
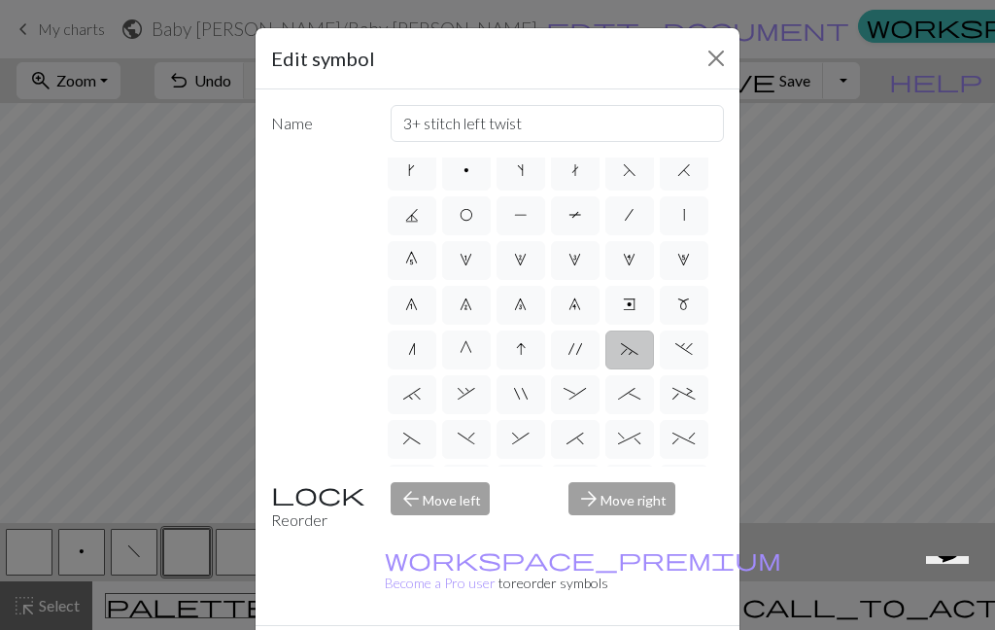
click at [576, 400] on span ":" at bounding box center [574, 394] width 22 height 16
click at [576, 435] on input ":" at bounding box center [569, 441] width 13 height 13
radio input "true"
type input "left part of 4+ stitch cable wyib"
click at [415, 493] on label "_" at bounding box center [412, 483] width 49 height 39
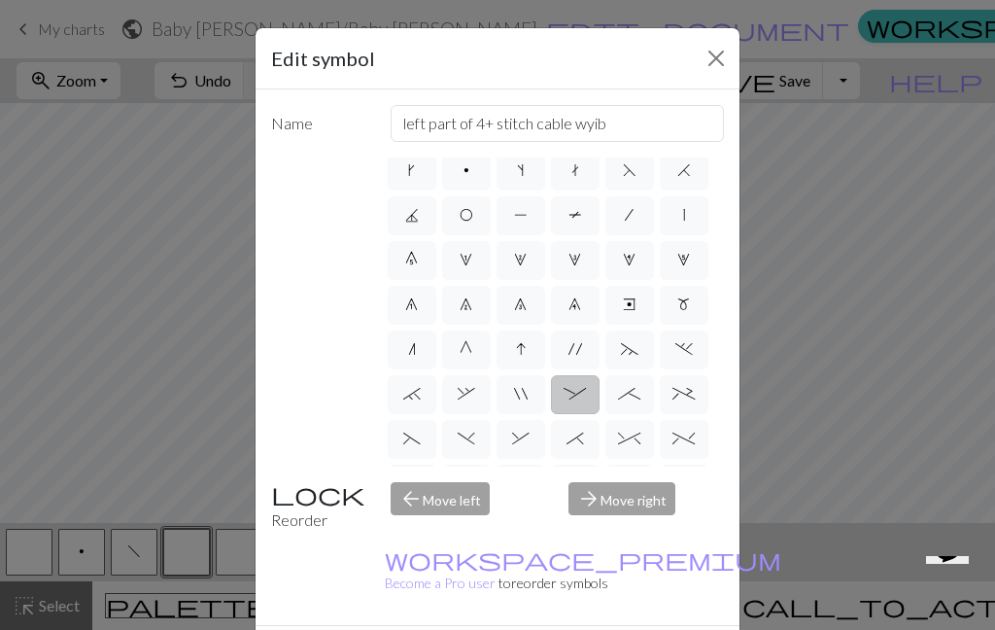
click at [413, 525] on input "_" at bounding box center [406, 531] width 13 height 13
radio input "true"
type input "Left part of left 4+ cable"
click at [468, 496] on label "-" at bounding box center [466, 483] width 49 height 39
click at [467, 525] on input "-" at bounding box center [461, 531] width 13 height 13
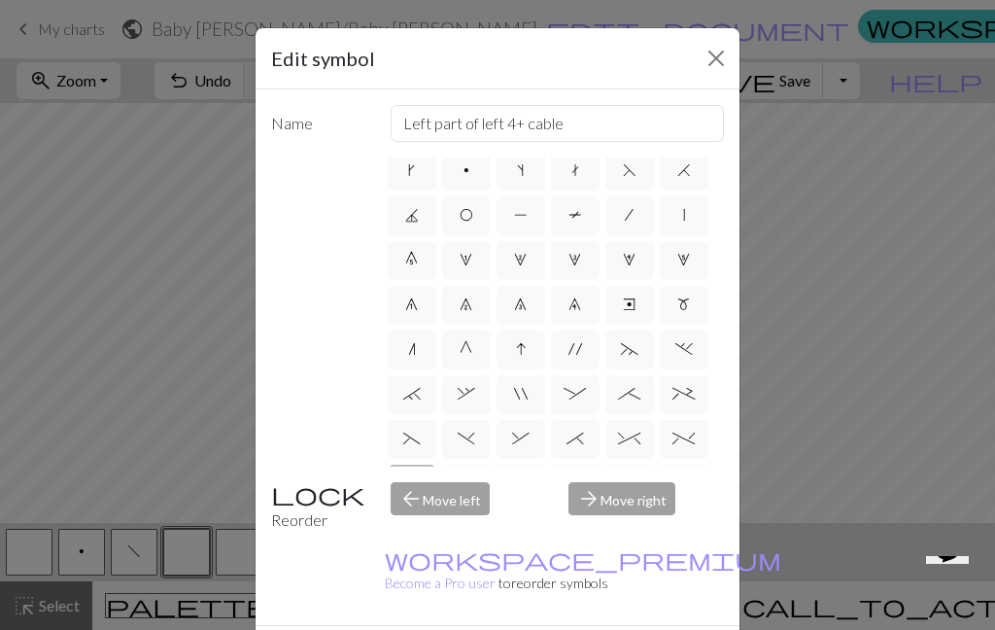
radio input "true"
type input "Right part of left 4+ cable"
click at [417, 490] on span "_" at bounding box center [411, 483] width 22 height 16
click at [413, 525] on input "_" at bounding box center [406, 531] width 13 height 13
radio input "true"
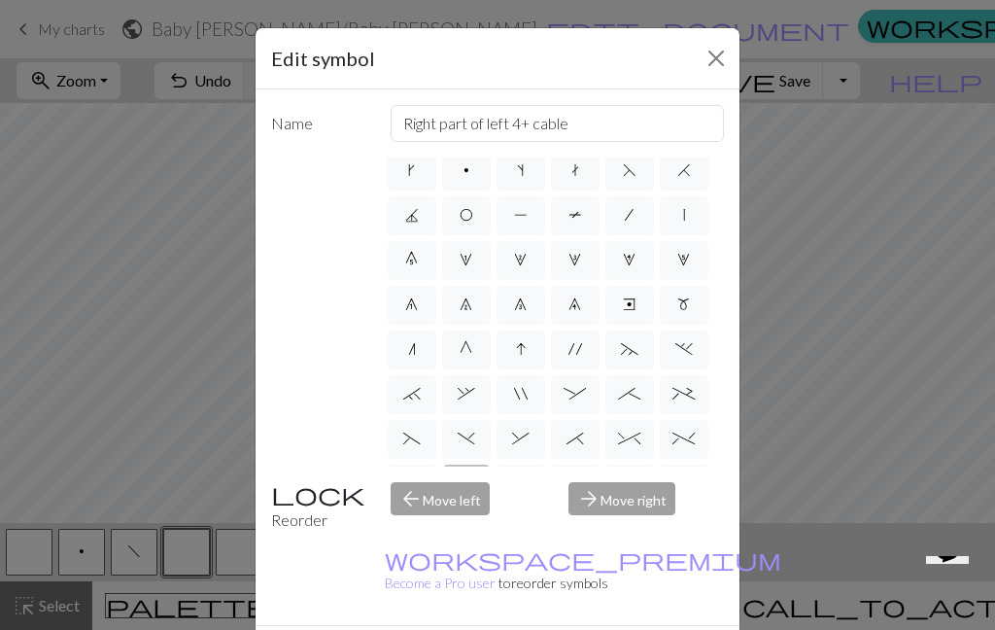
type input "Left part of left 4+ cable"
click at [461, 491] on span "-" at bounding box center [466, 483] width 22 height 16
click at [461, 525] on input "-" at bounding box center [461, 531] width 13 height 13
radio input "true"
type input "Right part of left 4+ cable"
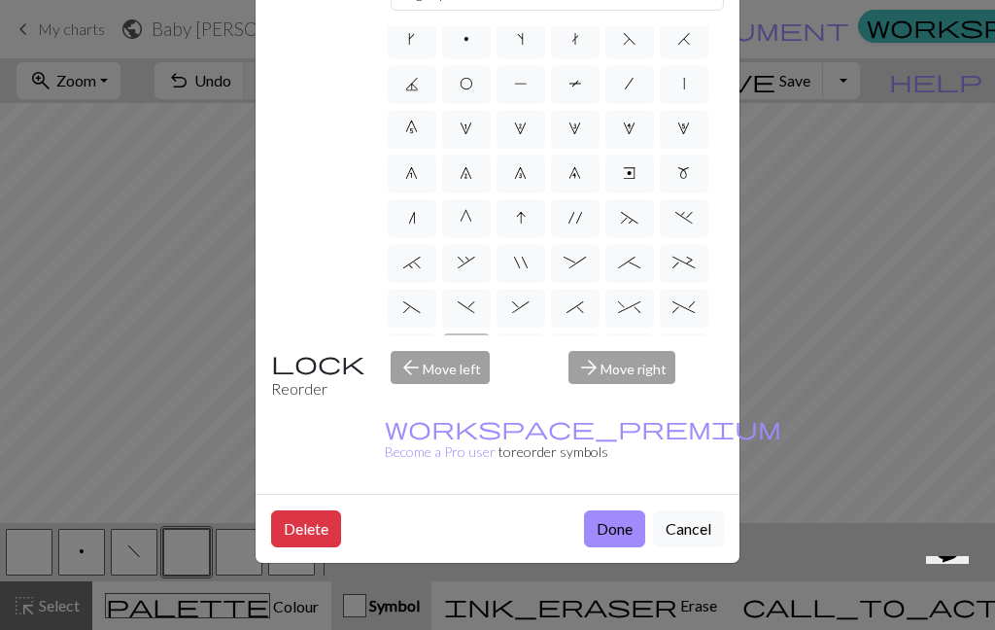
scroll to position [134, 0]
click at [419, 358] on span "_" at bounding box center [411, 352] width 22 height 16
click at [413, 393] on input "_" at bounding box center [406, 399] width 13 height 13
radio input "true"
type input "Left part of left 4+ cable"
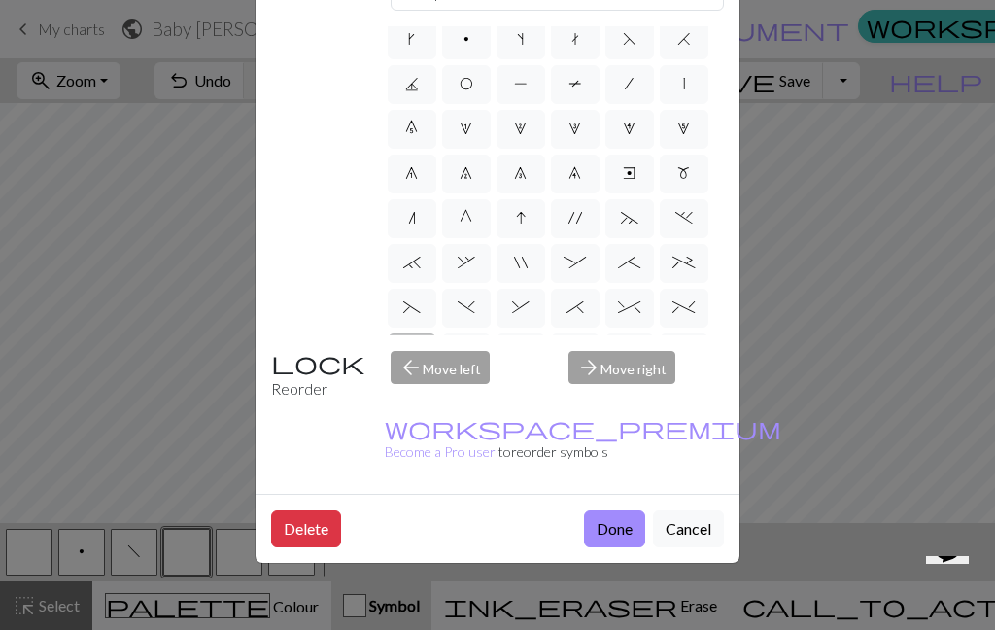
click at [612, 547] on button "Done" at bounding box center [614, 528] width 61 height 37
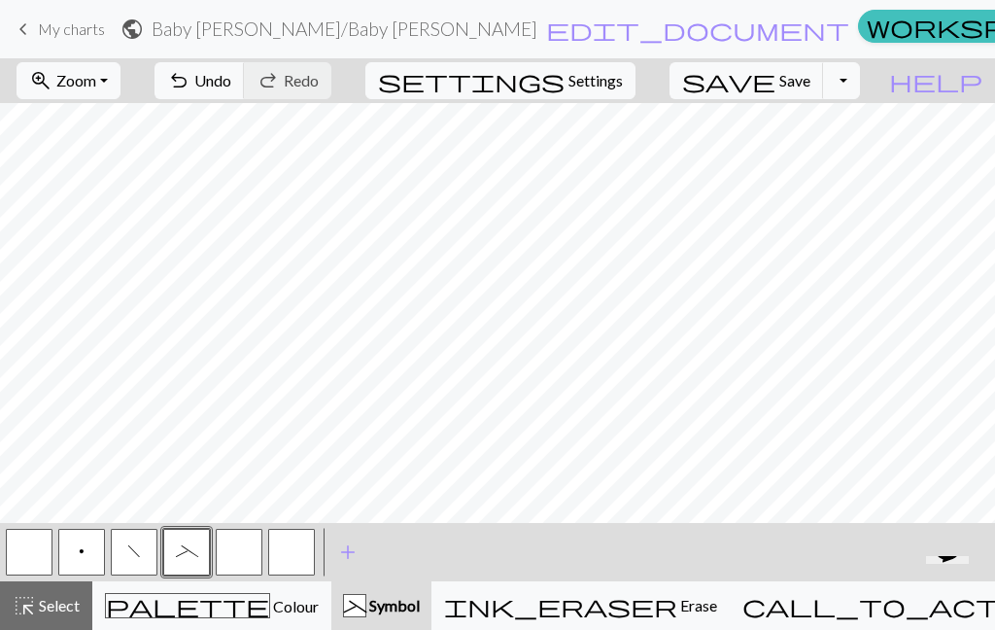
click at [231, 550] on button "button" at bounding box center [239, 552] width 47 height 47
click at [234, 554] on button "button" at bounding box center [239, 552] width 47 height 47
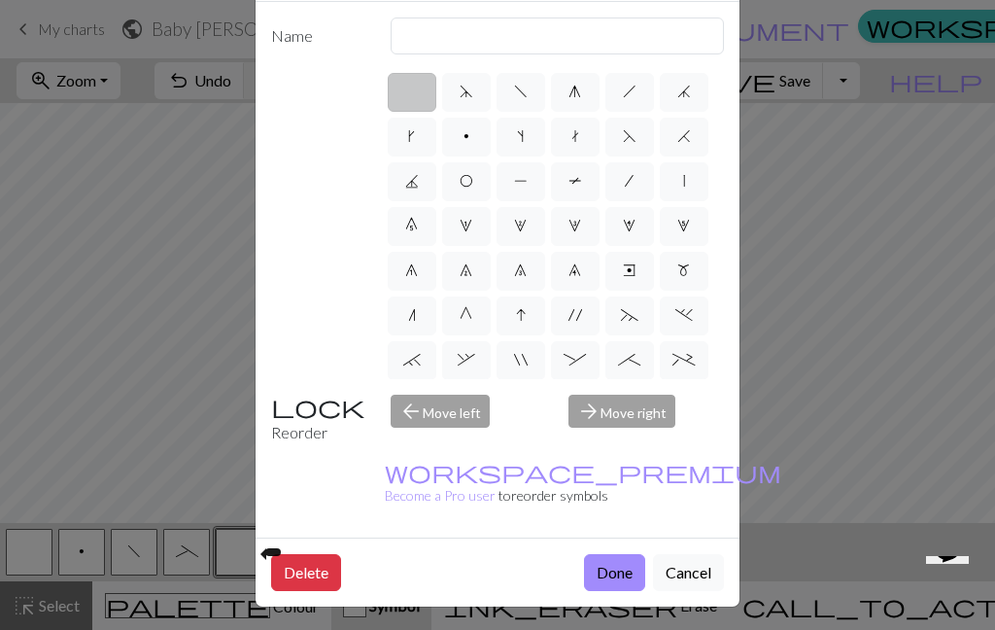
scroll to position [87, 0]
click at [465, 444] on span "-" at bounding box center [466, 449] width 22 height 16
click at [465, 444] on input "-" at bounding box center [461, 443] width 13 height 13
radio input "true"
type input "Right part of left 4+ cable"
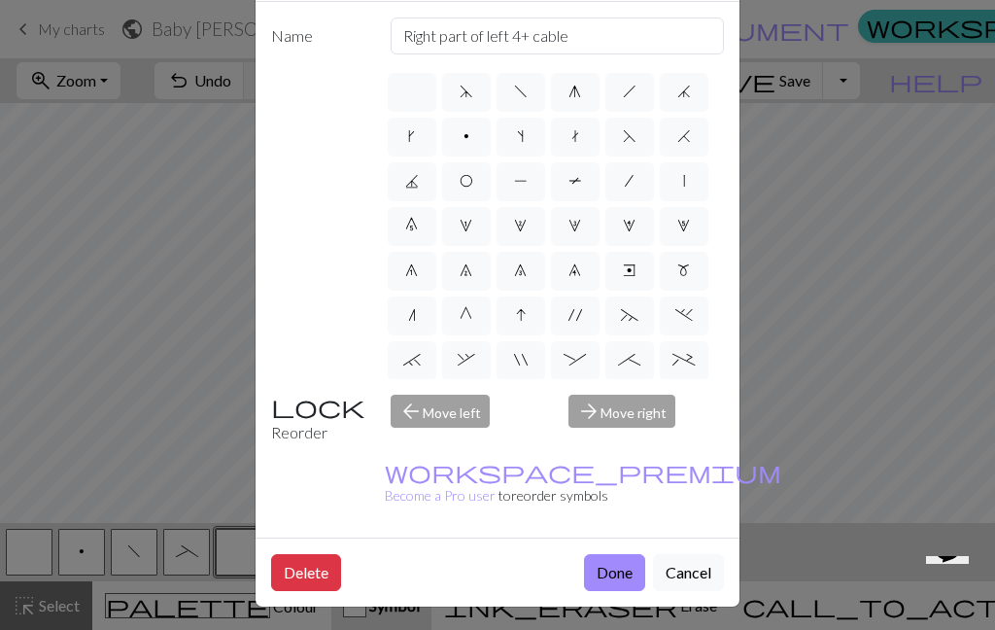
click at [611, 591] on button "Done" at bounding box center [614, 572] width 61 height 37
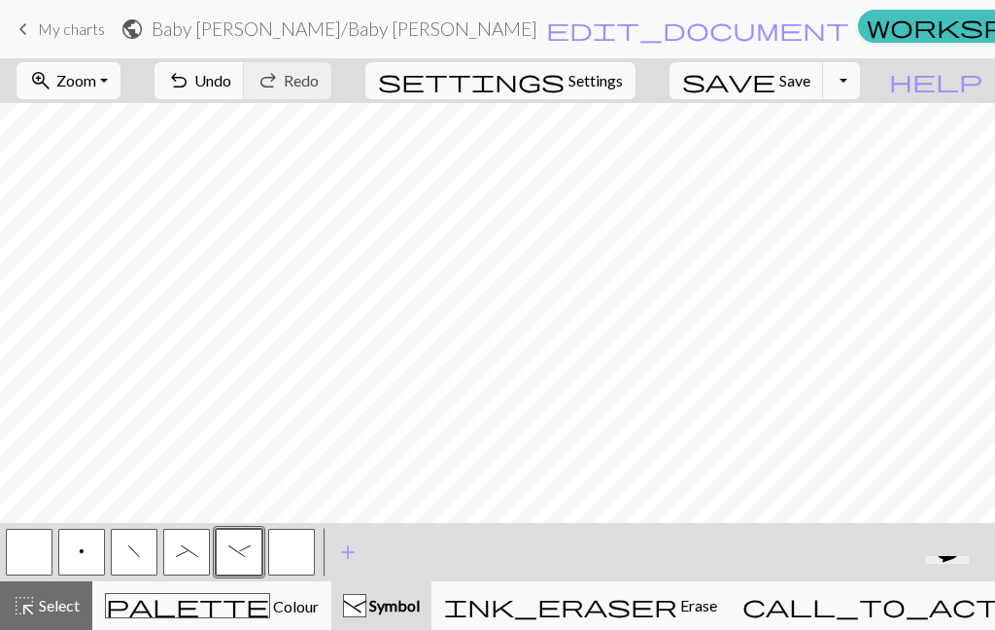
click at [290, 556] on button "button" at bounding box center [291, 552] width 47 height 47
click at [290, 544] on button "button" at bounding box center [291, 552] width 47 height 47
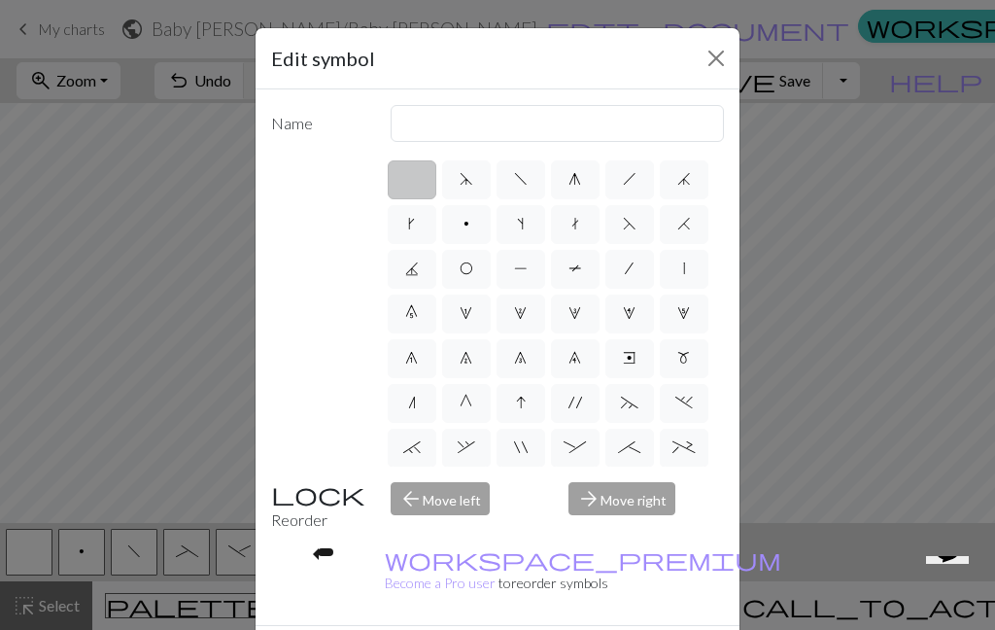
click at [577, 446] on span ":" at bounding box center [574, 447] width 22 height 16
click at [576, 446] on input ":" at bounding box center [569, 441] width 13 height 13
radio input "true"
type input "left part of 4+ stitch cable wyib"
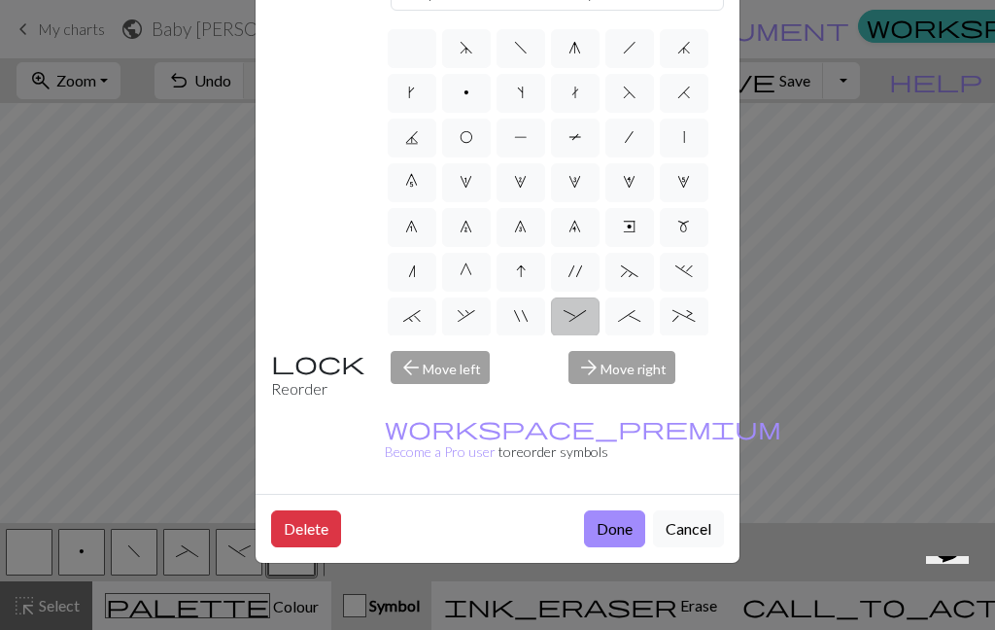
scroll to position [134, 0]
click at [617, 547] on button "Done" at bounding box center [614, 528] width 61 height 37
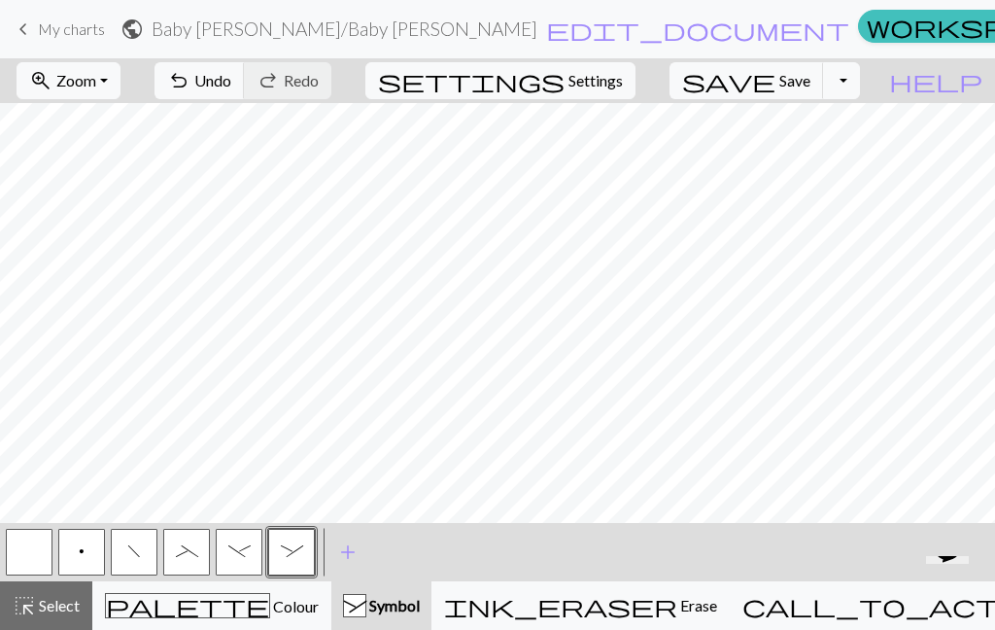
click at [339, 552] on span "add" at bounding box center [347, 551] width 23 height 27
click at [342, 554] on button "button" at bounding box center [344, 552] width 47 height 47
click at [327, 550] on button "button" at bounding box center [344, 552] width 47 height 47
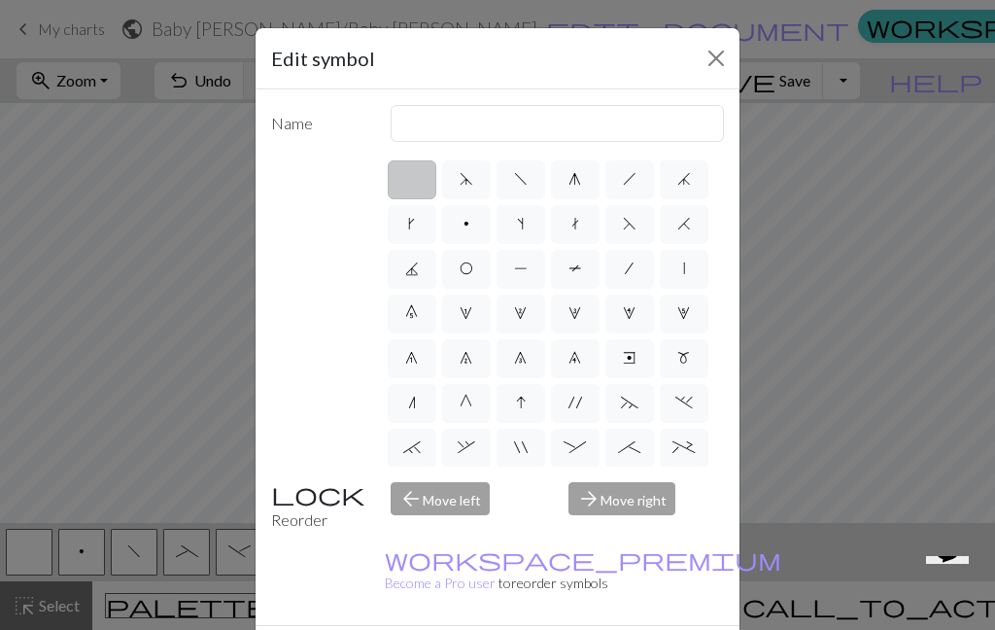
click at [623, 453] on span ";" at bounding box center [629, 447] width 22 height 16
click at [623, 448] on input ";" at bounding box center [624, 441] width 13 height 13
radio input "true"
type input "right part of 4+ stitch cable wyib"
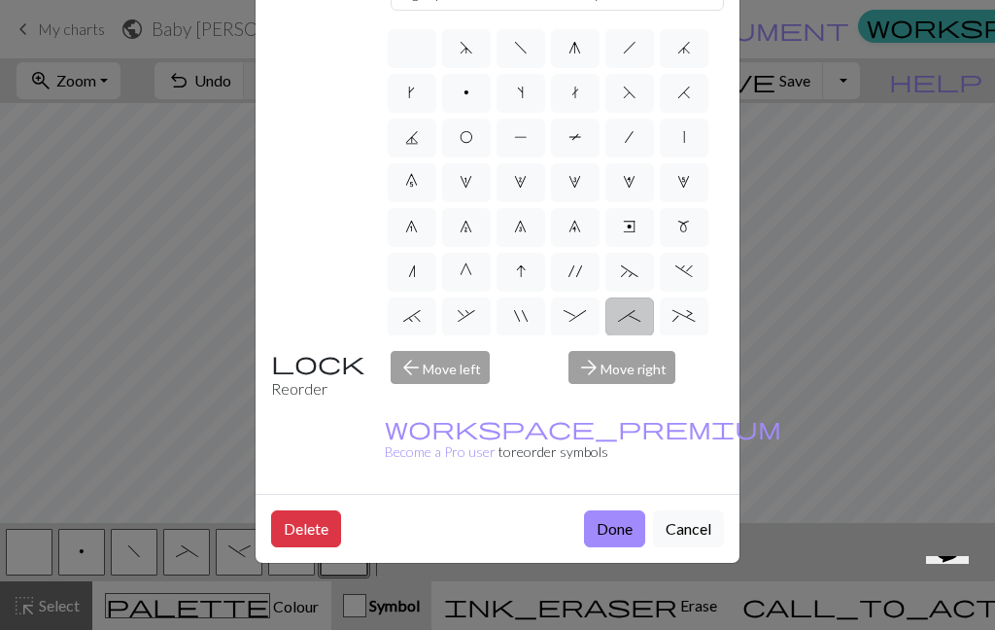
click at [615, 547] on button "Done" at bounding box center [614, 528] width 61 height 37
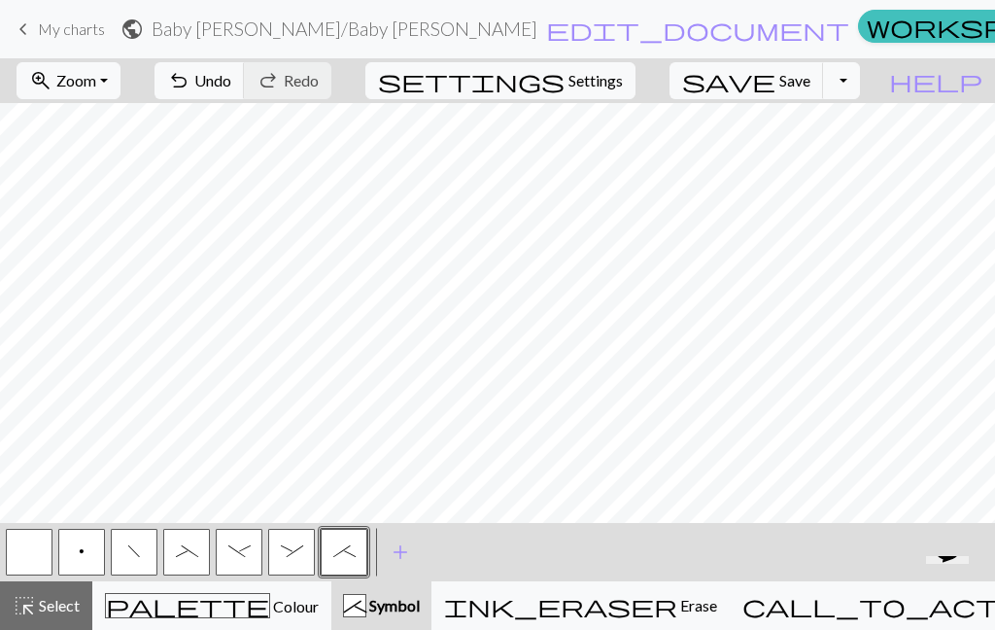
click at [231, 85] on span "Undo" at bounding box center [212, 80] width 37 height 18
click at [288, 563] on button ":" at bounding box center [291, 552] width 47 height 47
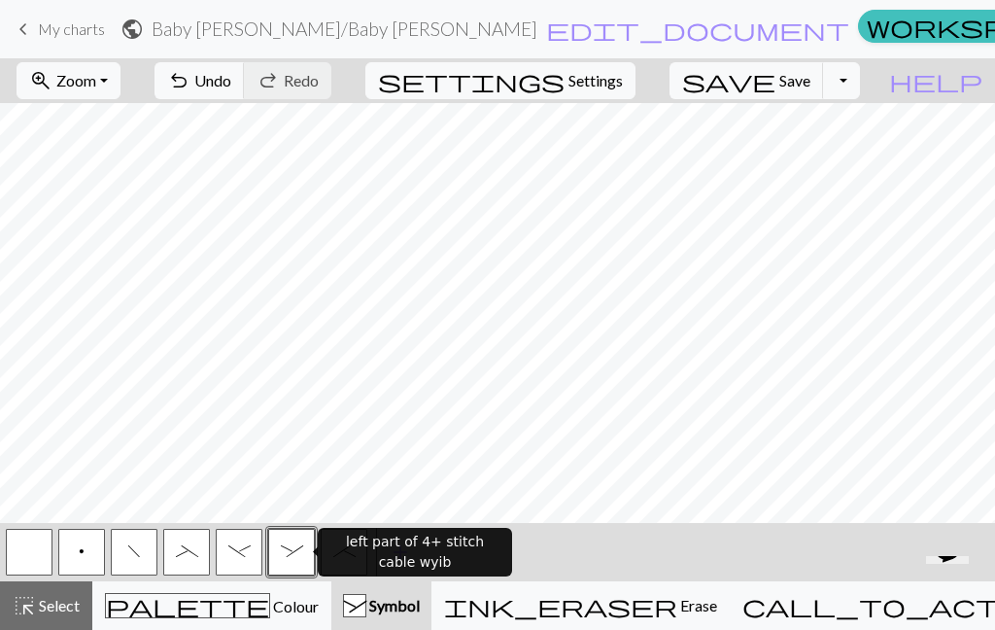
click at [245, 547] on span "-" at bounding box center [239, 551] width 22 height 16
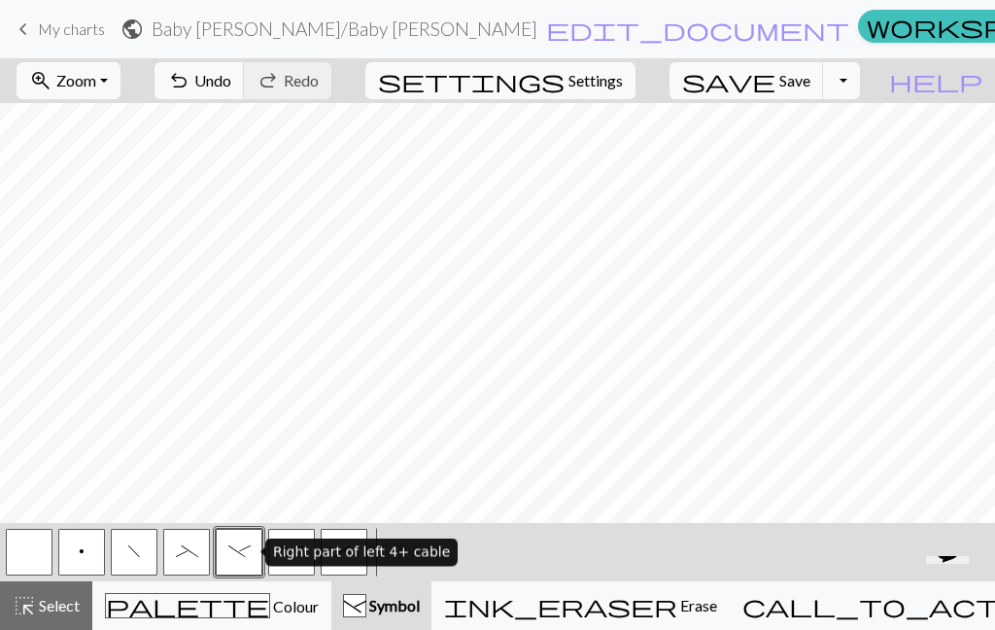
click at [183, 554] on span "_" at bounding box center [187, 551] width 22 height 16
click at [67, 550] on button "p" at bounding box center [81, 552] width 47 height 47
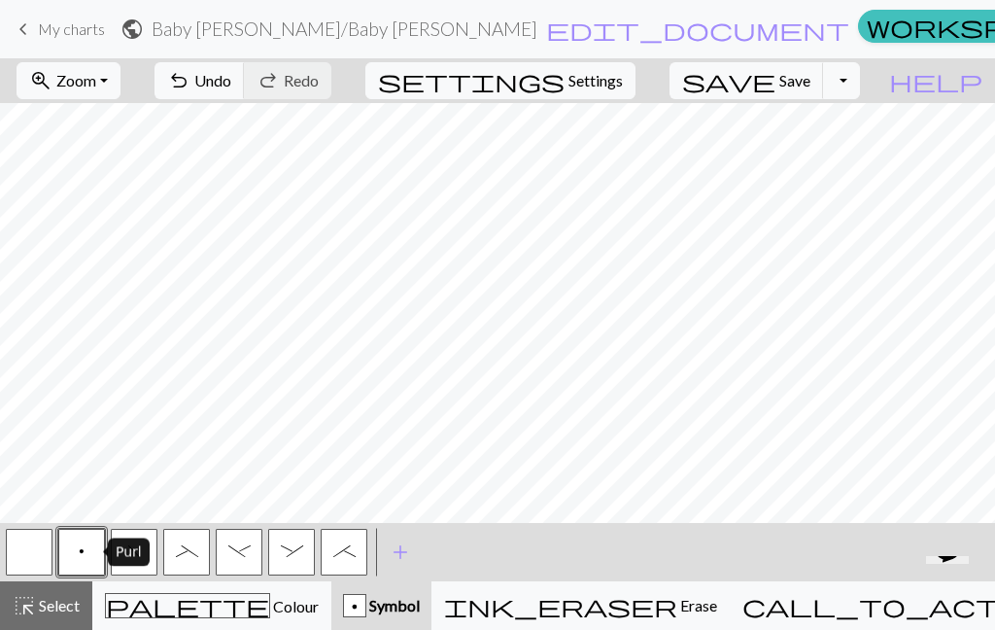
click at [343, 558] on span ";" at bounding box center [344, 551] width 22 height 16
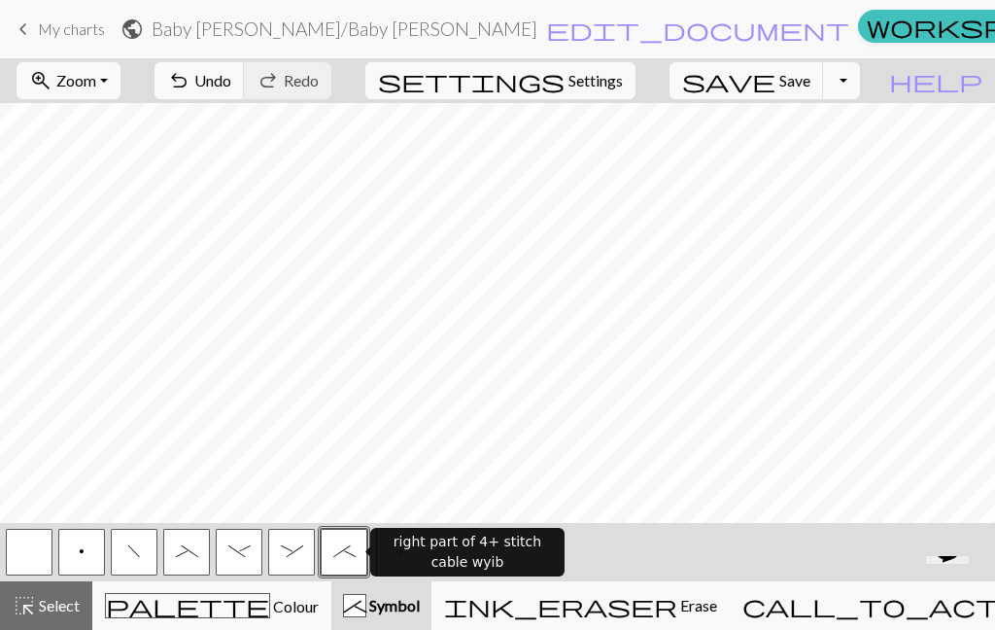
click at [295, 562] on button ":" at bounding box center [291, 552] width 47 height 47
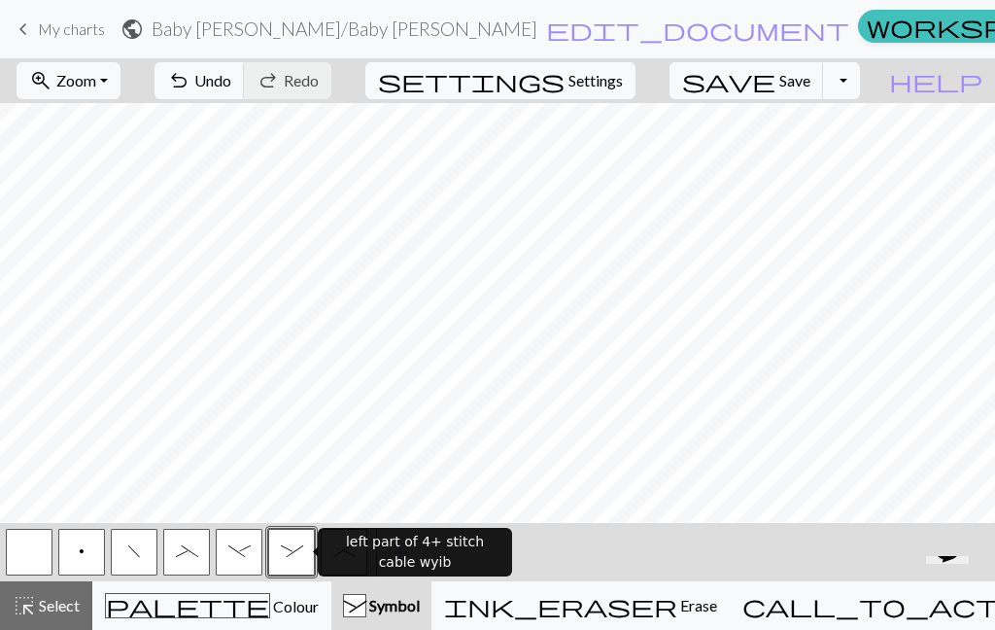
click at [237, 554] on span "-" at bounding box center [239, 551] width 22 height 16
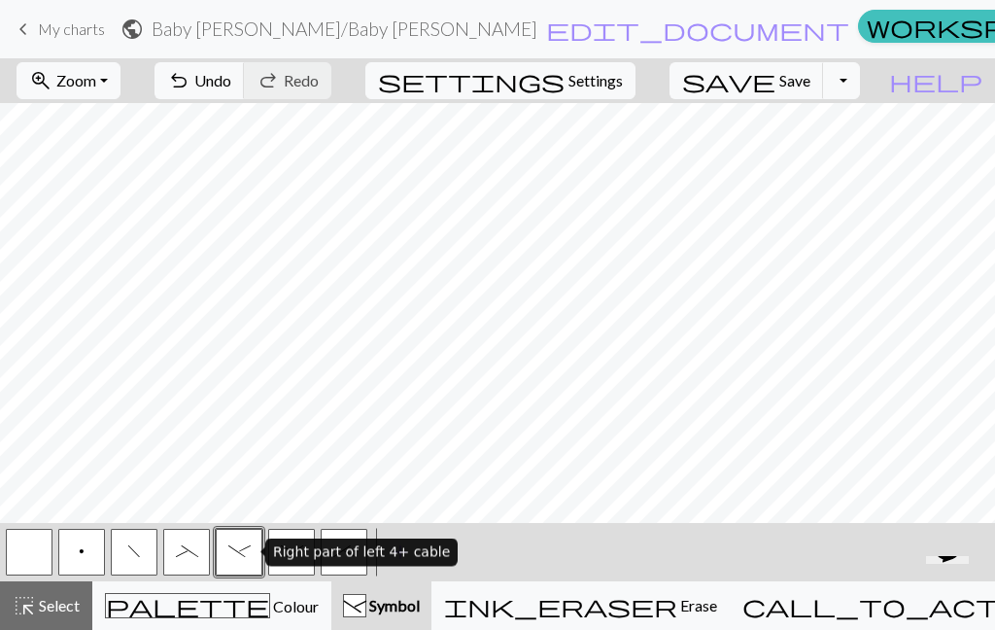
click at [191, 557] on span "_" at bounding box center [187, 551] width 22 height 16
click at [77, 551] on button "p" at bounding box center [81, 552] width 47 height 47
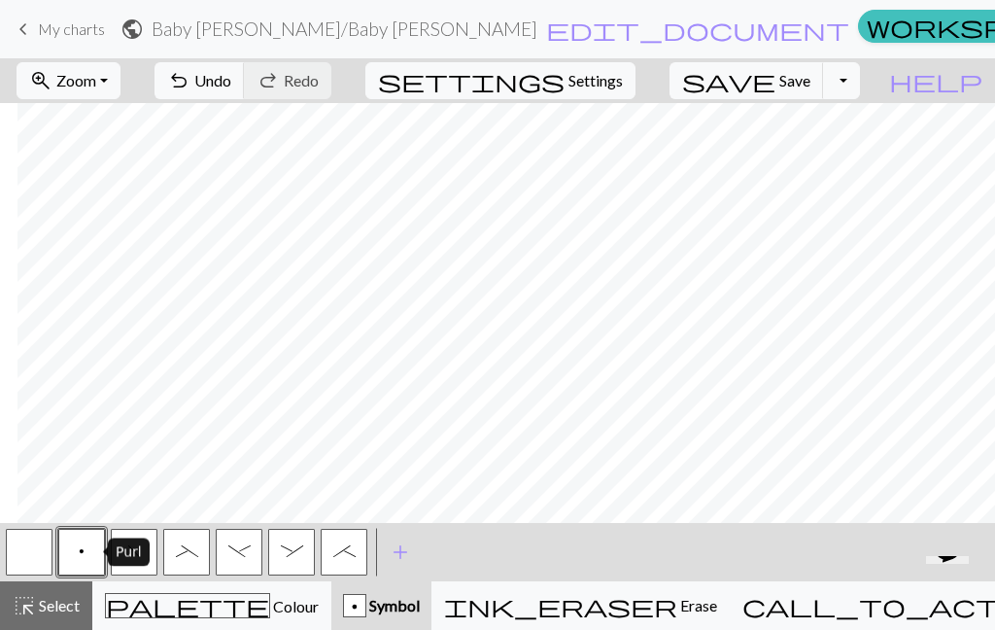
scroll to position [0, 235]
click at [120, 86] on button "zoom_in Zoom Zoom" at bounding box center [69, 80] width 104 height 37
click at [127, 157] on button "Fit width" at bounding box center [94, 154] width 154 height 31
click at [677, 604] on span "Erase" at bounding box center [697, 605] width 40 height 18
